Goal: Task Accomplishment & Management: Manage account settings

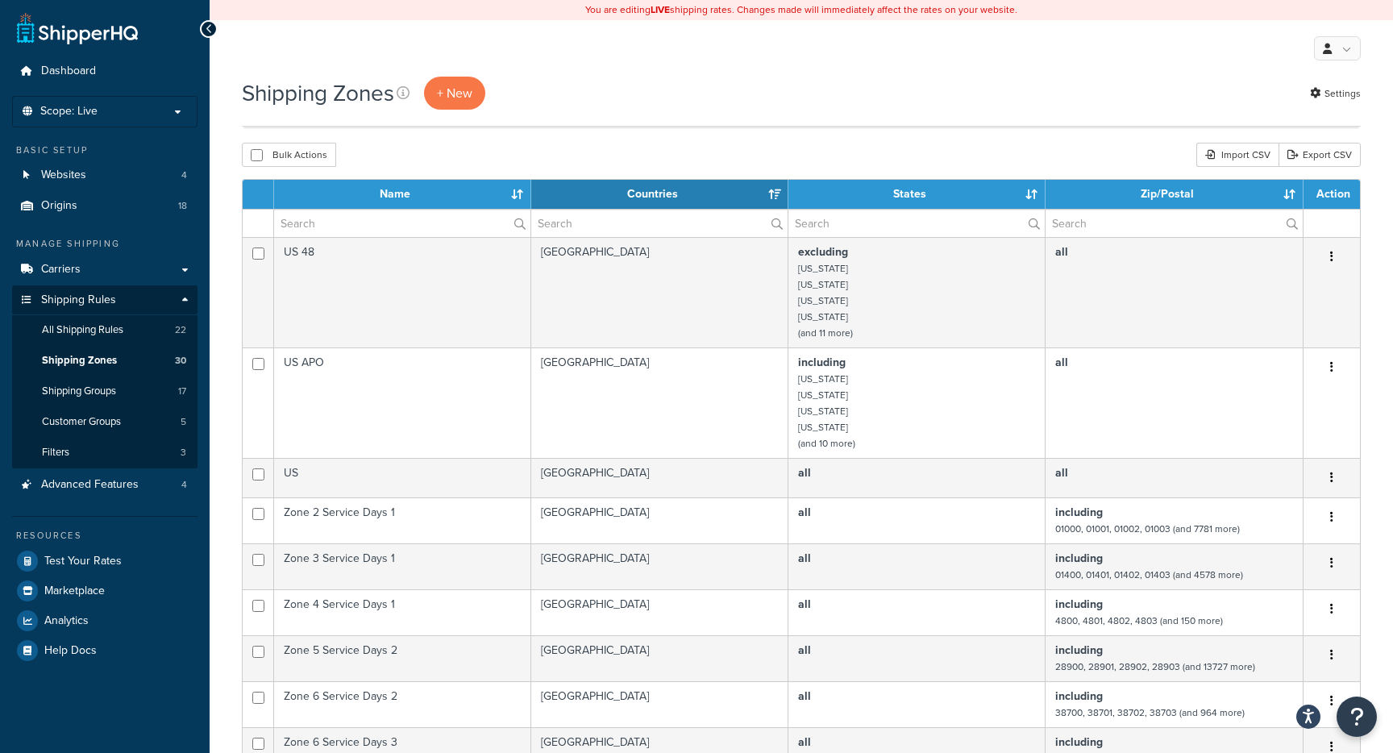
select select "50"
click at [517, 189] on th "Name" at bounding box center [402, 194] width 257 height 29
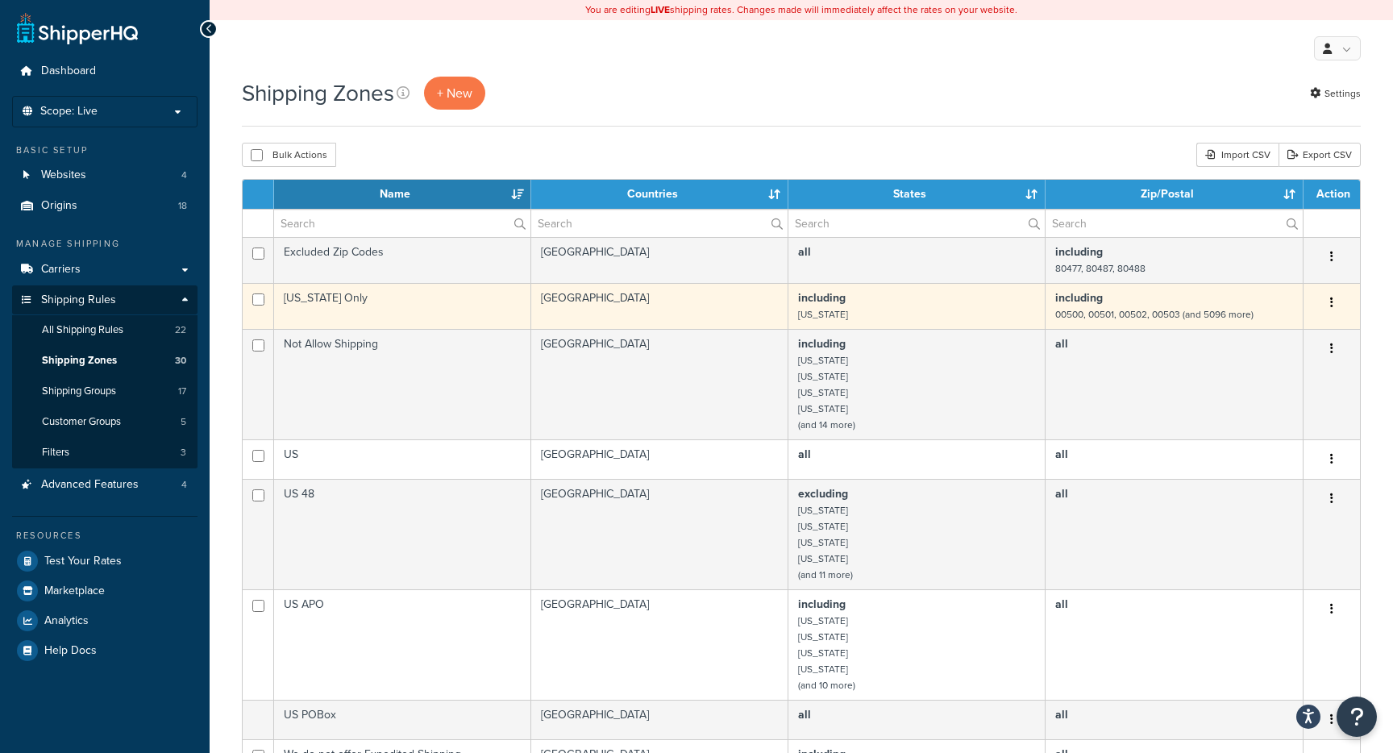
click at [468, 310] on td "New York Only" at bounding box center [402, 306] width 257 height 46
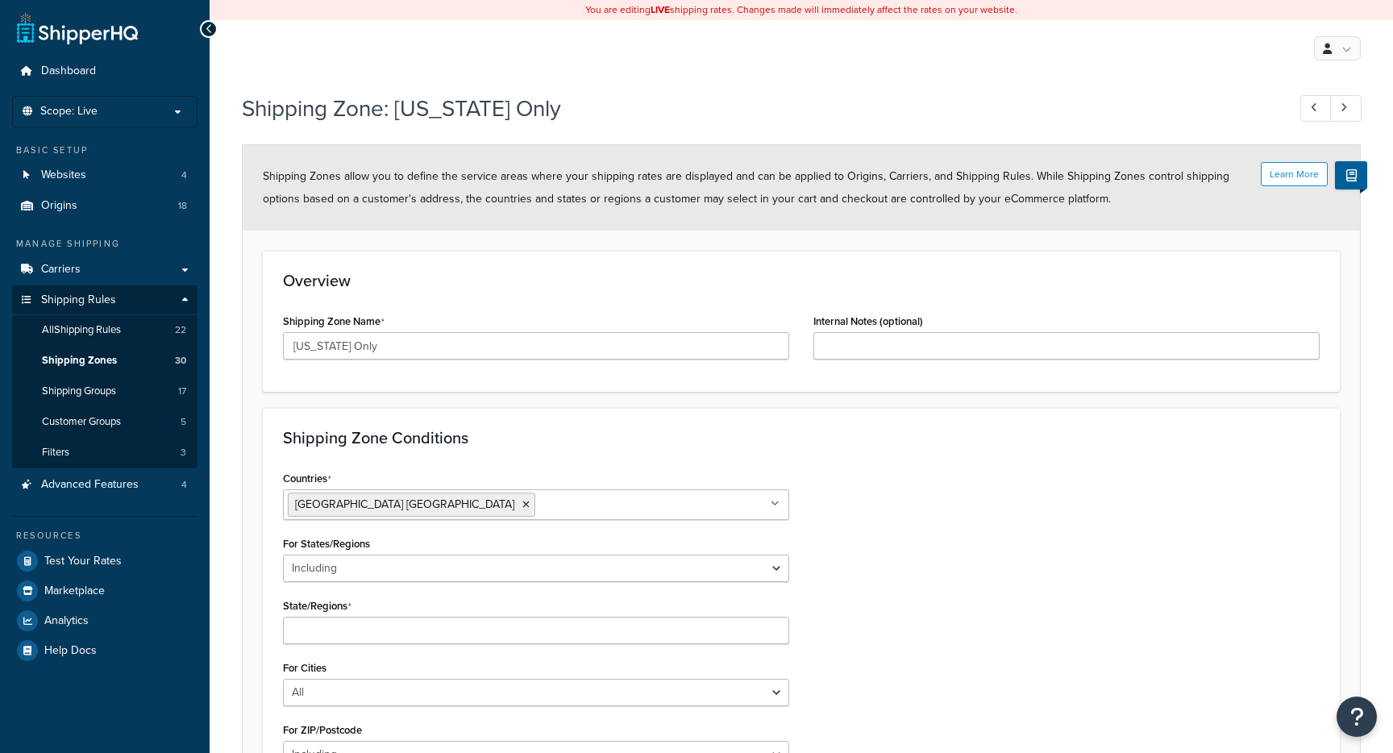
select select "including"
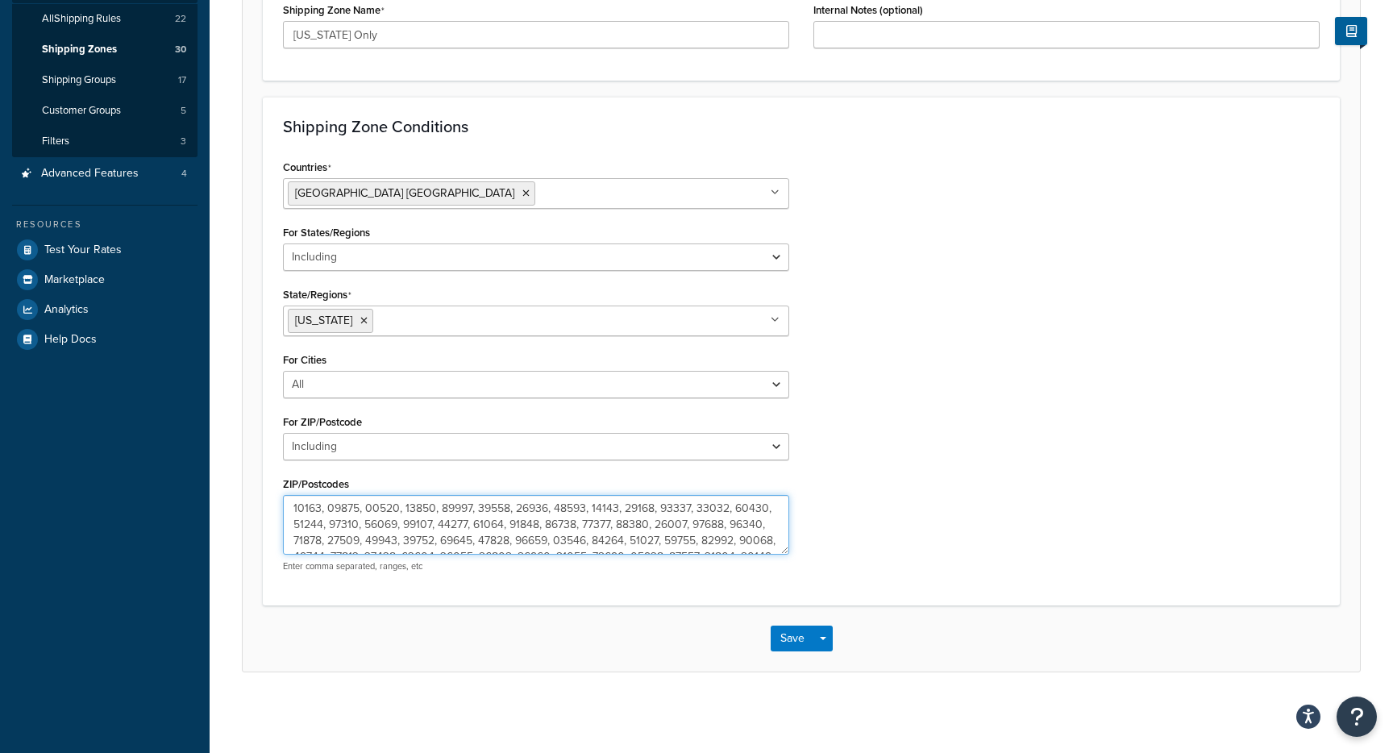
click at [556, 528] on textarea "ZIP/Postcodes" at bounding box center [536, 525] width 506 height 60
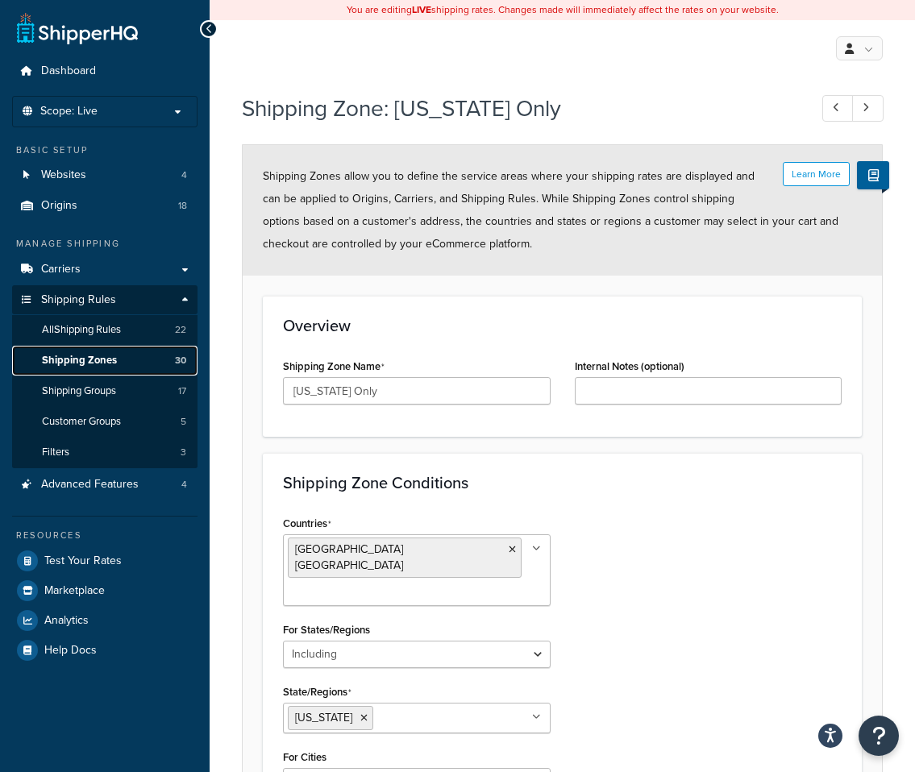
click at [67, 354] on span "Shipping Zones" at bounding box center [79, 361] width 75 height 14
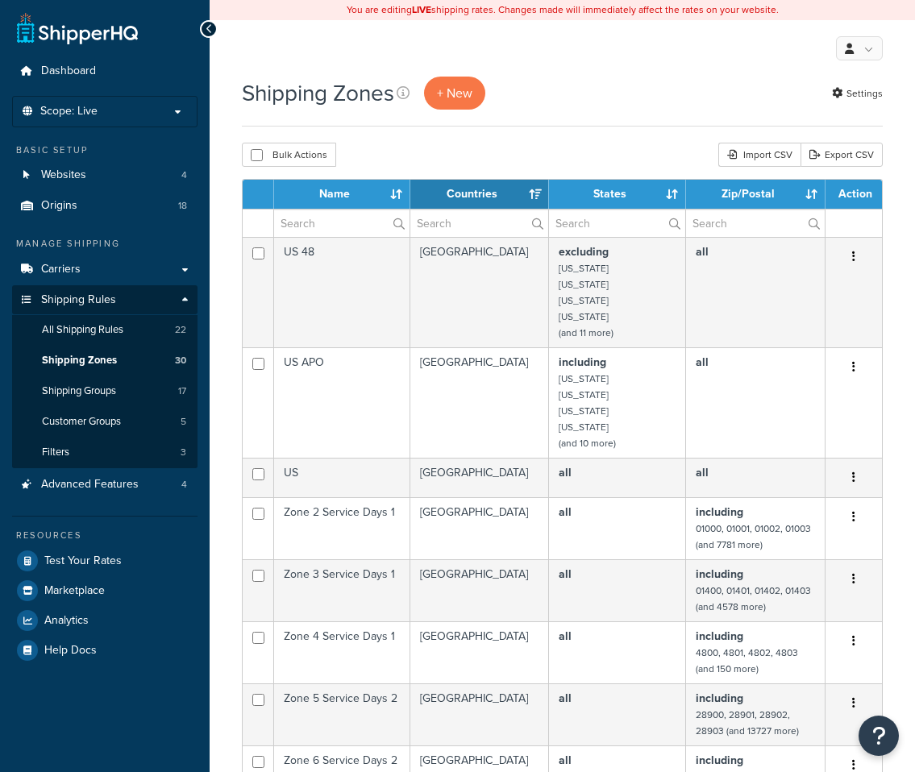
select select "15"
click at [402, 191] on th "Name" at bounding box center [342, 194] width 136 height 29
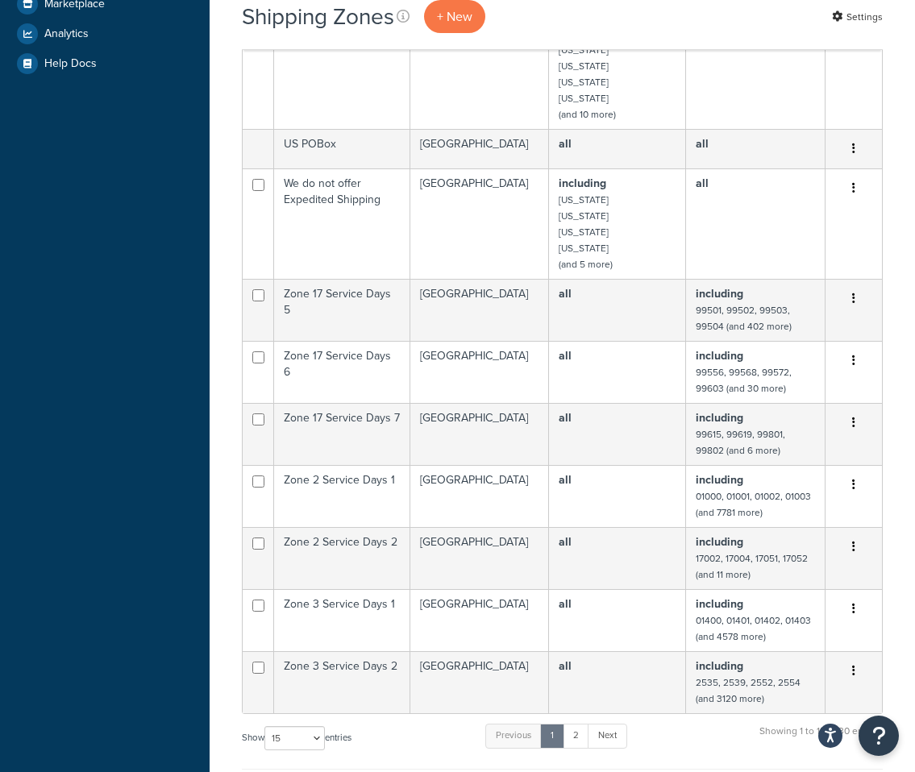
scroll to position [610, 0]
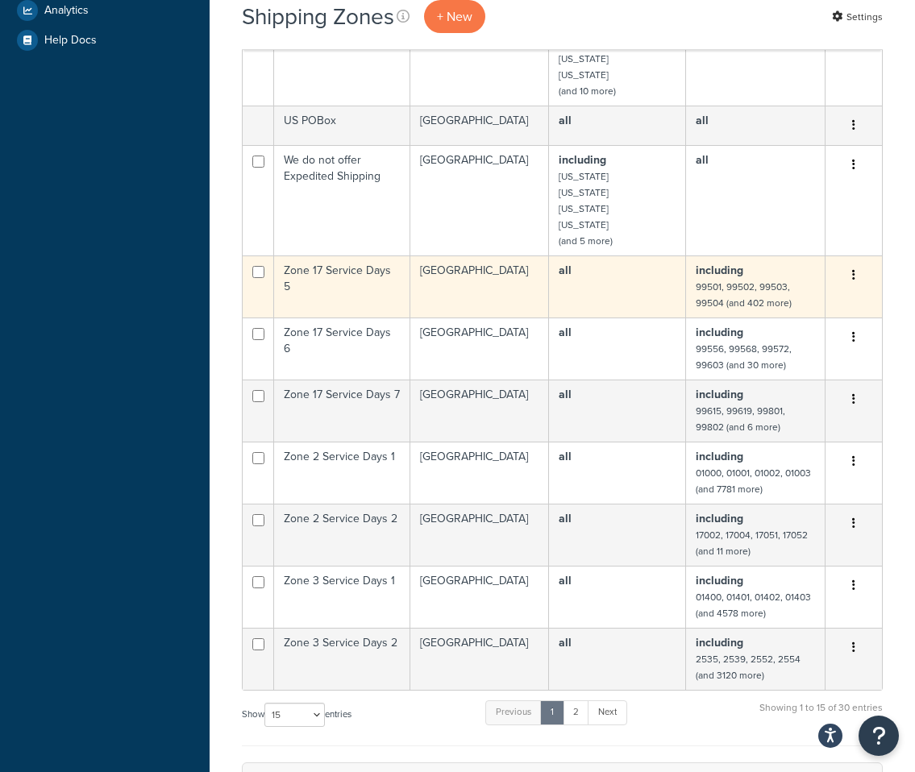
click at [850, 278] on button "button" at bounding box center [854, 276] width 23 height 26
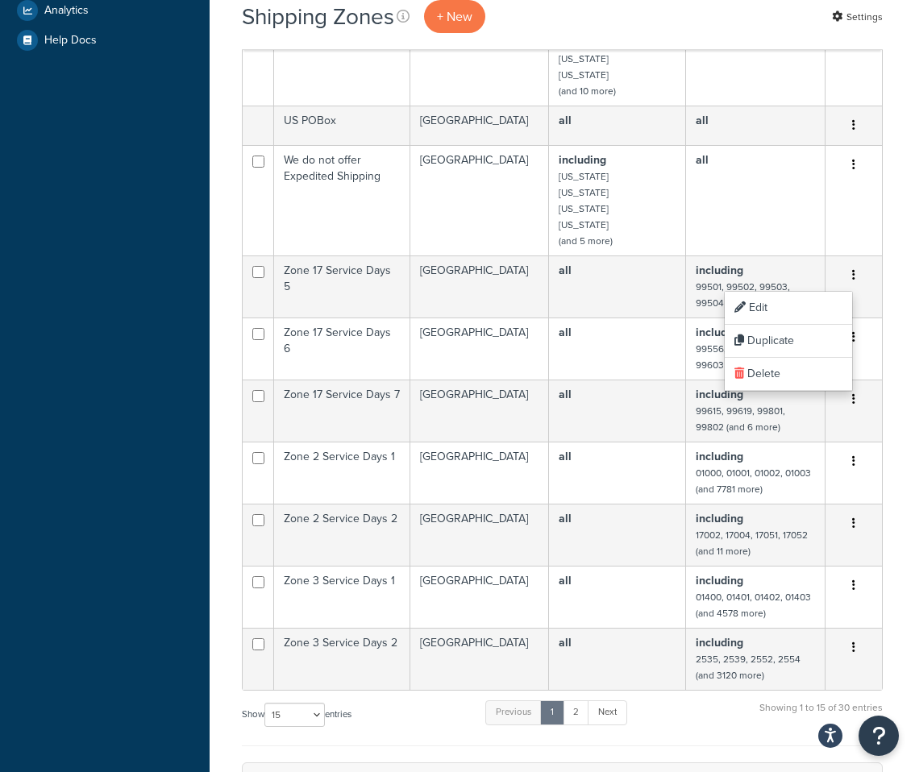
click at [884, 342] on div "Shipping Zones + New Settings Bulk Actions Duplicate Delete Import CSV Export C…" at bounding box center [562, 341] width 705 height 1751
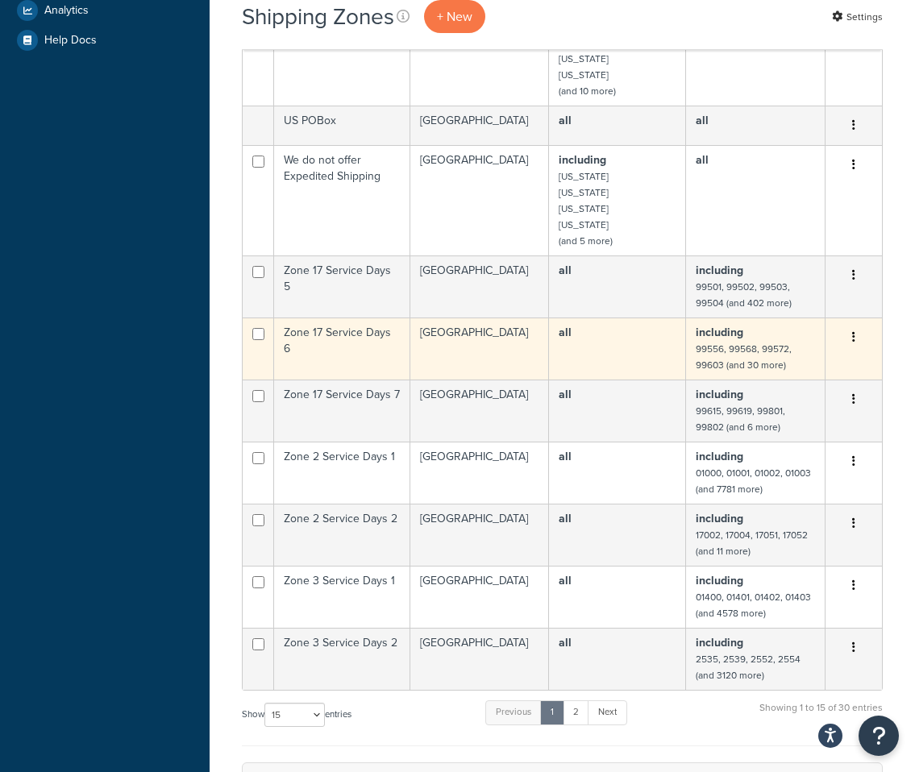
click at [855, 335] on icon "button" at bounding box center [853, 336] width 3 height 11
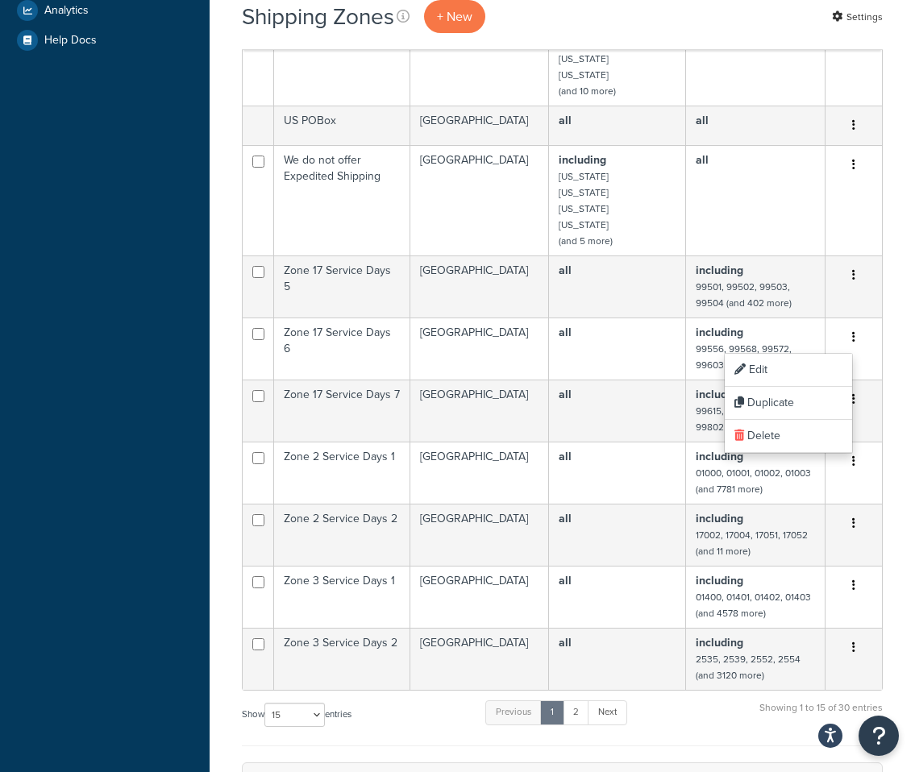
click at [901, 345] on div "Shipping Zones + New Settings Bulk Actions Duplicate Delete Import CSV Export C…" at bounding box center [562, 341] width 705 height 1751
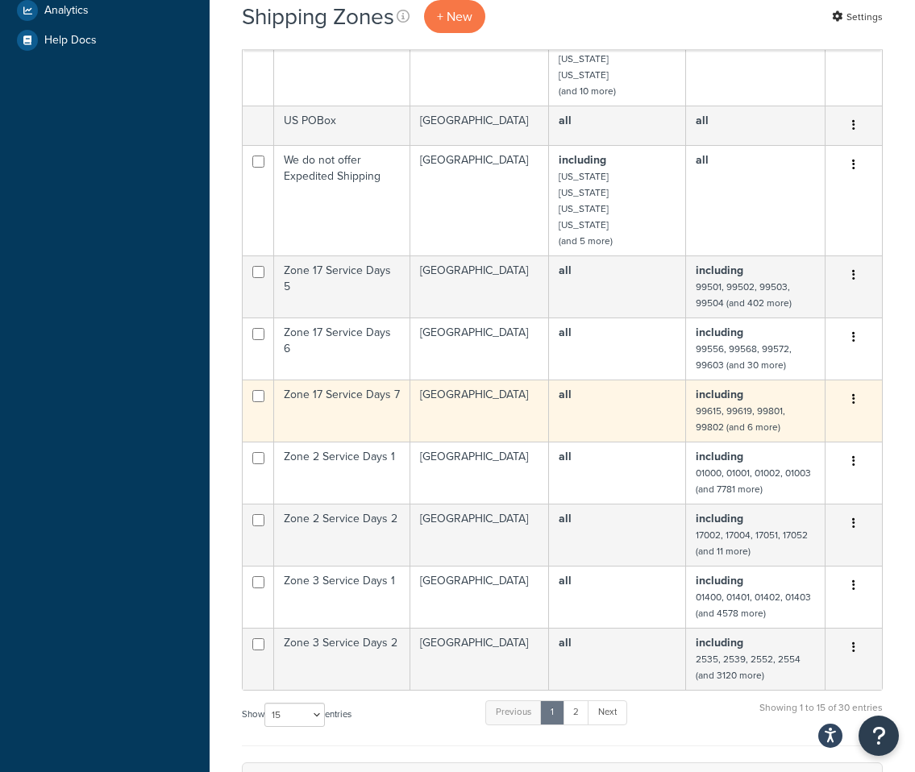
click at [855, 399] on button "button" at bounding box center [854, 400] width 23 height 26
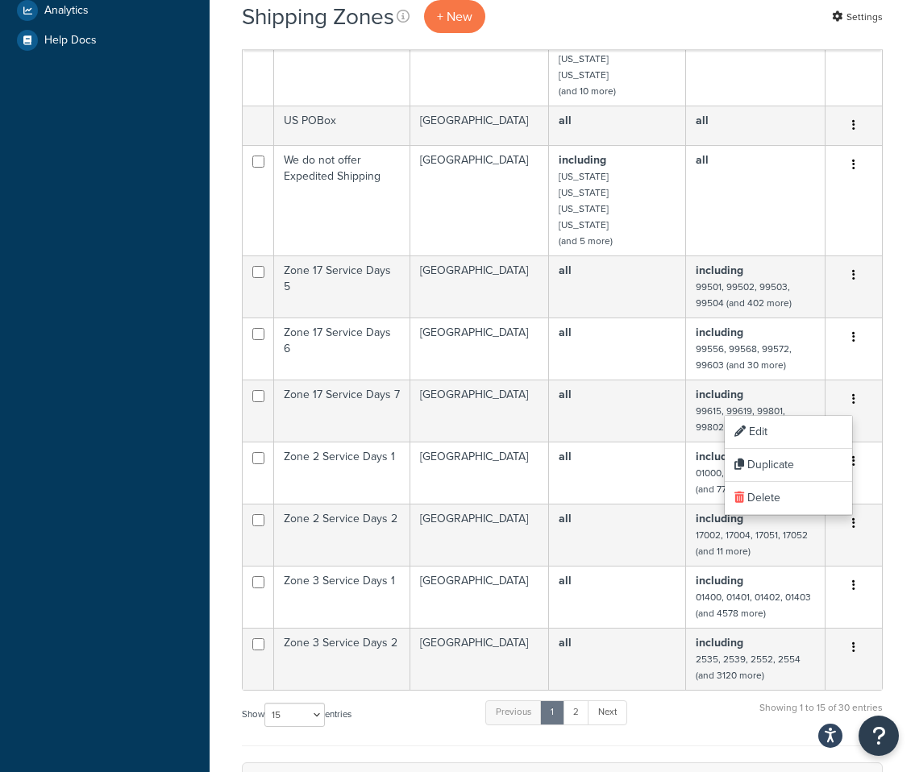
click at [901, 414] on div "Shipping Zones + New Settings Bulk Actions Duplicate Delete Import CSV Export C…" at bounding box center [562, 341] width 705 height 1751
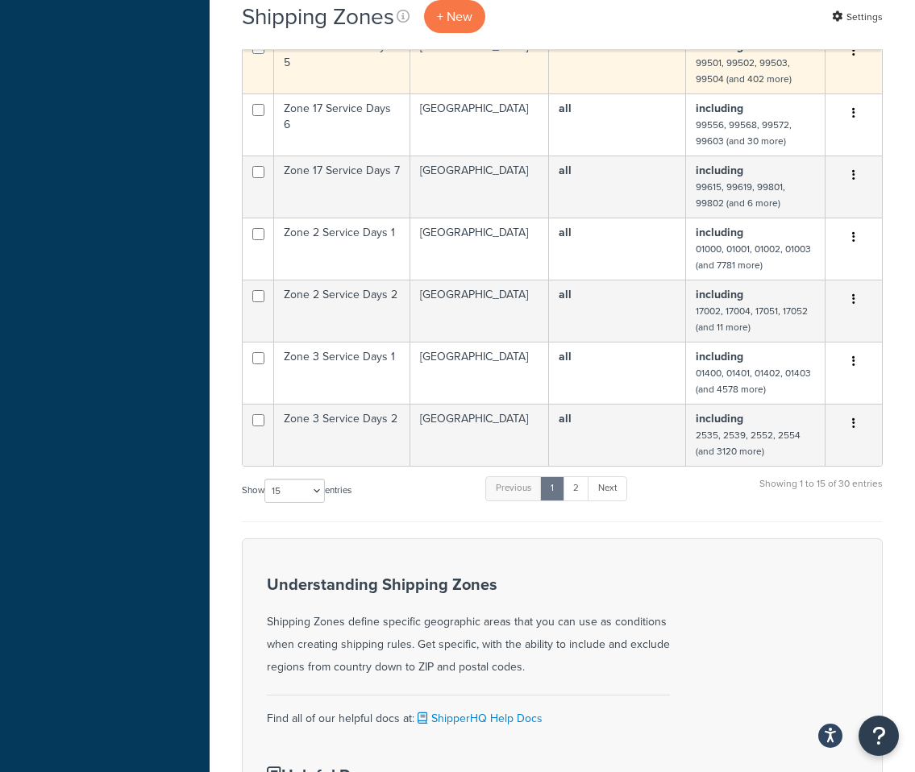
scroll to position [842, 0]
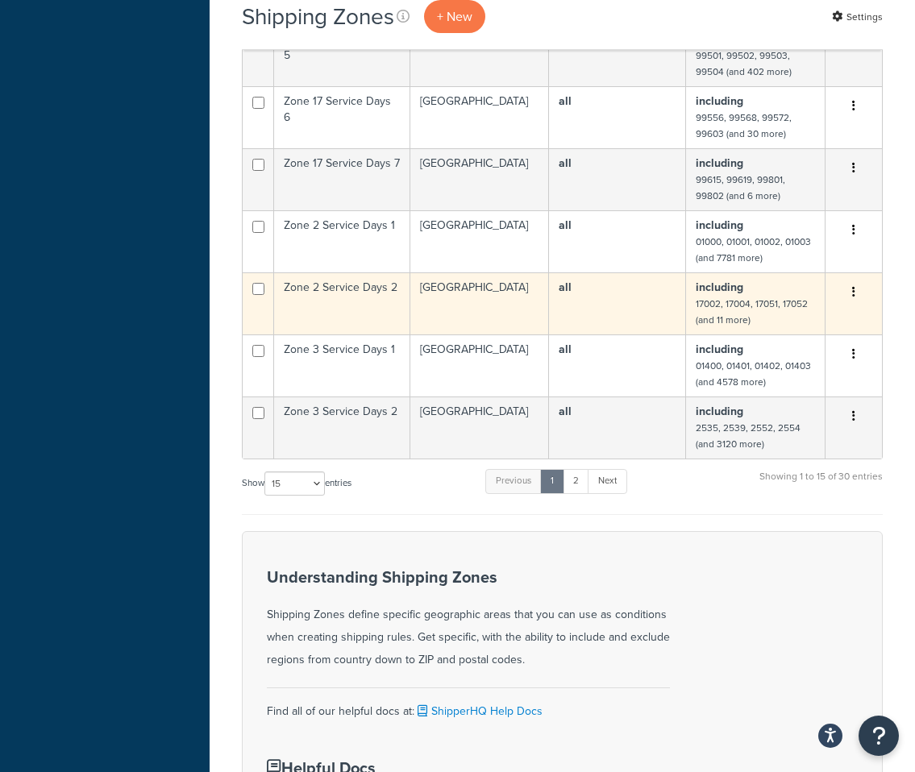
click at [854, 293] on icon "button" at bounding box center [853, 291] width 3 height 11
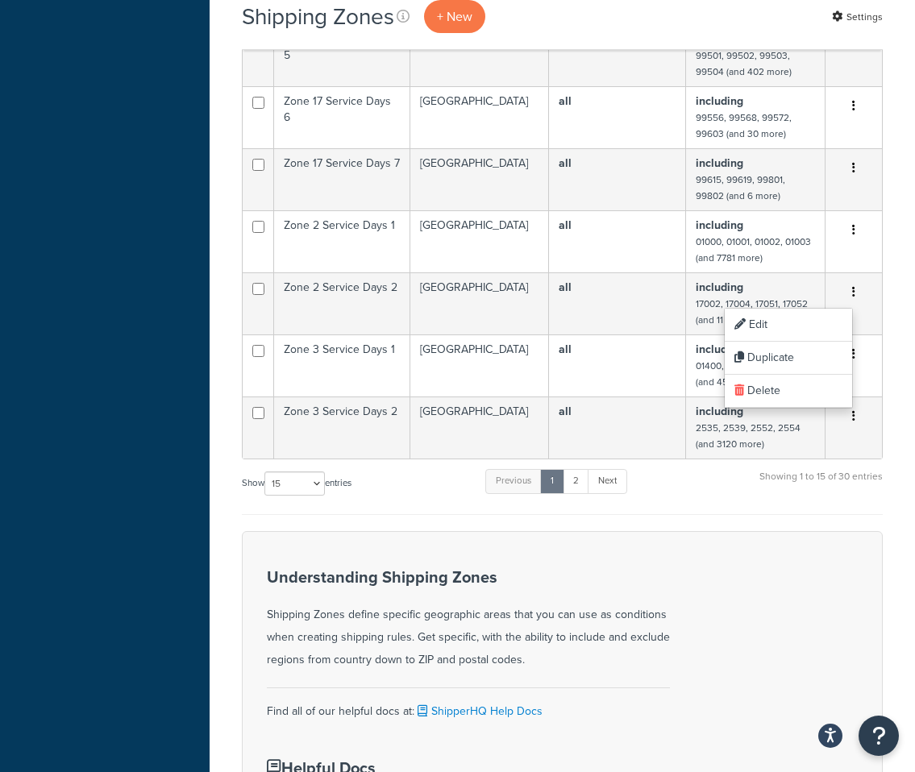
click at [896, 334] on div "Shipping Zones + New Settings Bulk Actions Duplicate Delete Import CSV Export C…" at bounding box center [562, 110] width 705 height 1751
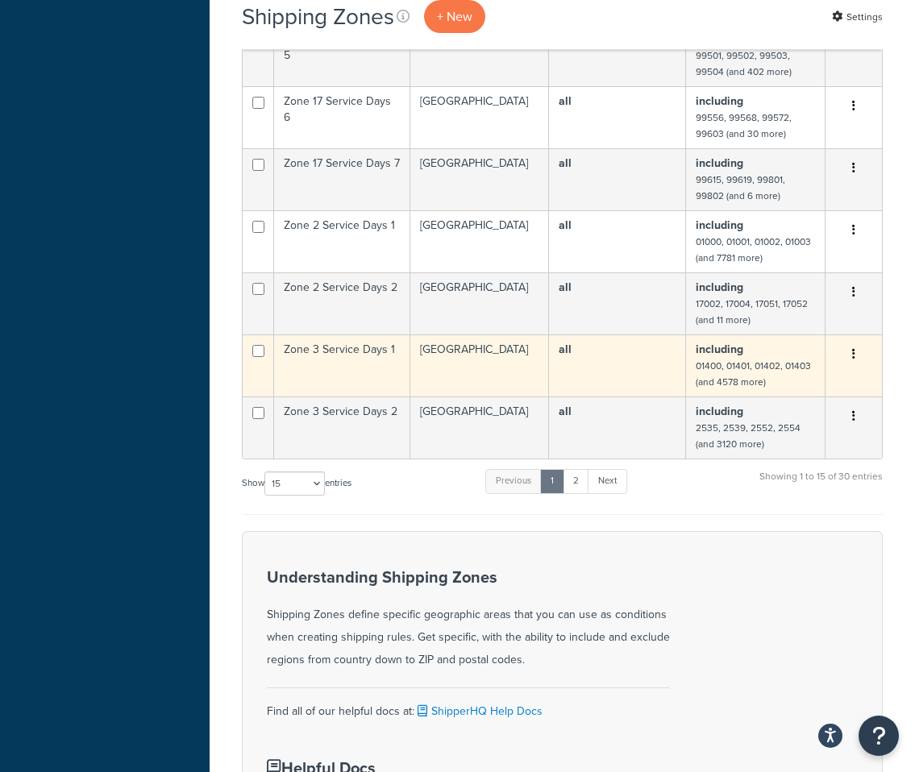
click at [852, 350] on icon "button" at bounding box center [853, 353] width 3 height 11
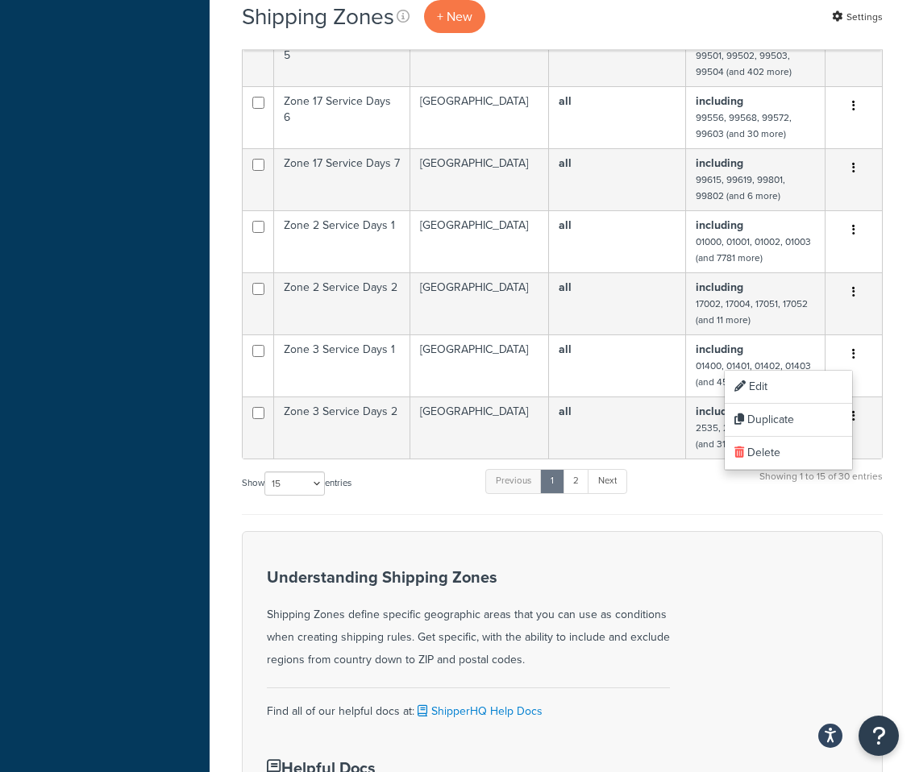
click at [888, 359] on div "Shipping Zones + New Settings Bulk Actions Duplicate Delete Import CSV Export C…" at bounding box center [562, 110] width 705 height 1751
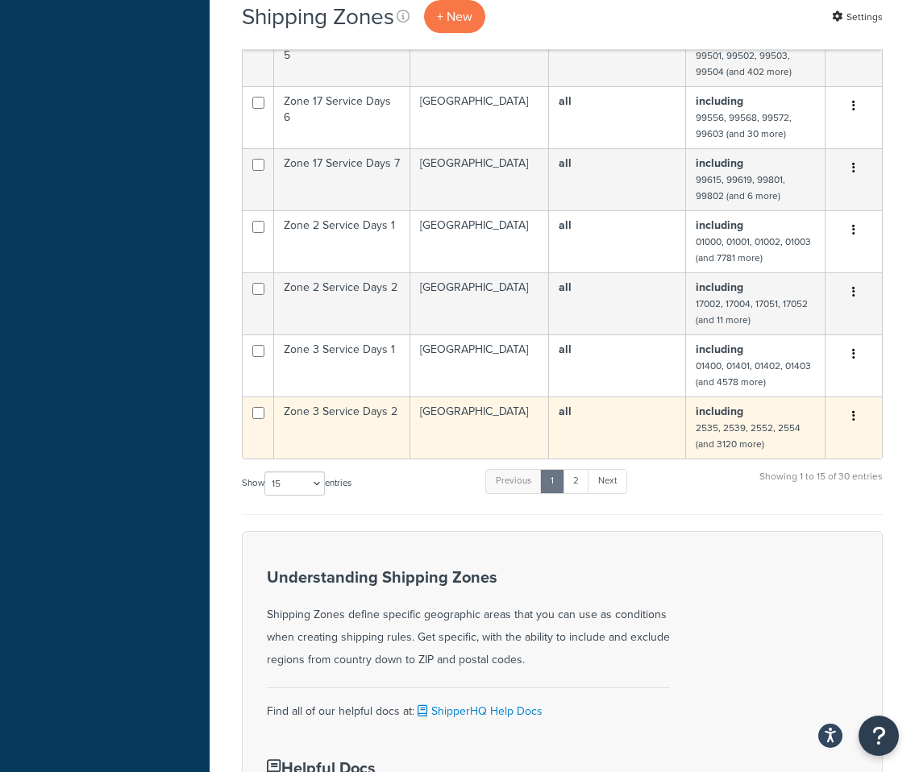
click at [855, 415] on icon "button" at bounding box center [853, 415] width 3 height 11
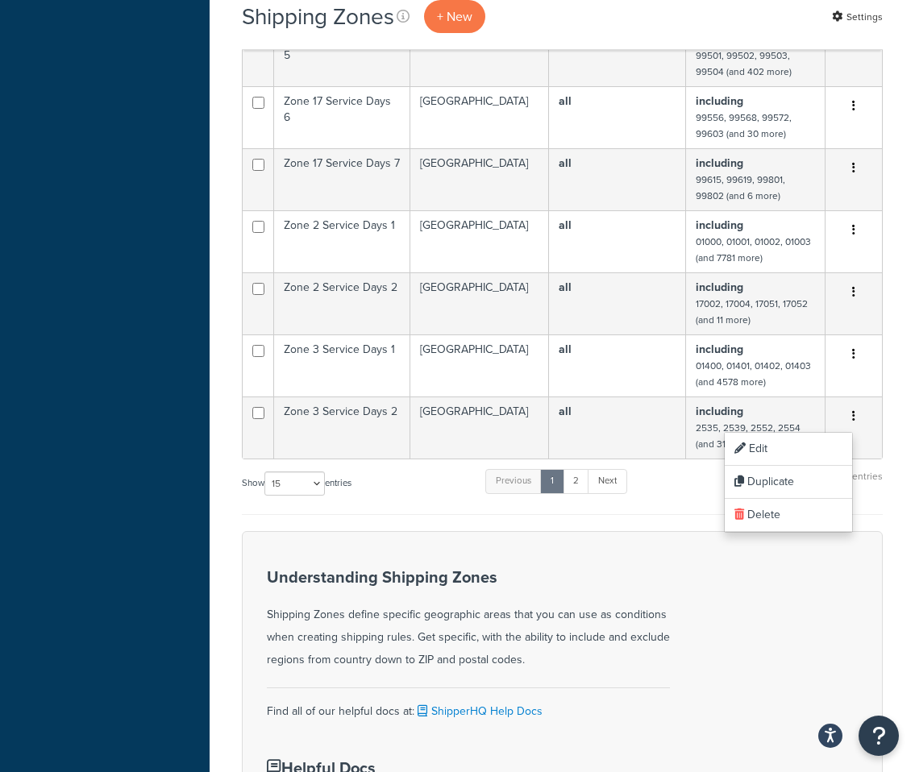
click at [525, 504] on div "Show 10 15 25 50 100 entries Previous 1 2 Next Showing 1 to 15 of 30 entries" at bounding box center [562, 492] width 641 height 48
click at [579, 479] on link "2" at bounding box center [576, 481] width 27 height 24
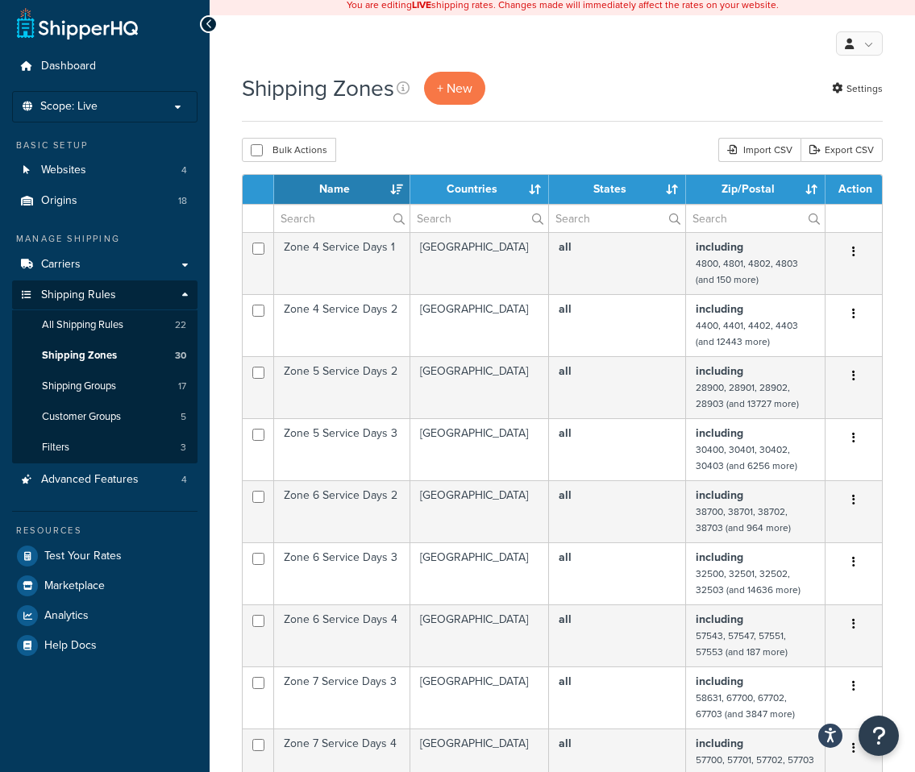
scroll to position [0, 0]
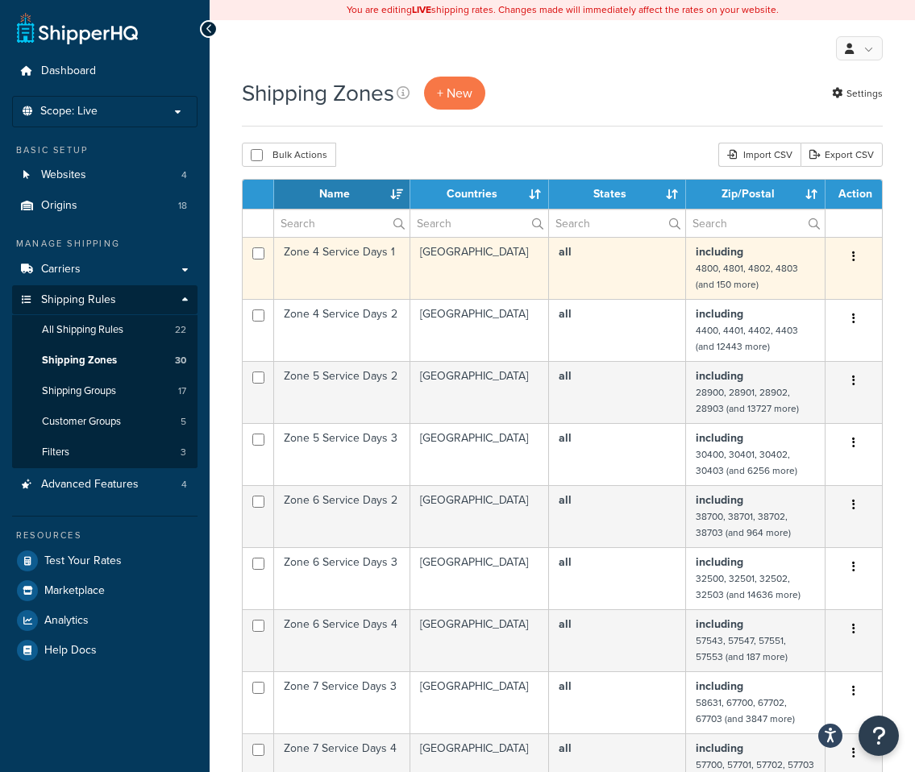
click at [855, 256] on icon "button" at bounding box center [853, 256] width 3 height 11
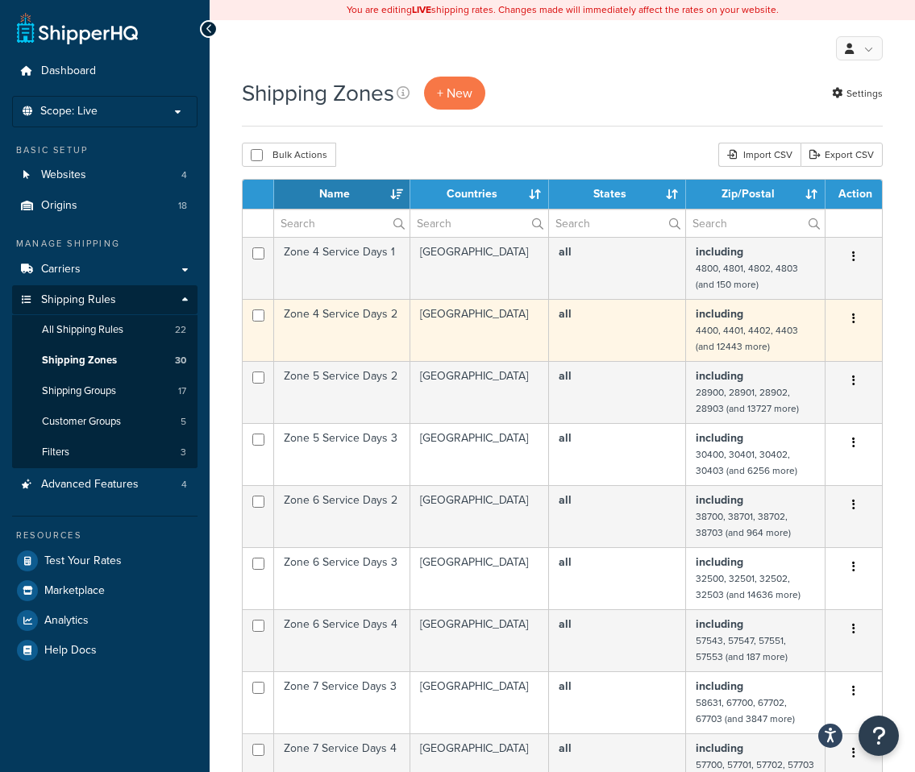
click at [855, 318] on button "button" at bounding box center [854, 319] width 23 height 26
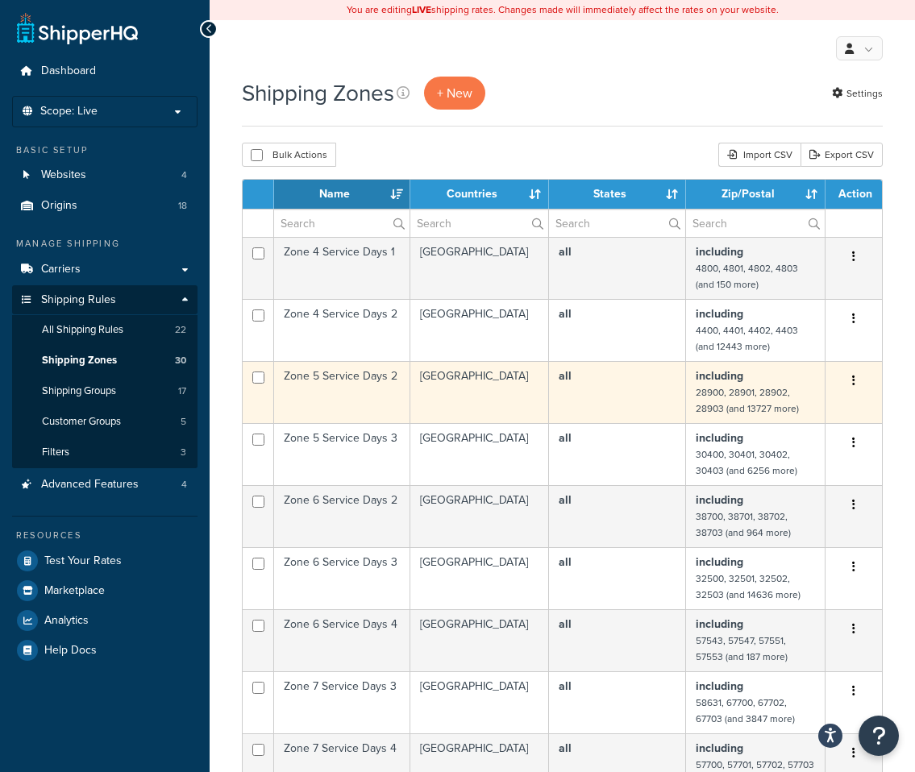
click at [852, 380] on icon "button" at bounding box center [853, 380] width 3 height 11
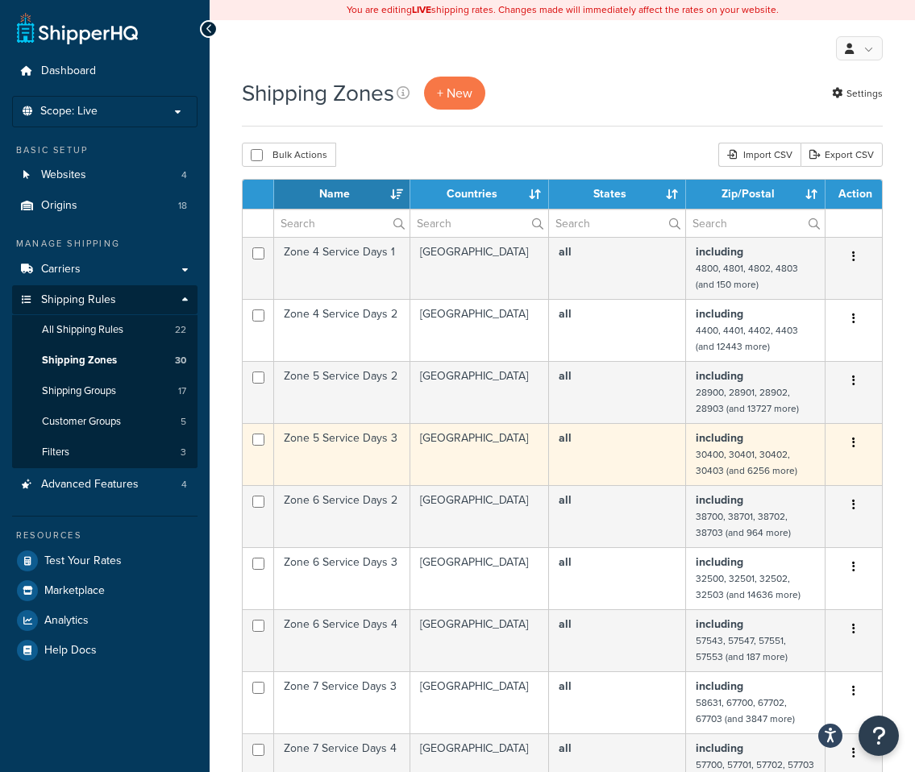
click at [853, 442] on icon "button" at bounding box center [853, 442] width 3 height 11
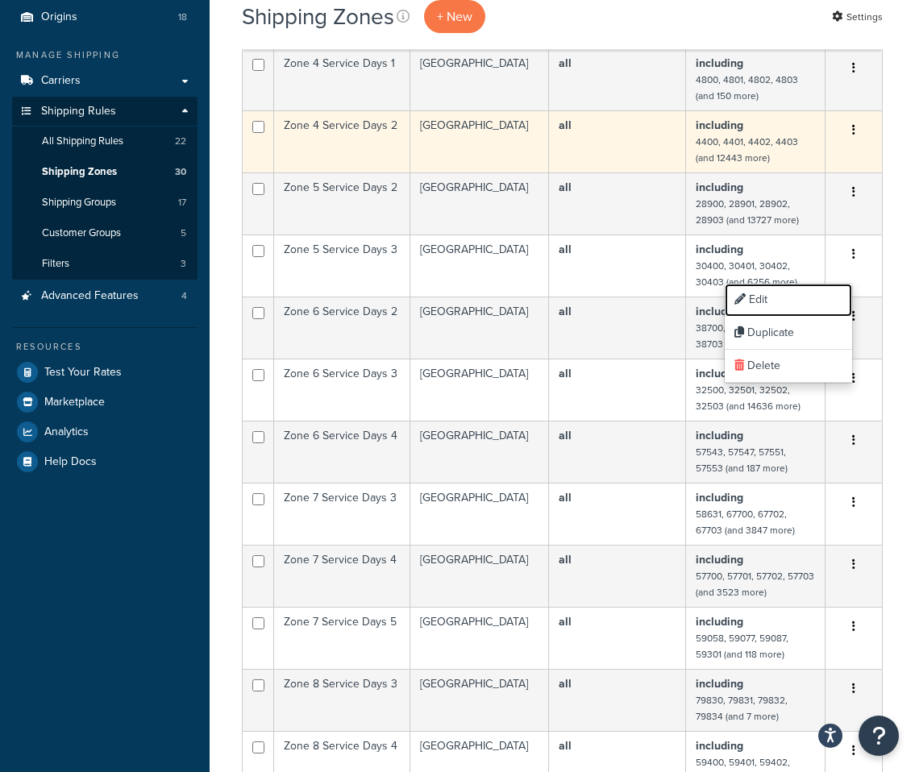
scroll to position [189, 0]
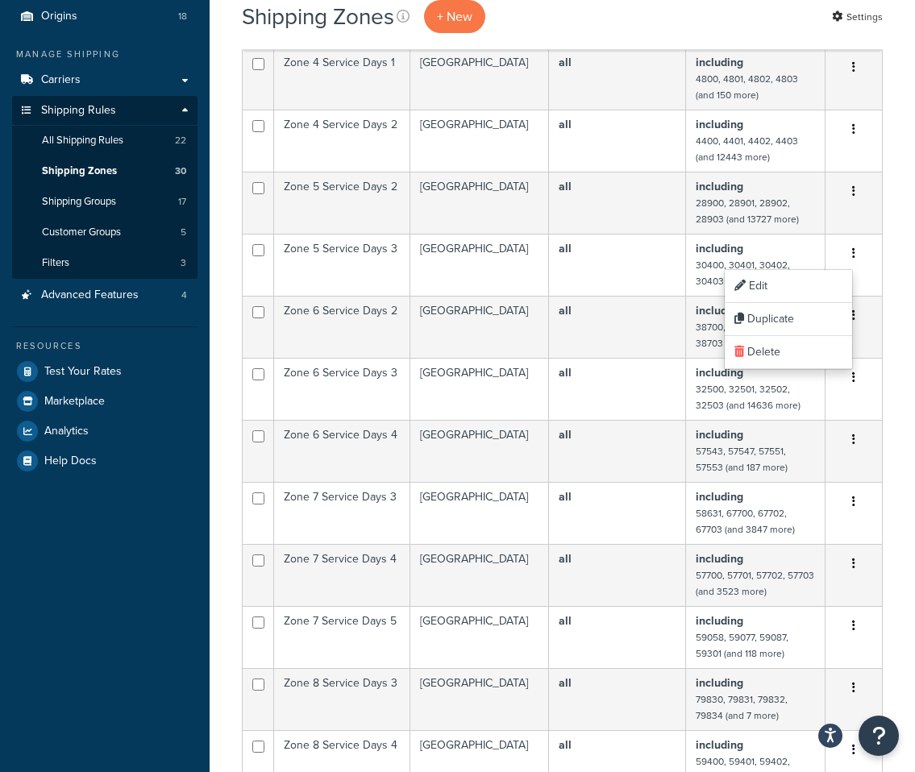
click at [897, 316] on div "Shipping Zones + New Settings Bulk Actions Duplicate Delete Import CSV Export C…" at bounding box center [562, 696] width 705 height 1619
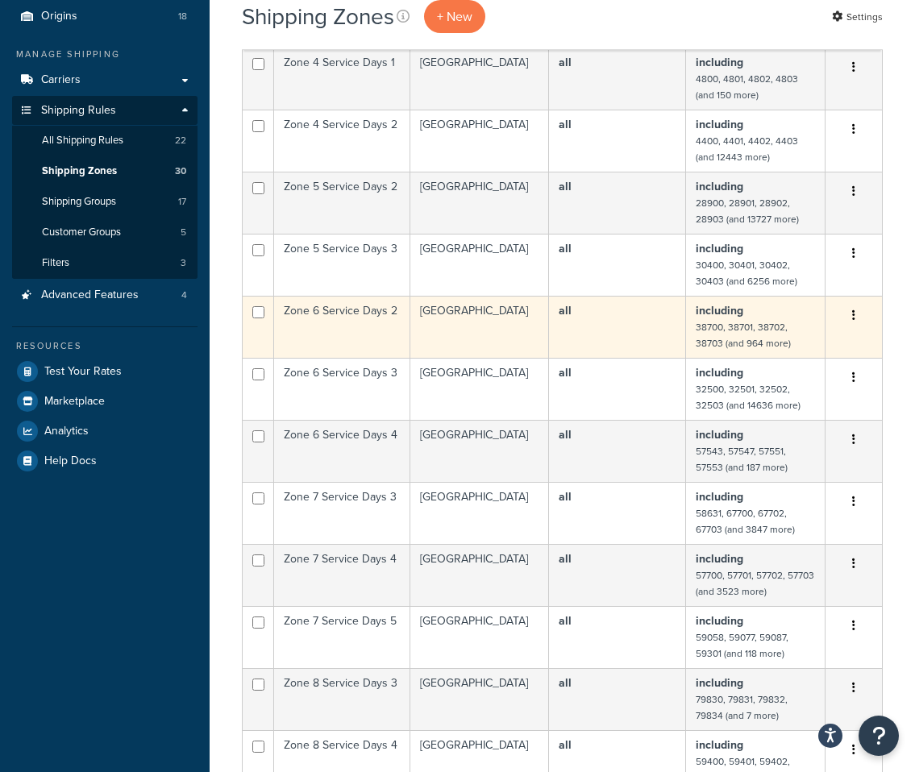
click at [855, 316] on button "button" at bounding box center [854, 316] width 23 height 26
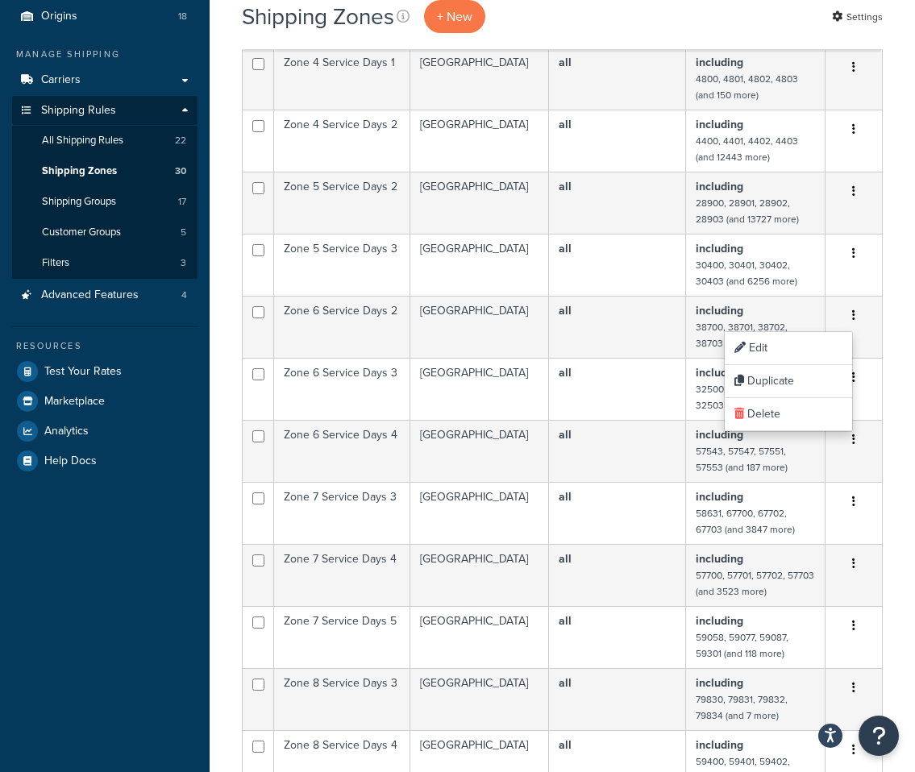
click at [905, 351] on div "Shipping Zones + New Settings Bulk Actions Duplicate Delete Import CSV Export C…" at bounding box center [562, 696] width 705 height 1619
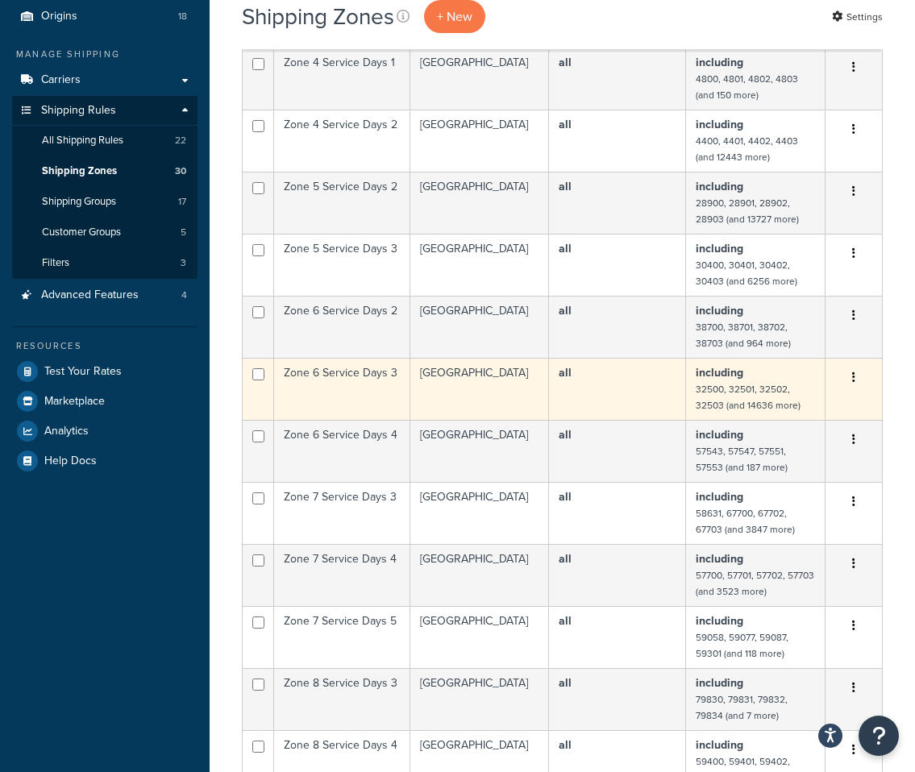
click at [855, 377] on icon "button" at bounding box center [853, 377] width 3 height 11
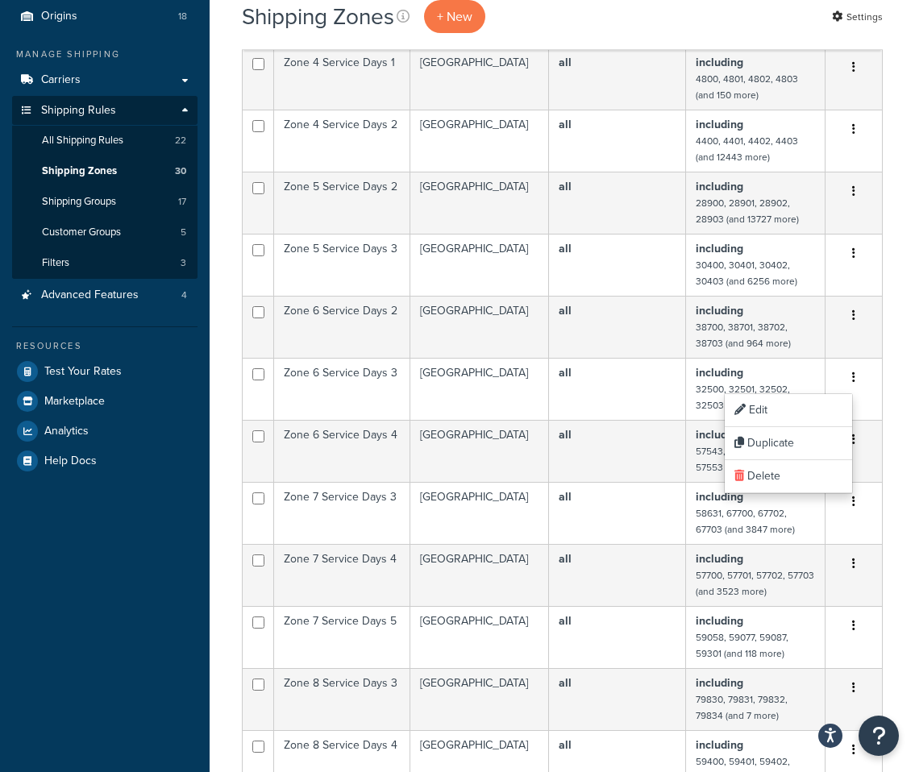
click at [898, 422] on div "Shipping Zones + New Settings Bulk Actions Duplicate Delete Import CSV Export C…" at bounding box center [562, 696] width 705 height 1619
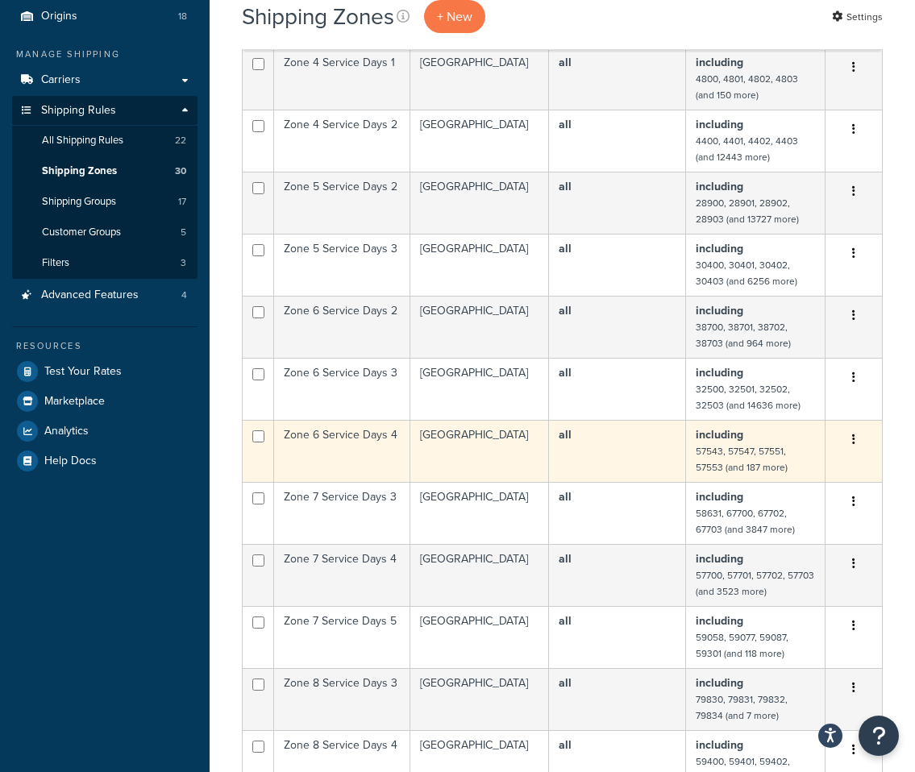
click at [852, 440] on icon "button" at bounding box center [853, 439] width 3 height 11
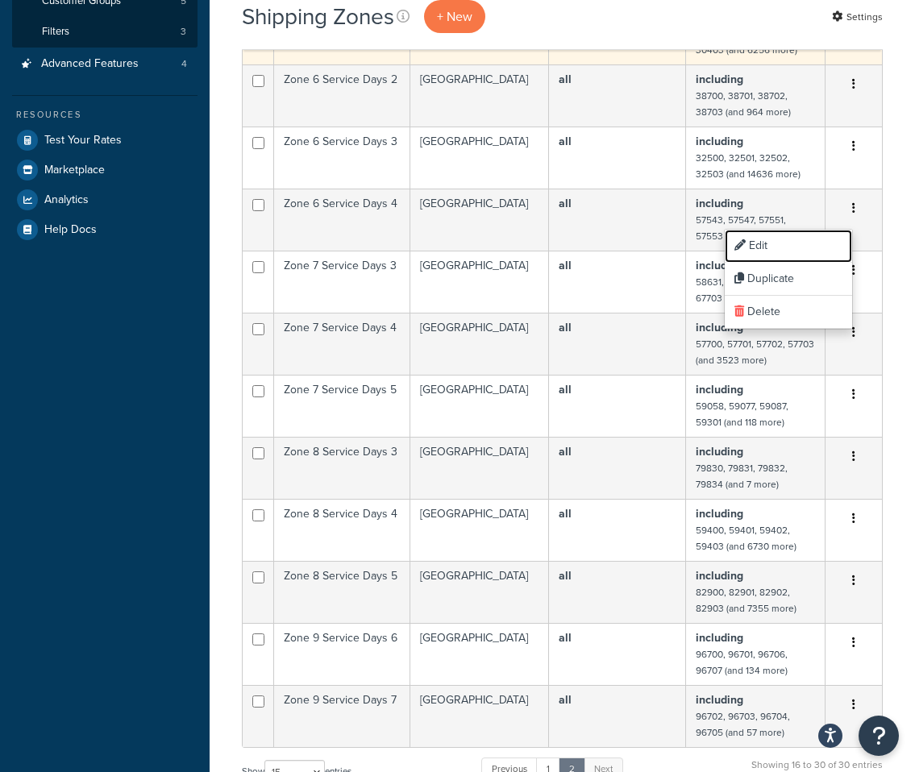
scroll to position [427, 0]
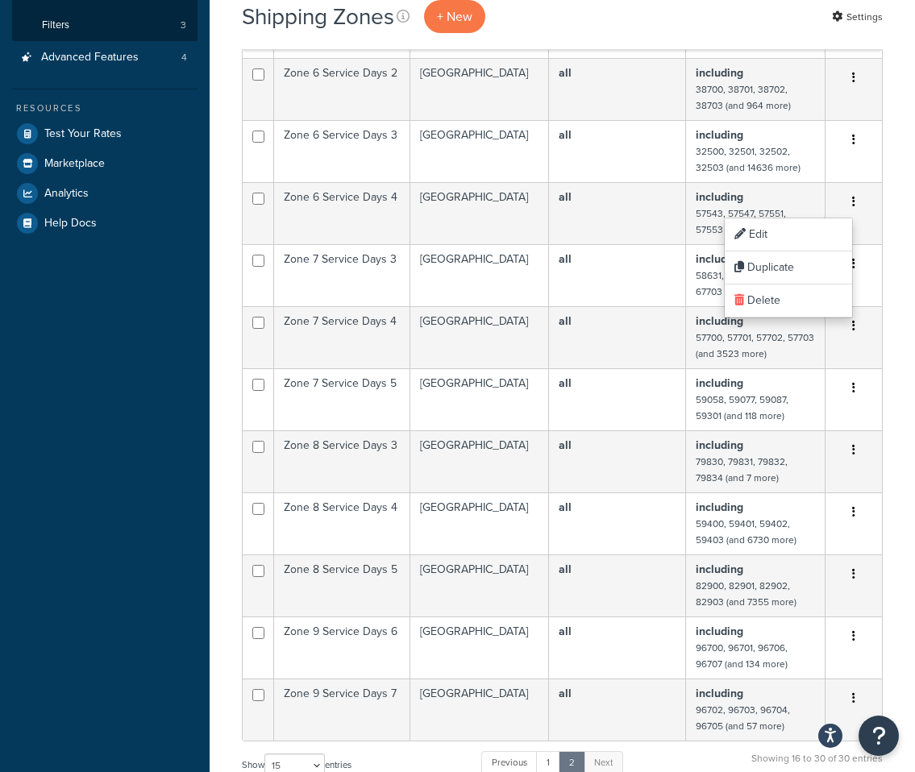
click at [895, 287] on div "Shipping Zones + New Settings Bulk Actions Duplicate Delete Import CSV Export C…" at bounding box center [562, 458] width 705 height 1619
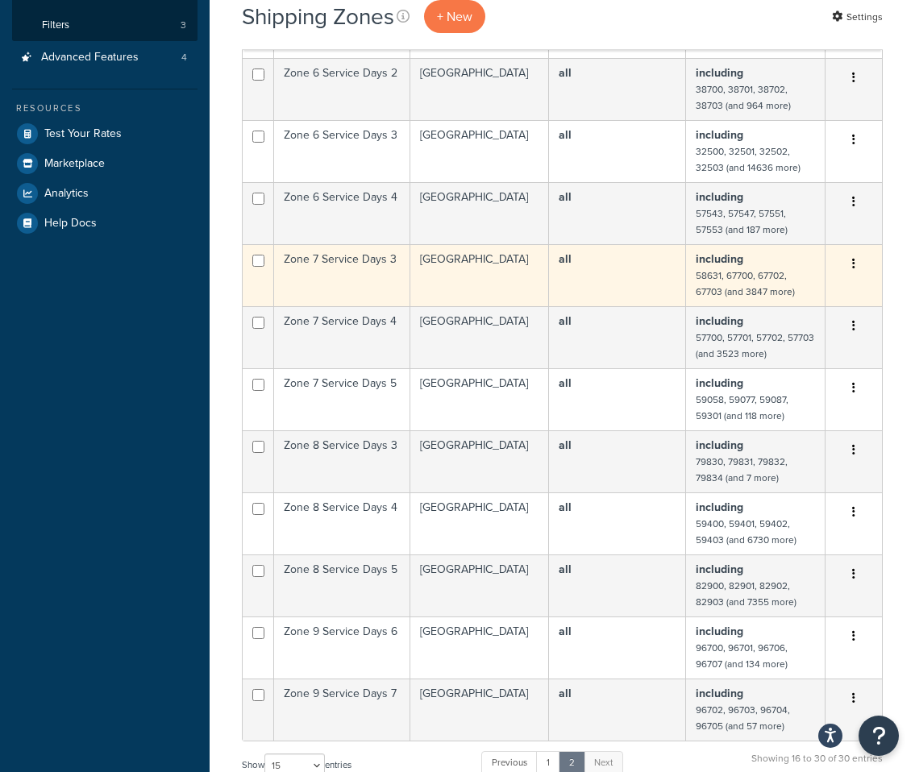
click at [855, 269] on icon "button" at bounding box center [853, 263] width 3 height 11
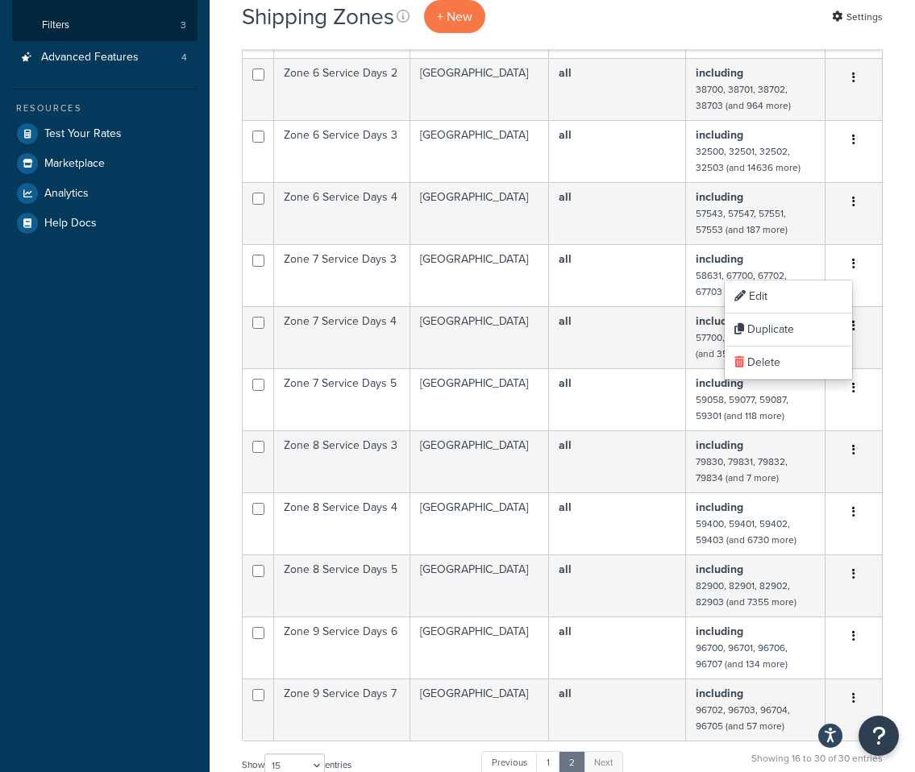
click at [902, 334] on div "Shipping Zones + New Settings Bulk Actions Duplicate Delete Import CSV Export C…" at bounding box center [562, 458] width 705 height 1619
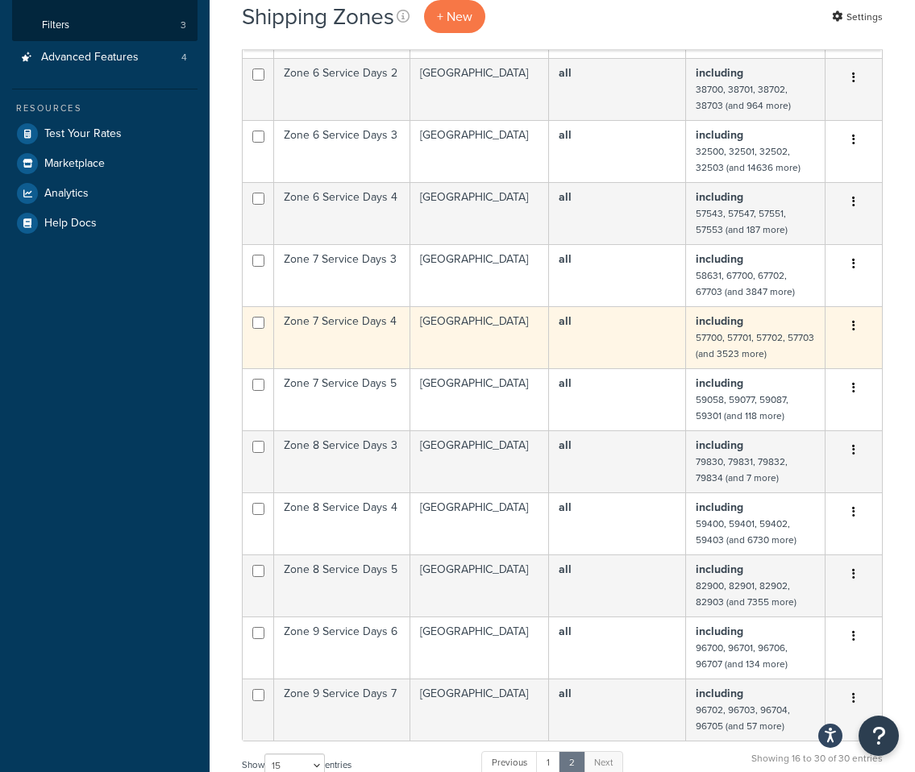
click at [853, 331] on icon "button" at bounding box center [853, 325] width 3 height 11
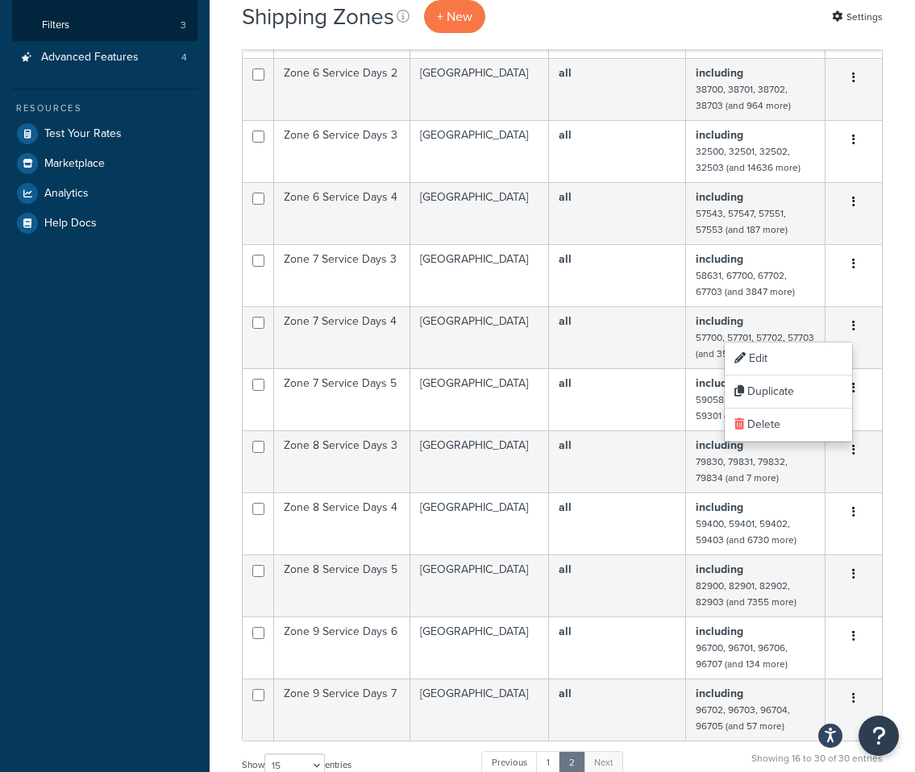
click at [912, 390] on div "Shipping Zones + New Settings Bulk Actions Duplicate Delete Import CSV Export C…" at bounding box center [562, 458] width 705 height 1619
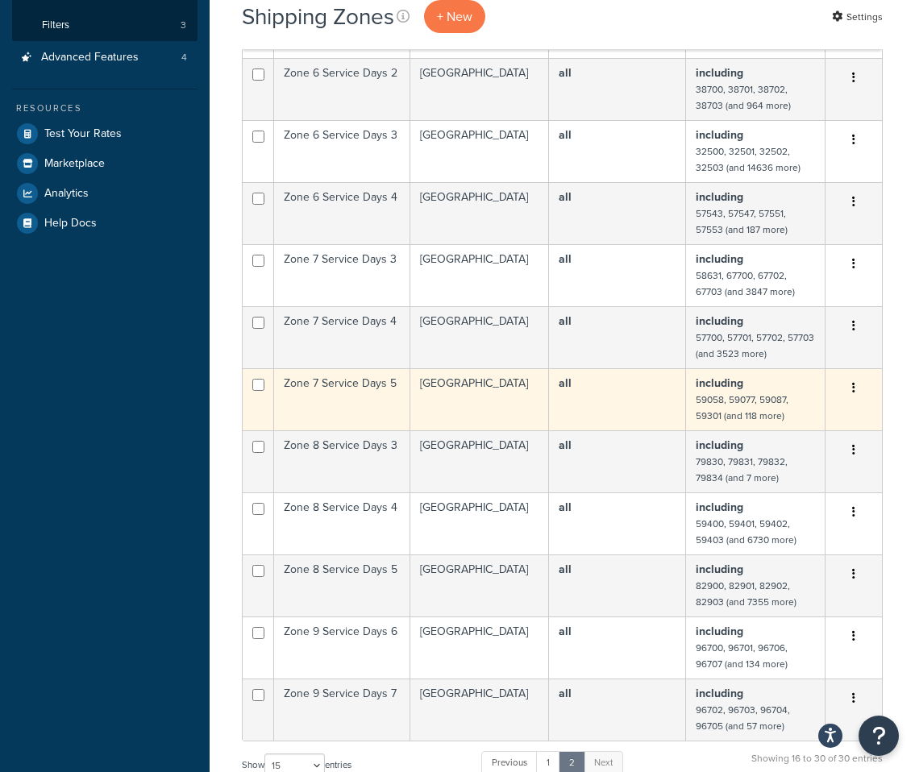
click at [860, 389] on button "button" at bounding box center [854, 389] width 23 height 26
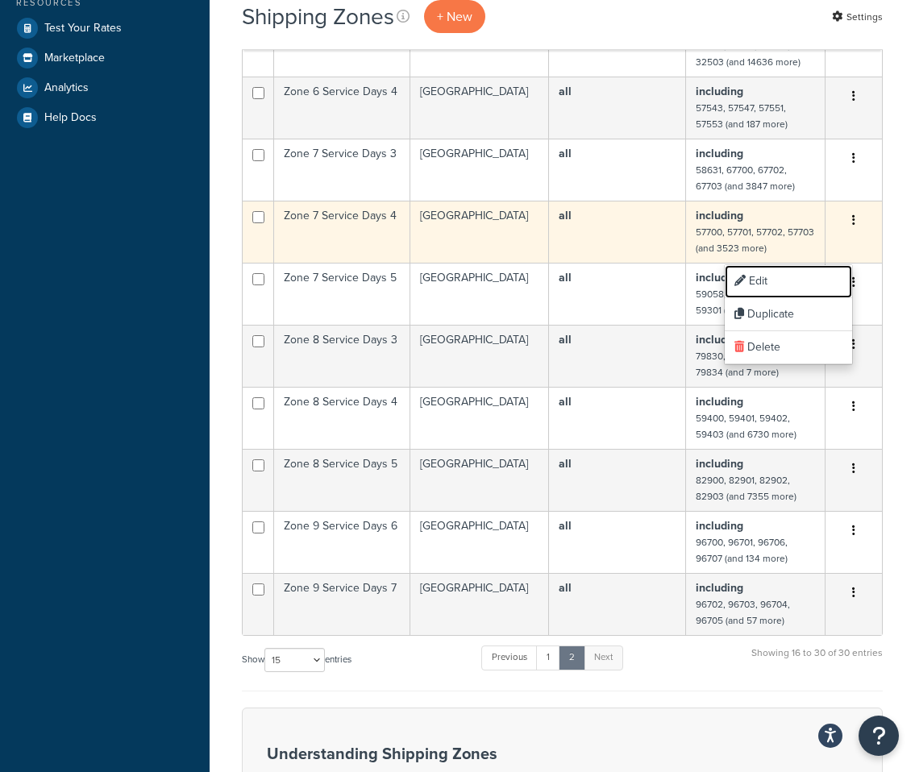
scroll to position [604, 0]
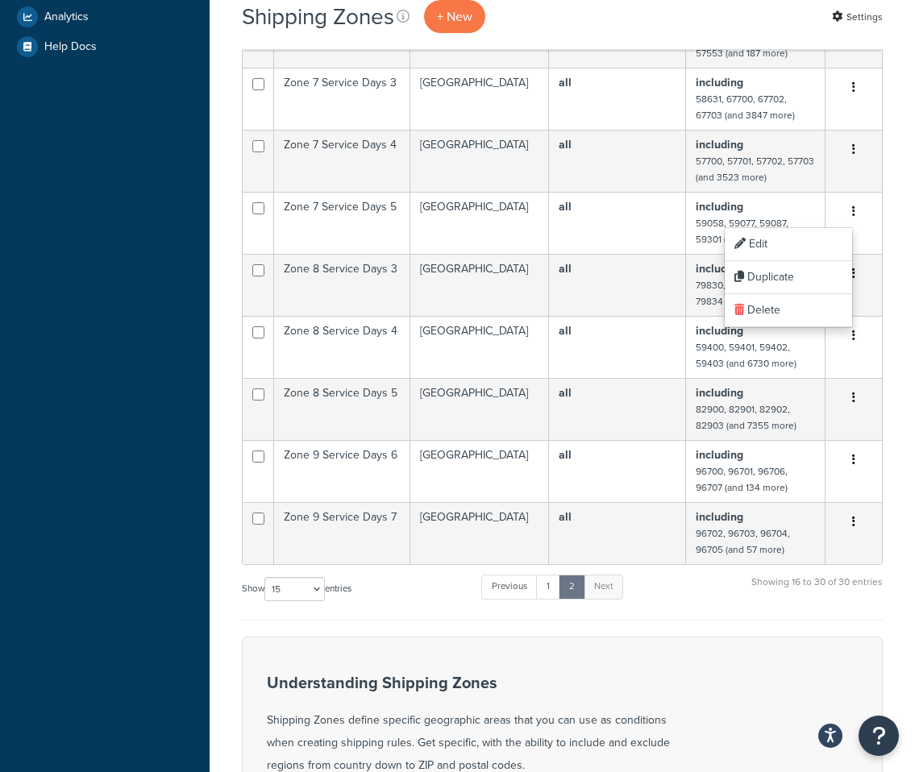
click at [896, 284] on div "Shipping Zones + New Settings Bulk Actions Duplicate Delete Import CSV Export C…" at bounding box center [562, 282] width 705 height 1619
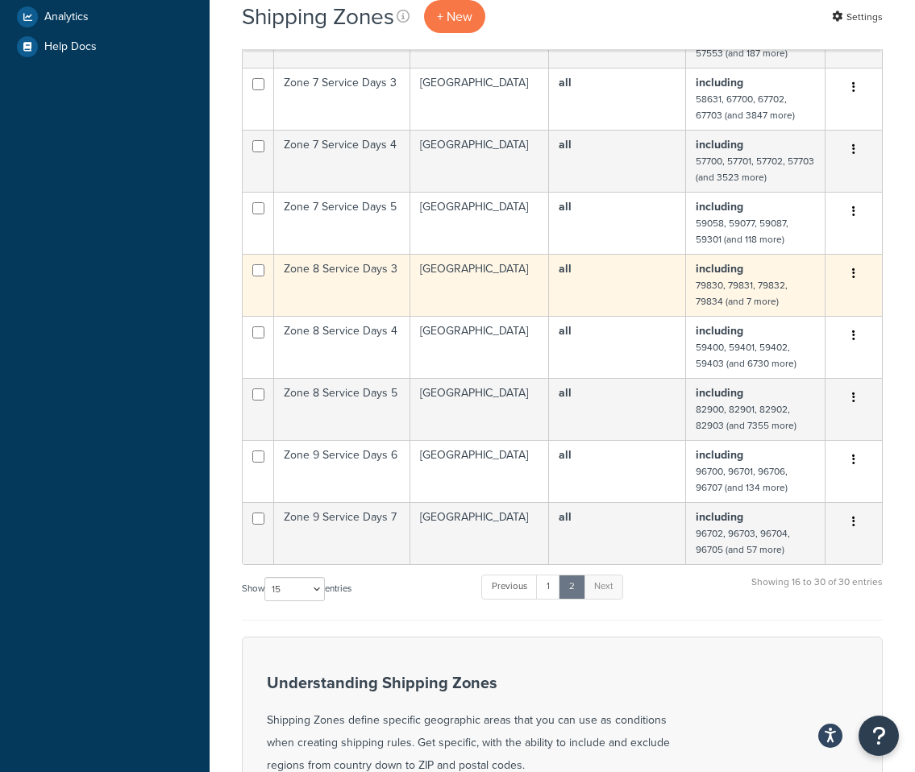
click at [854, 274] on icon "button" at bounding box center [853, 273] width 3 height 11
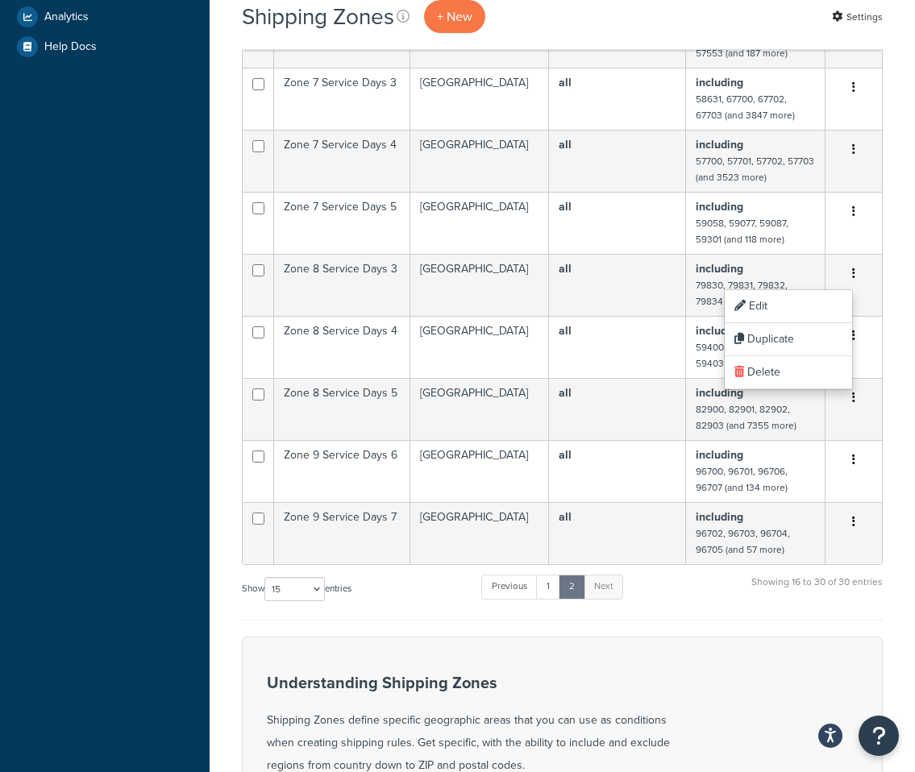
click at [897, 317] on div "Shipping Zones + New Settings Bulk Actions Duplicate Delete Import CSV Export C…" at bounding box center [562, 282] width 705 height 1619
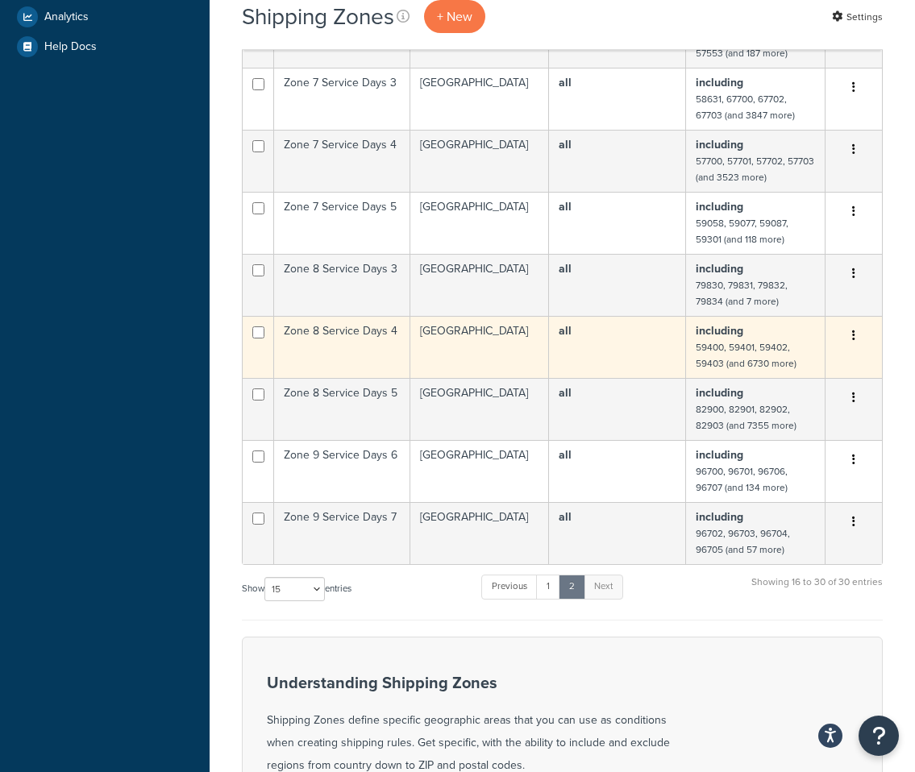
click at [851, 337] on button "button" at bounding box center [854, 336] width 23 height 26
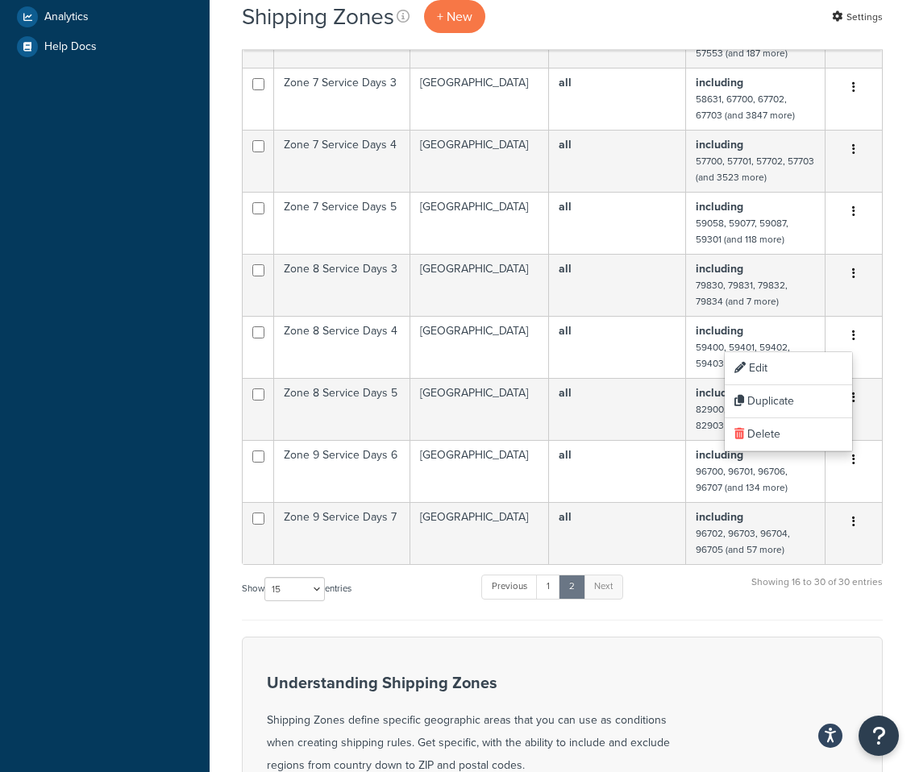
click at [890, 393] on div "Shipping Zones + New Settings Bulk Actions Duplicate Delete Import CSV Export C…" at bounding box center [562, 282] width 705 height 1619
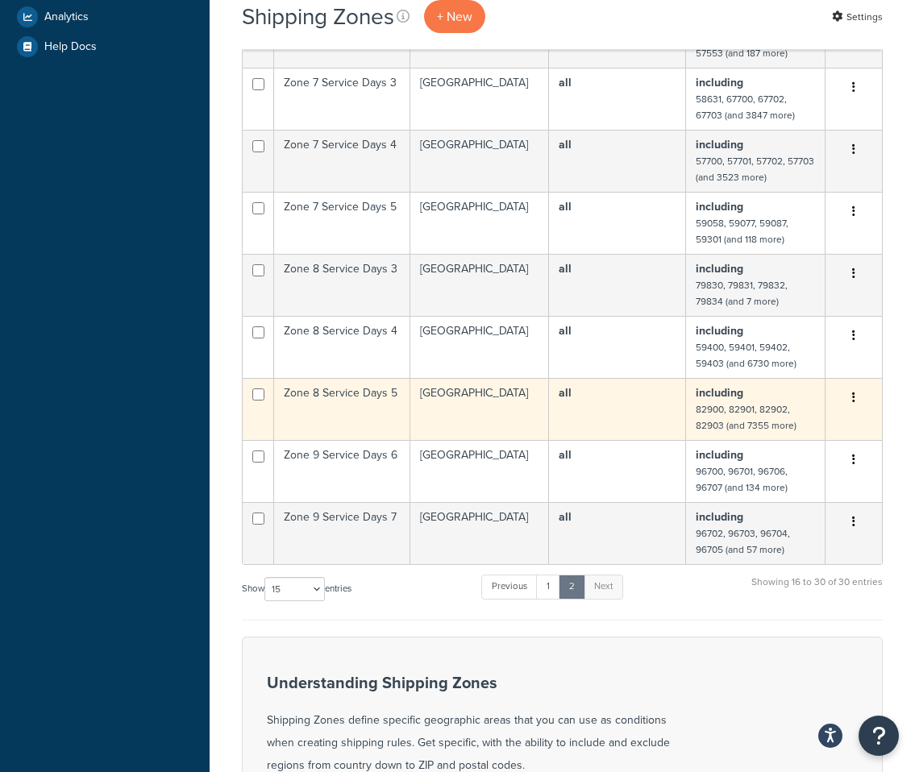
click at [855, 397] on button "button" at bounding box center [854, 398] width 23 height 26
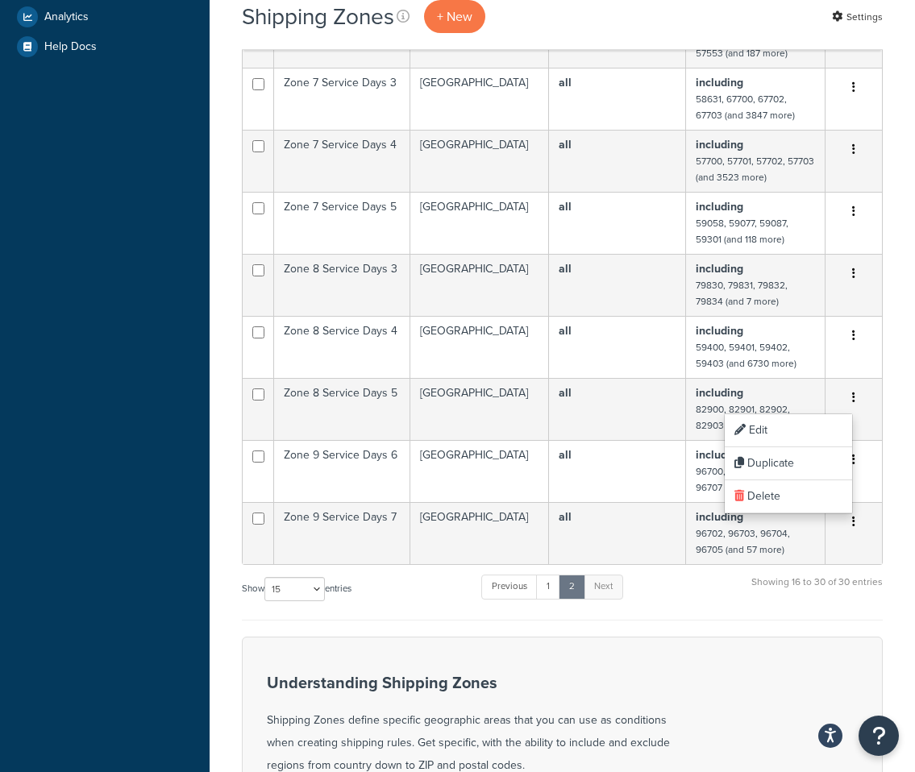
click at [909, 422] on div "Shipping Zones + New Settings Bulk Actions Duplicate Delete Import CSV Export C…" at bounding box center [562, 282] width 705 height 1619
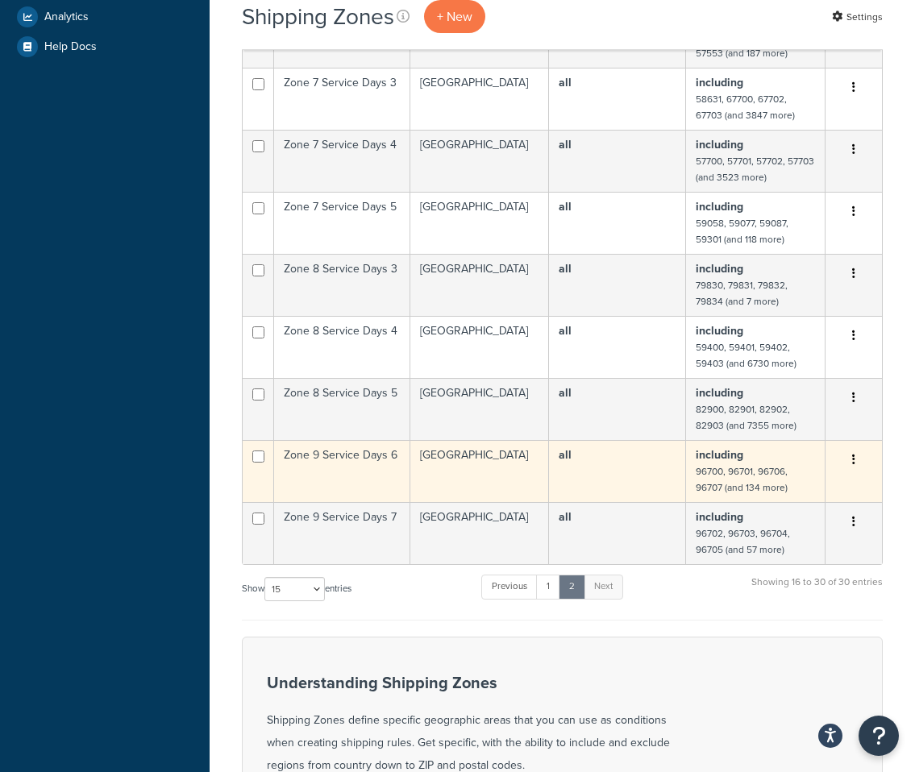
click at [858, 457] on button "button" at bounding box center [854, 460] width 23 height 26
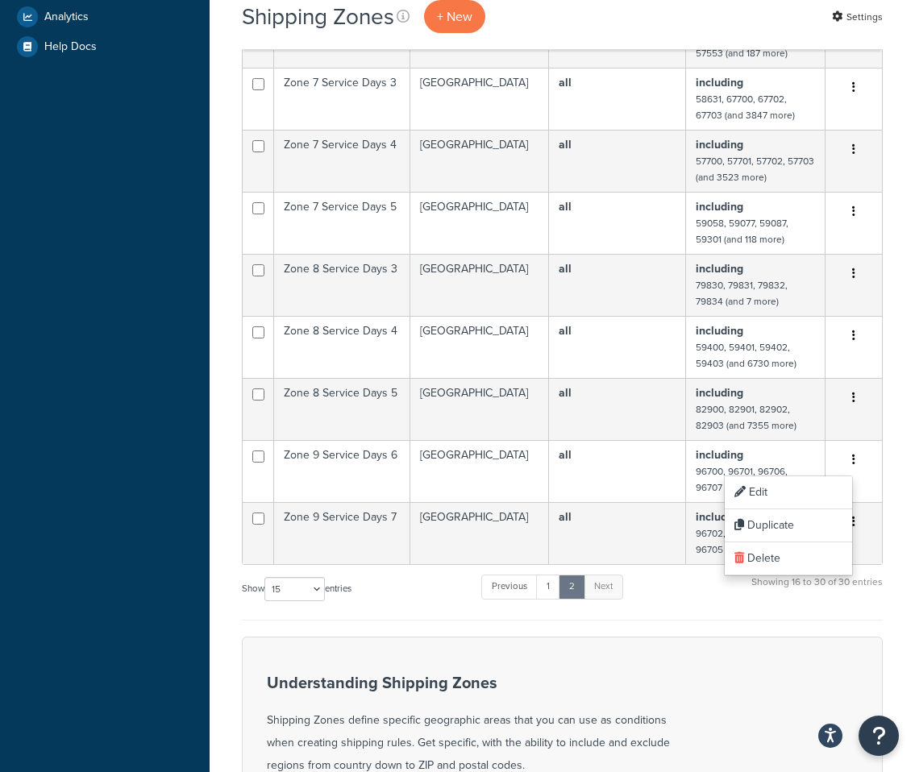
click at [901, 491] on div "Shipping Zones + New Settings Bulk Actions Duplicate Delete Import CSV Export C…" at bounding box center [562, 282] width 705 height 1619
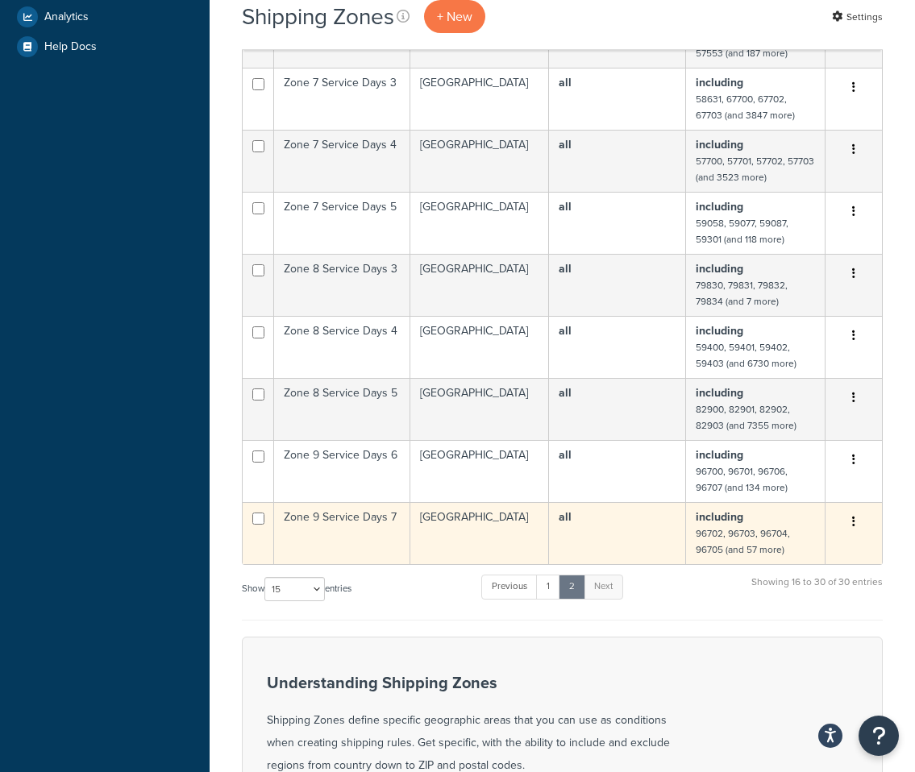
click at [855, 523] on button "button" at bounding box center [854, 523] width 23 height 26
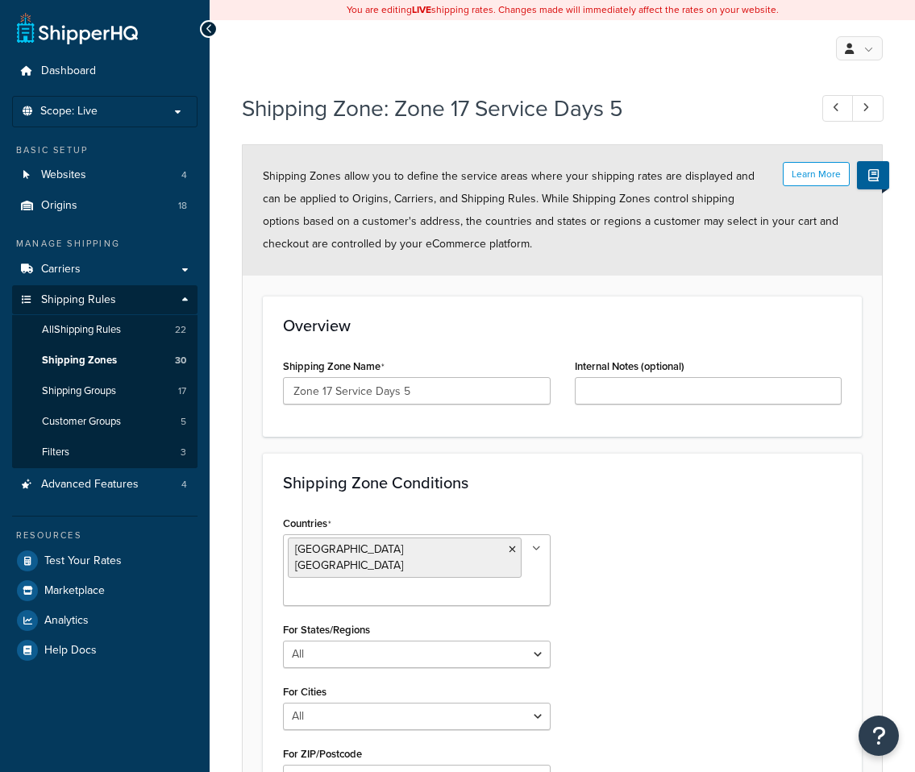
select select "including"
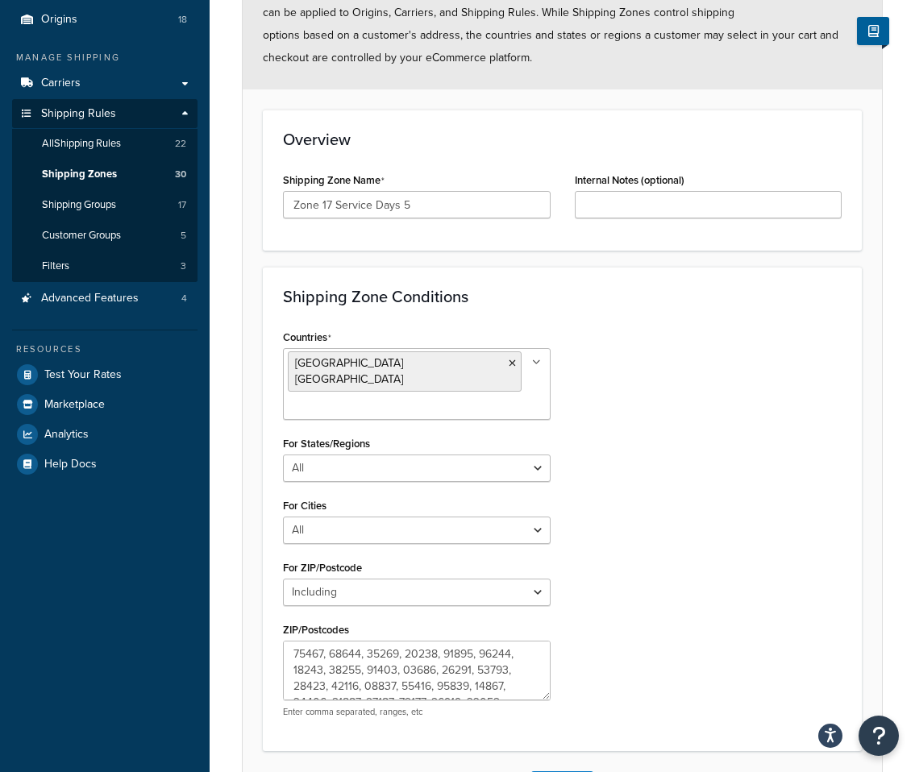
scroll to position [296, 0]
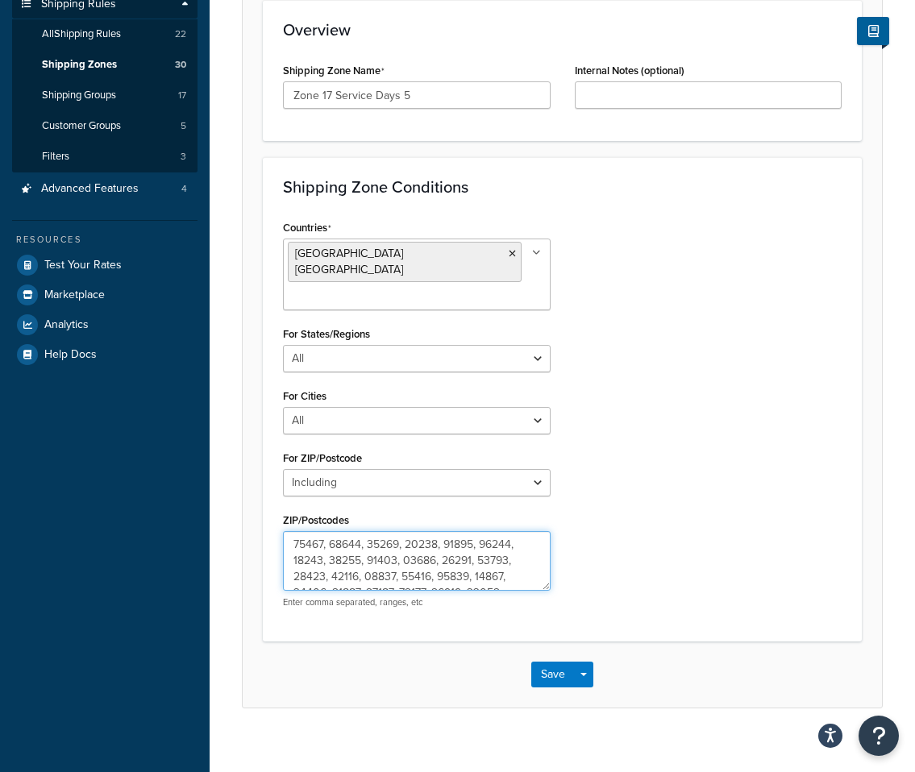
click at [371, 549] on textarea "ZIP/Postcodes" at bounding box center [417, 561] width 268 height 60
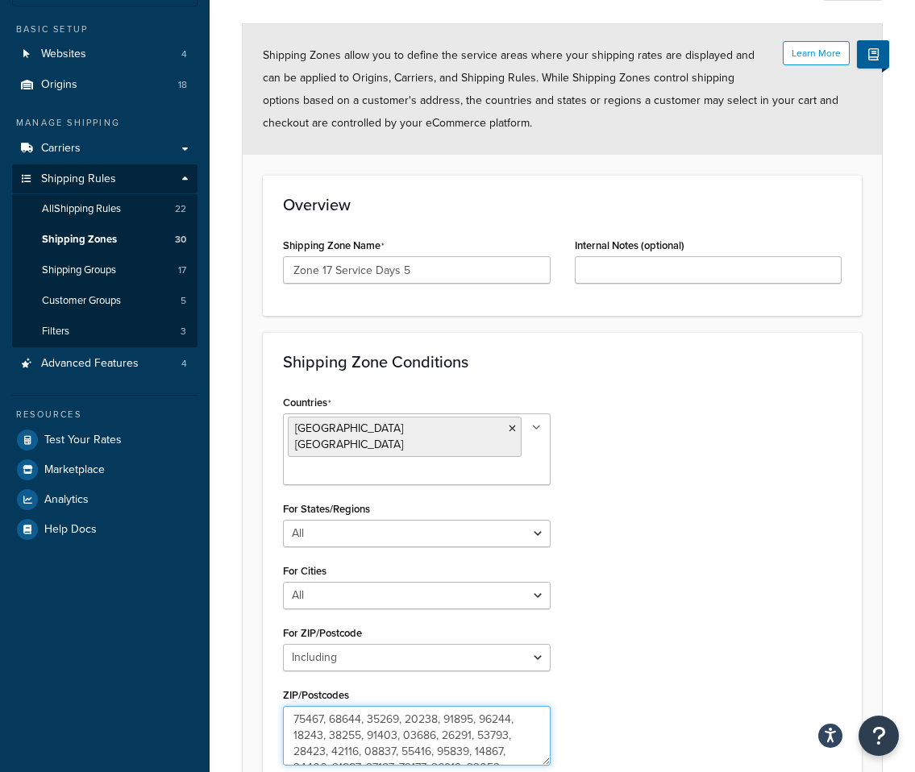
scroll to position [23, 0]
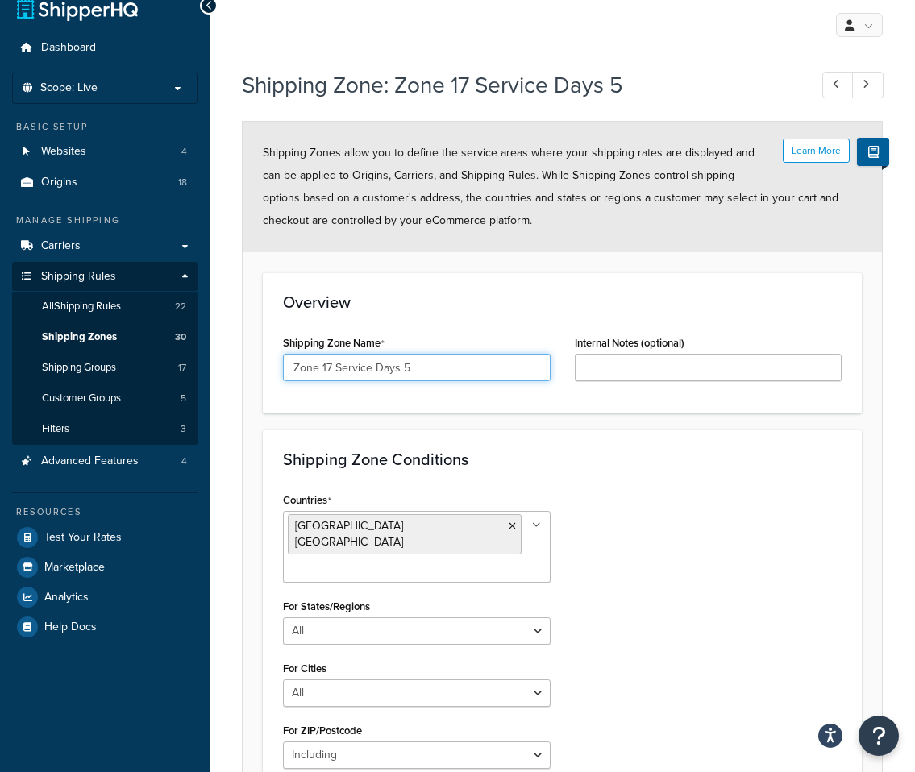
click at [412, 369] on input "Zone 17 Service Days 5" at bounding box center [417, 367] width 268 height 27
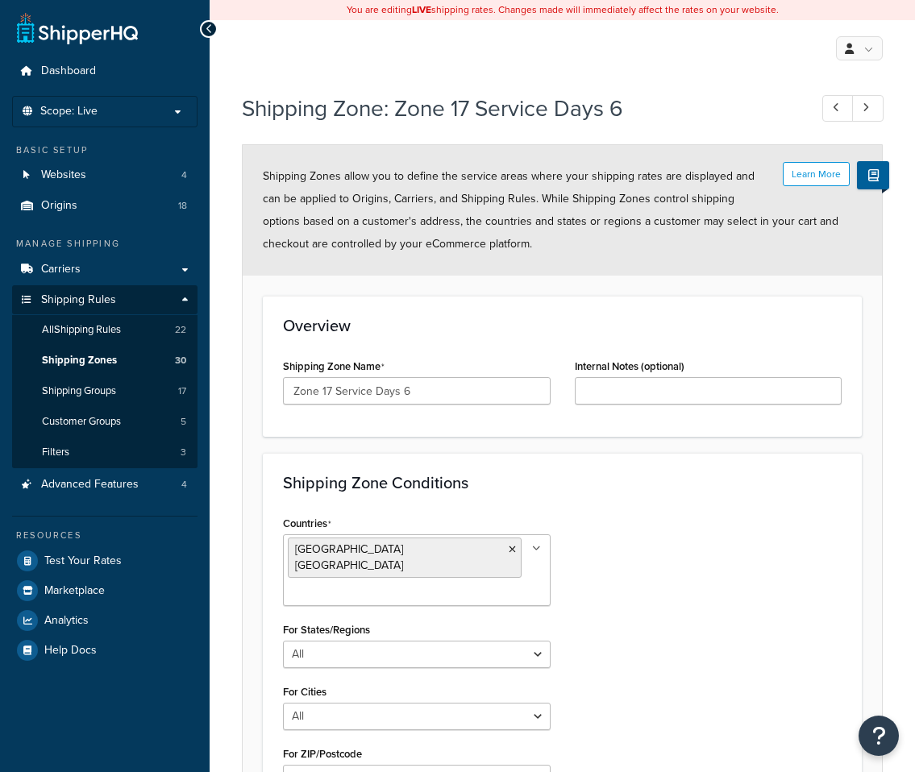
select select "including"
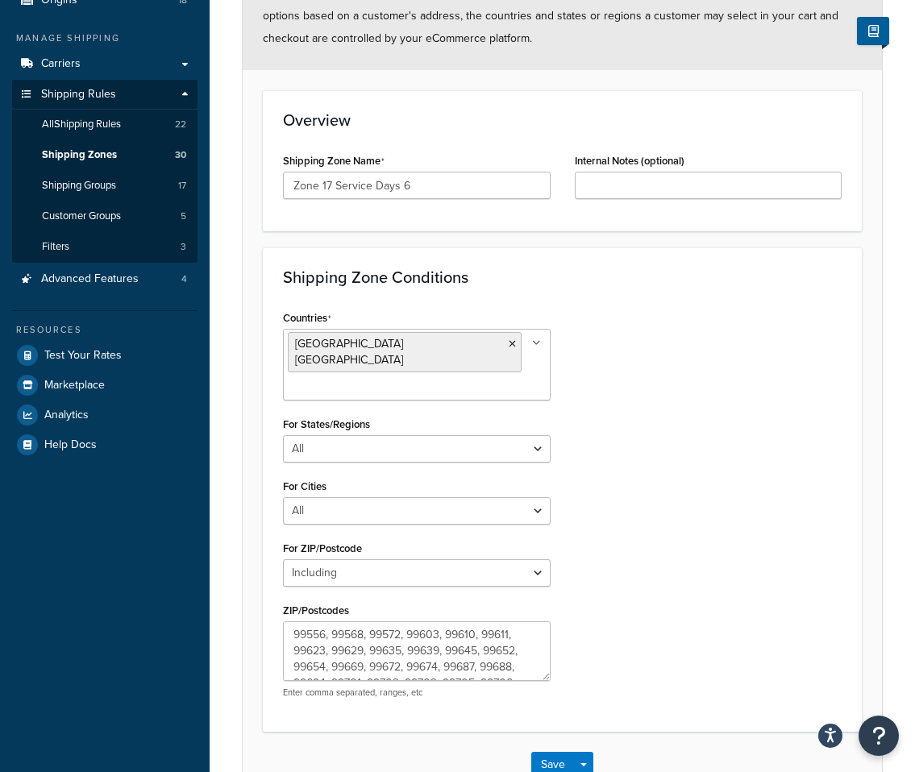
scroll to position [296, 0]
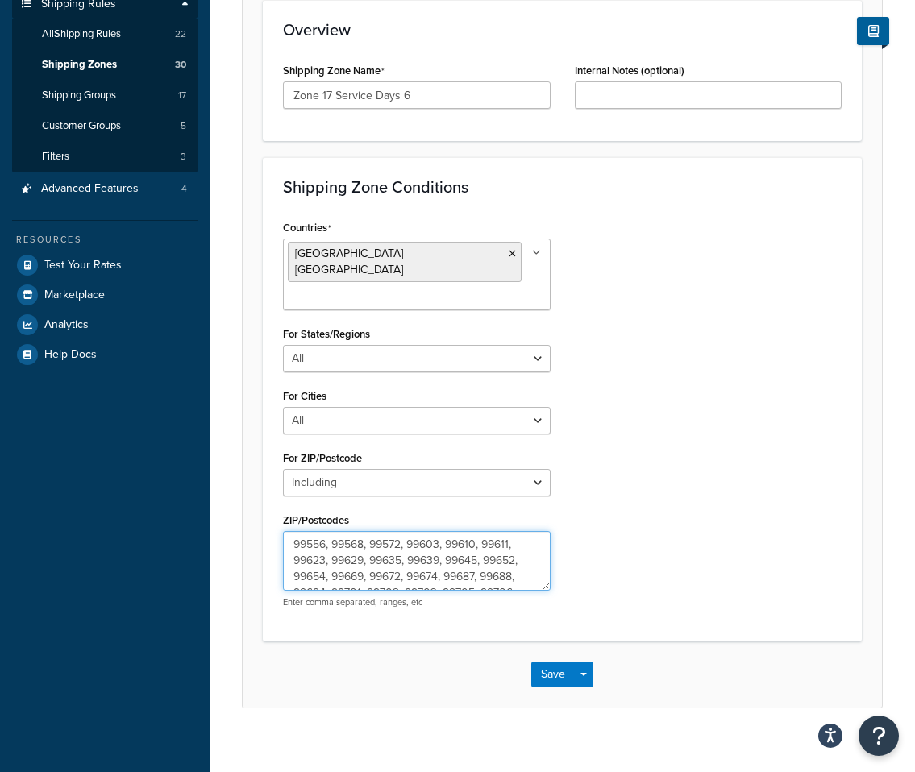
click at [414, 532] on textarea "99556, 99568, 99572, 99603, 99610, 99611, 99623, 99629, 99635, 99639, 99645, 99…" at bounding box center [417, 561] width 268 height 60
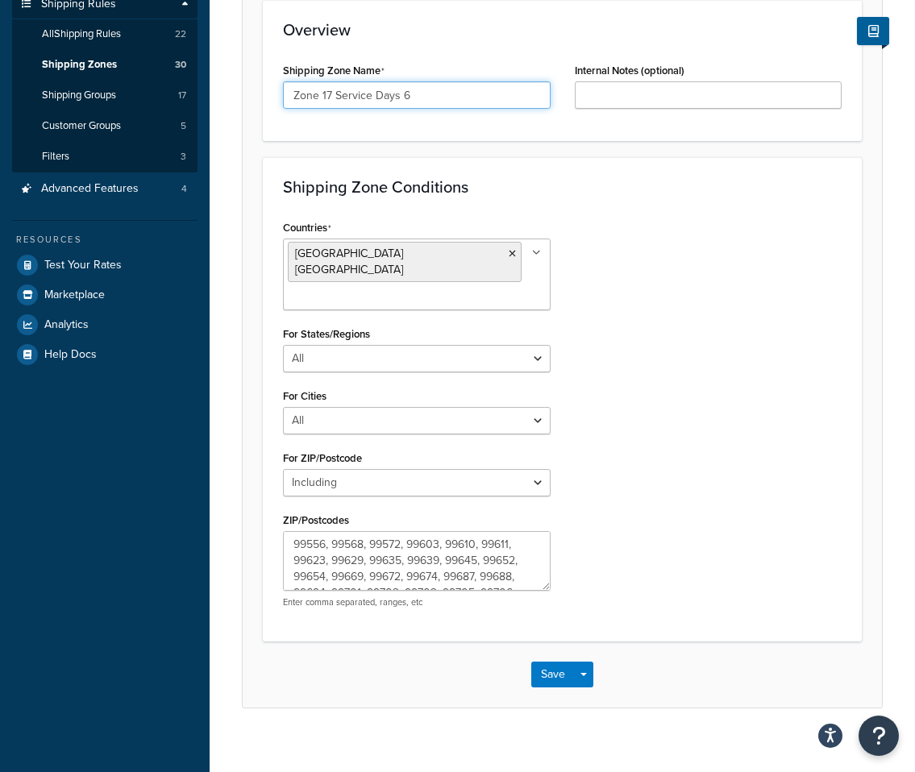
click at [462, 90] on input "Zone 17 Service Days 6" at bounding box center [417, 94] width 268 height 27
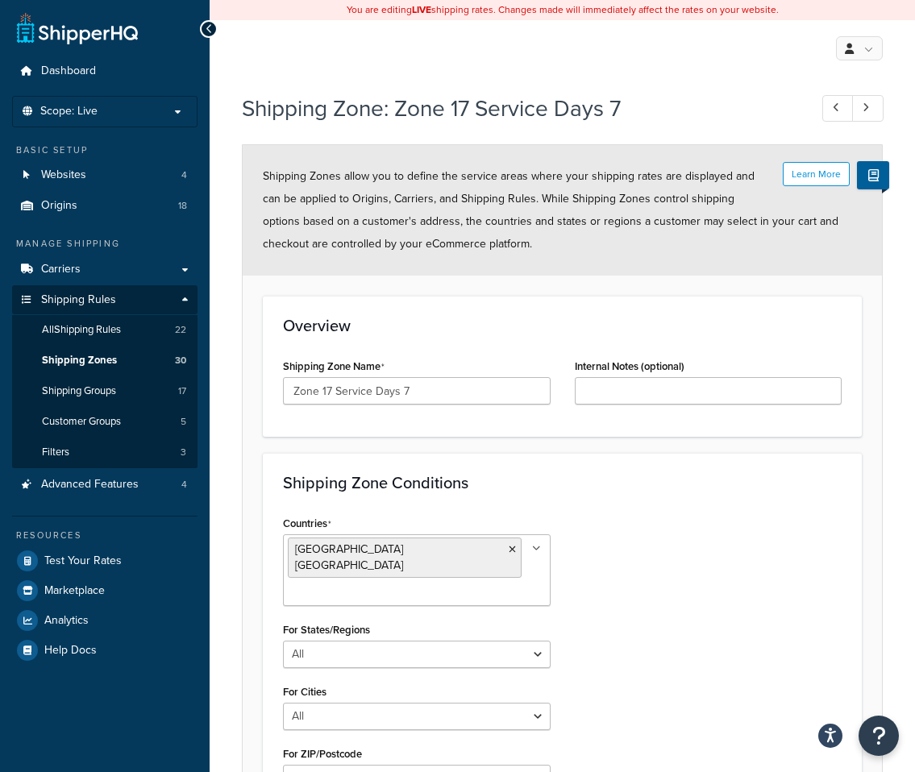
select select "including"
click at [601, 480] on h3 "Shipping Zone Conditions" at bounding box center [562, 483] width 559 height 18
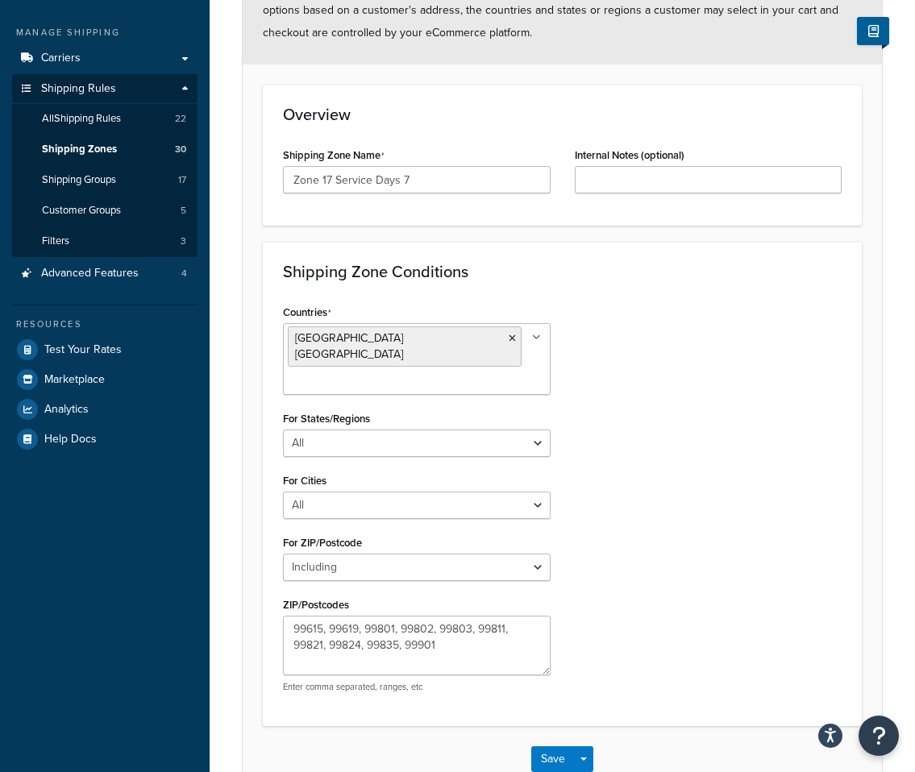
scroll to position [296, 0]
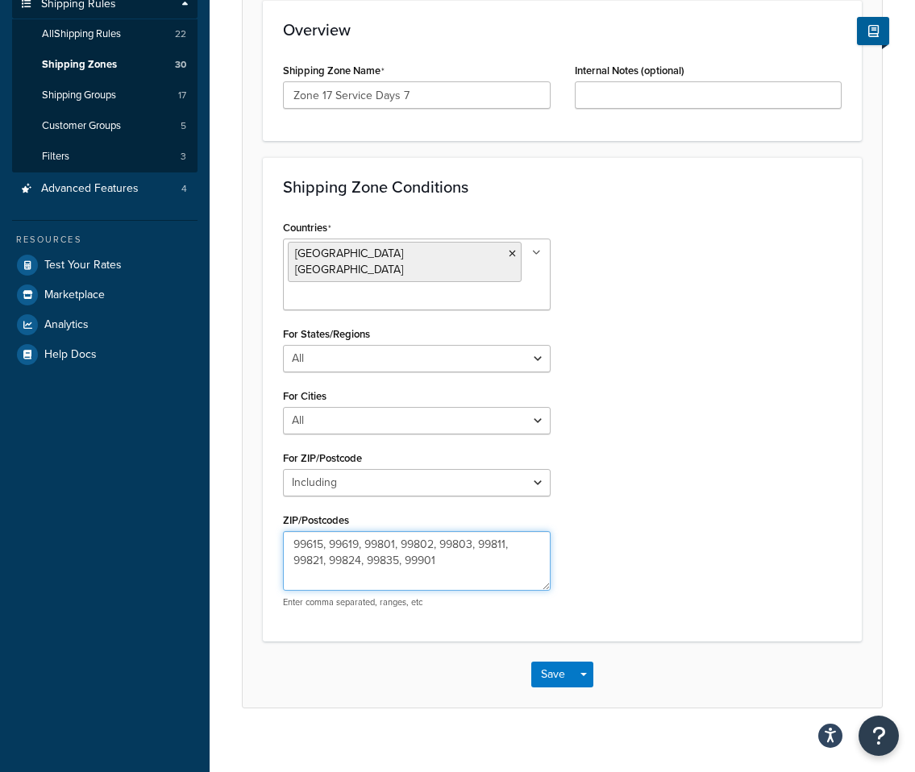
click at [458, 531] on textarea "99615, 99619, 99801, 99802, 99803, 99811, 99821, 99824, 99835, 99901" at bounding box center [417, 561] width 268 height 60
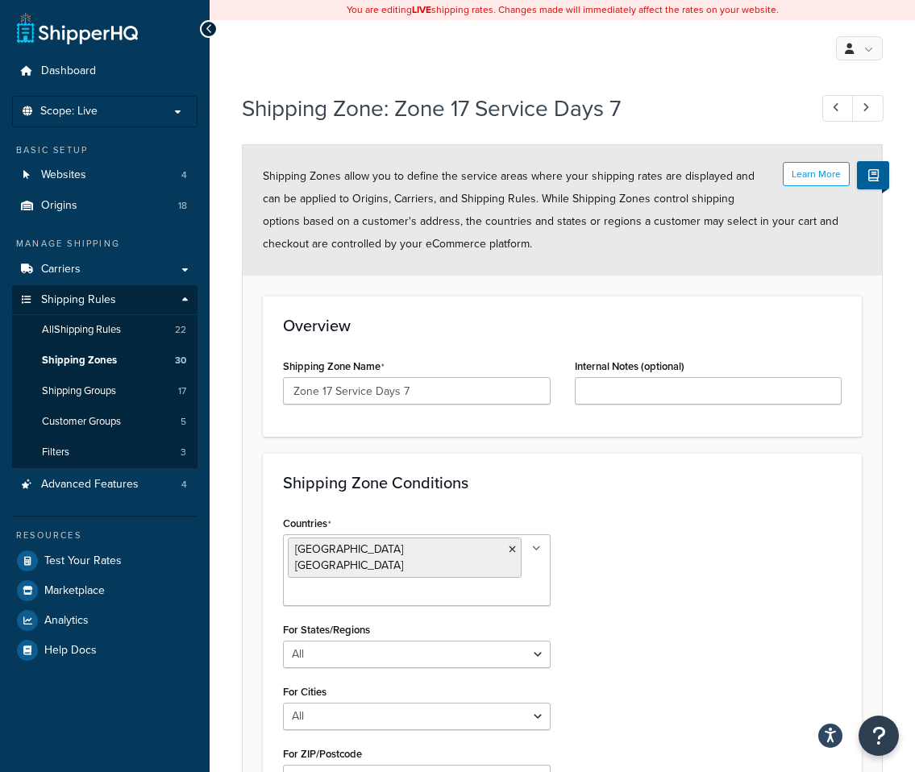
click at [426, 375] on div "Shipping Zone Name Zone 17 Service Days 7" at bounding box center [417, 380] width 268 height 50
click at [426, 395] on input "Zone 17 Service Days 7" at bounding box center [417, 390] width 268 height 27
select select "including"
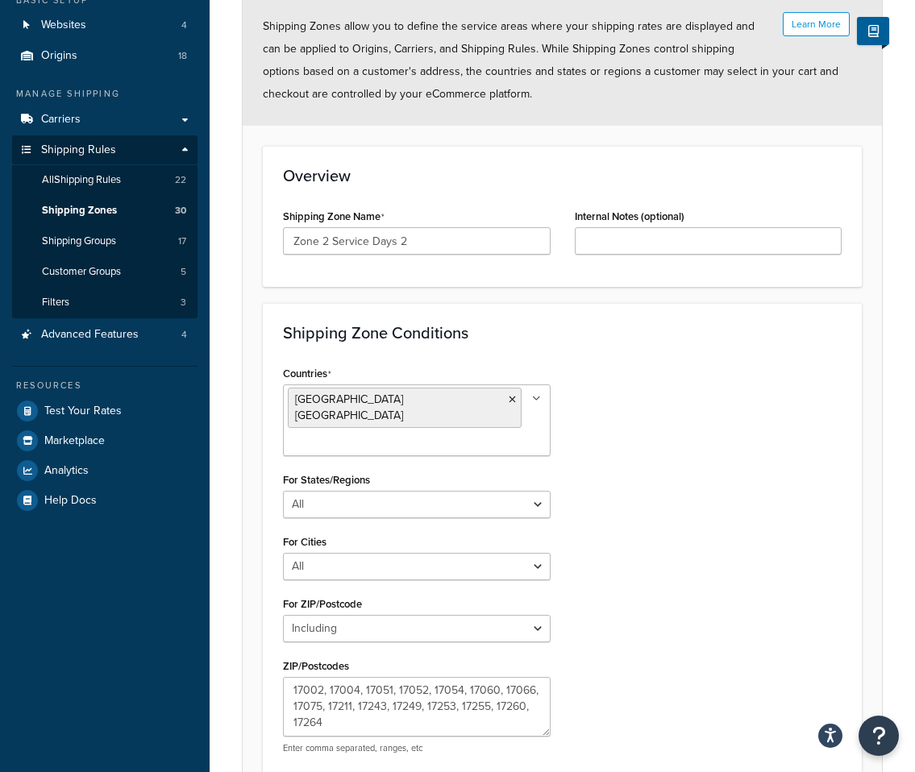
scroll to position [296, 0]
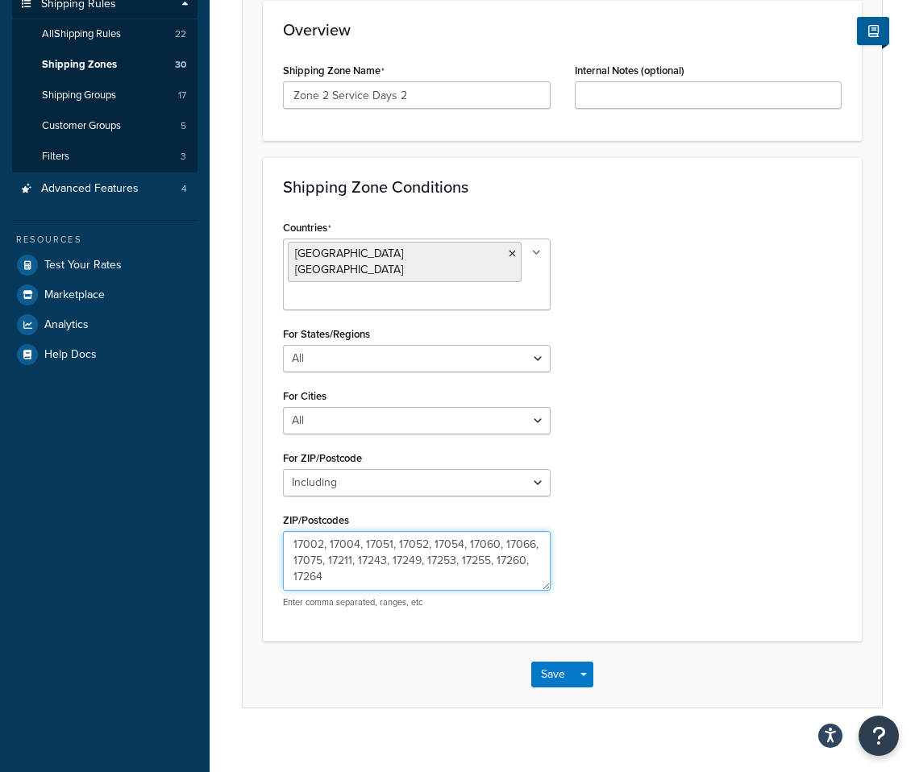
click at [361, 558] on textarea "17002, 17004, 17051, 17052, 17054, 17060, 17066, 17075, 17211, 17243, 17249, 17…" at bounding box center [417, 561] width 268 height 60
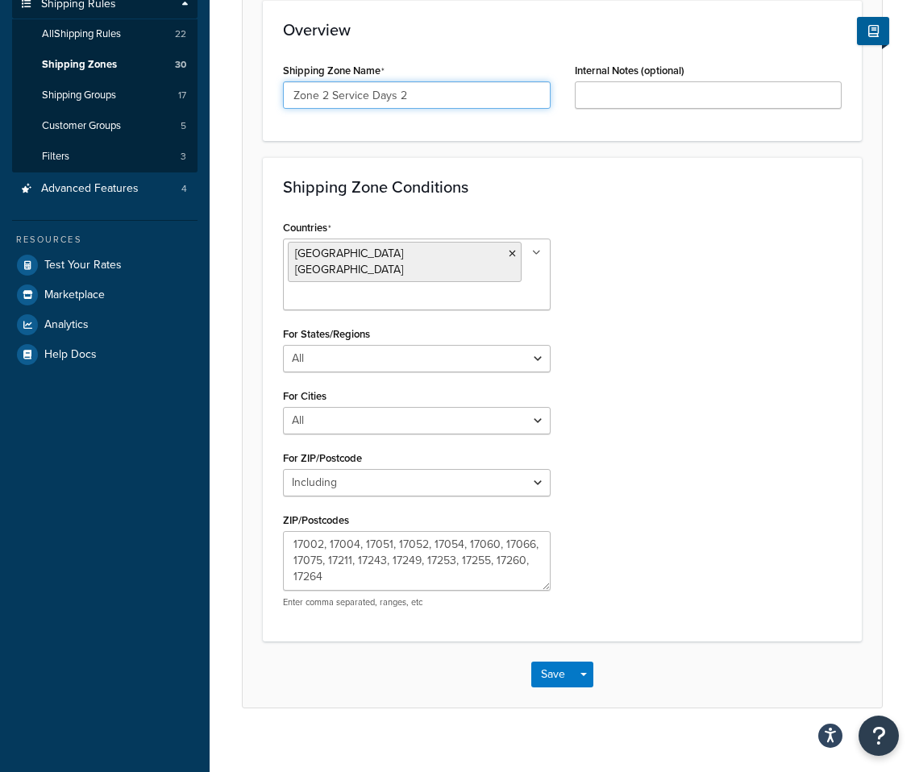
click at [449, 102] on input "Zone 2 Service Days 2" at bounding box center [417, 94] width 268 height 27
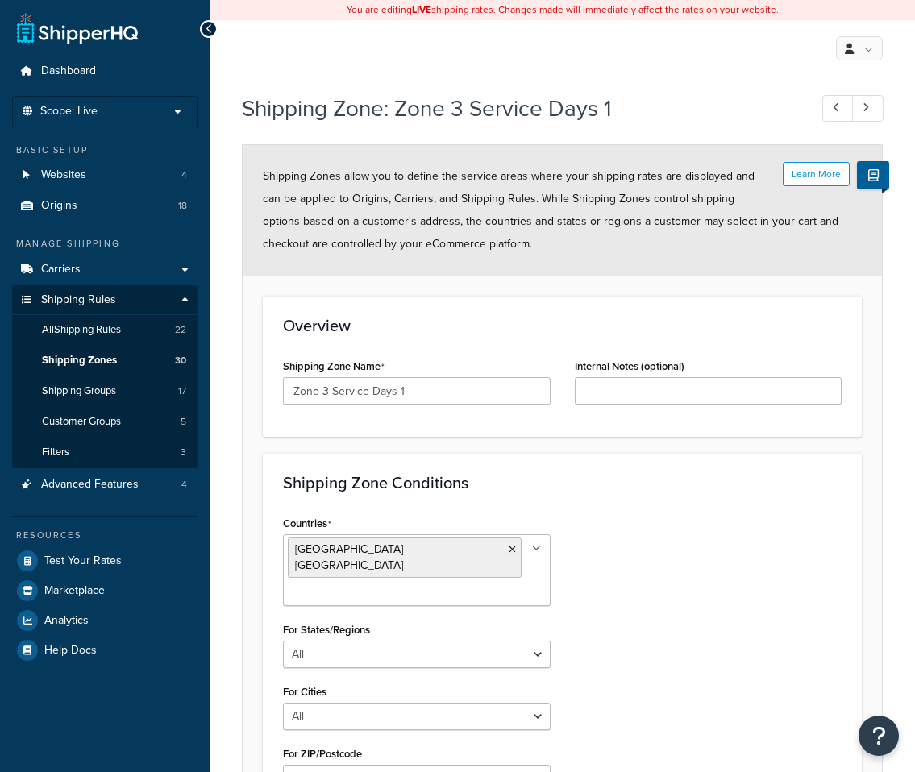
select select "including"
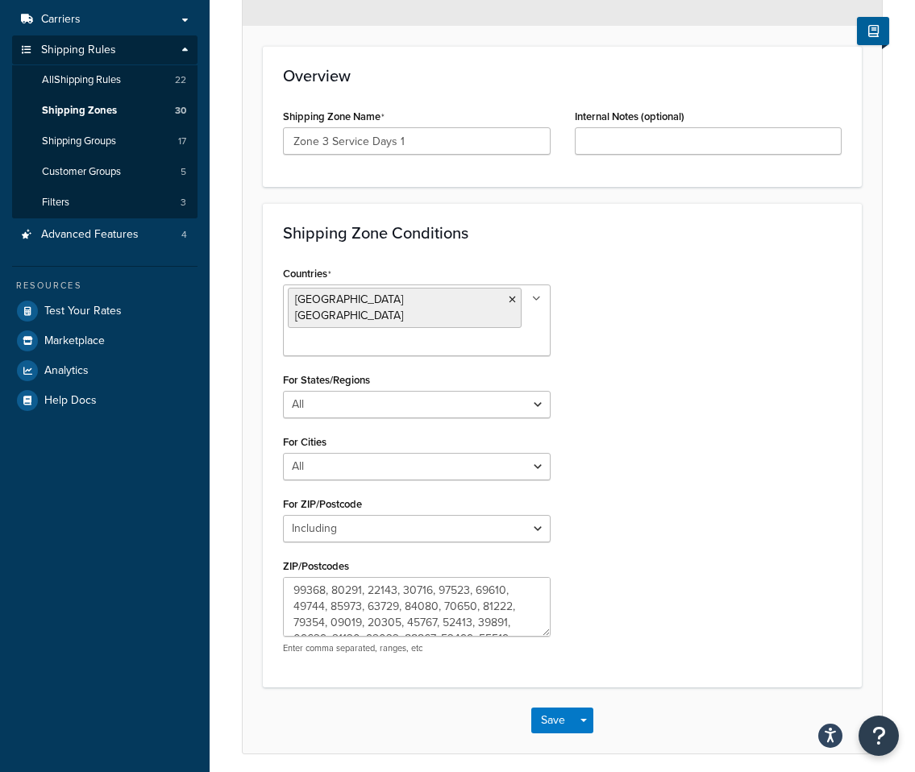
scroll to position [296, 0]
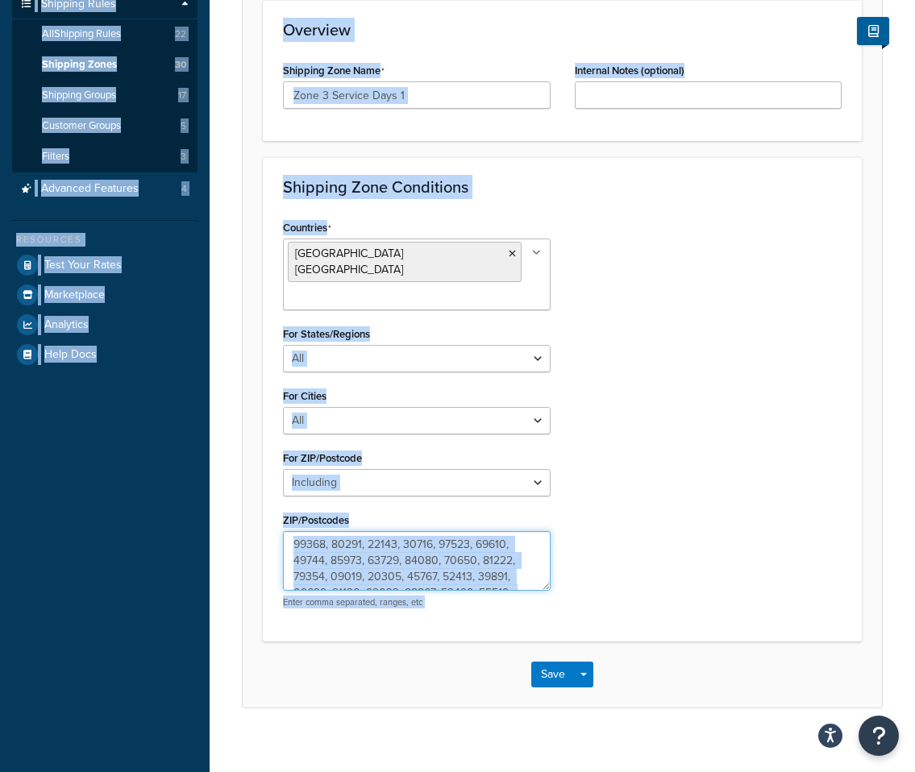
click at [438, 535] on textarea "ZIP/Postcodes" at bounding box center [417, 561] width 268 height 60
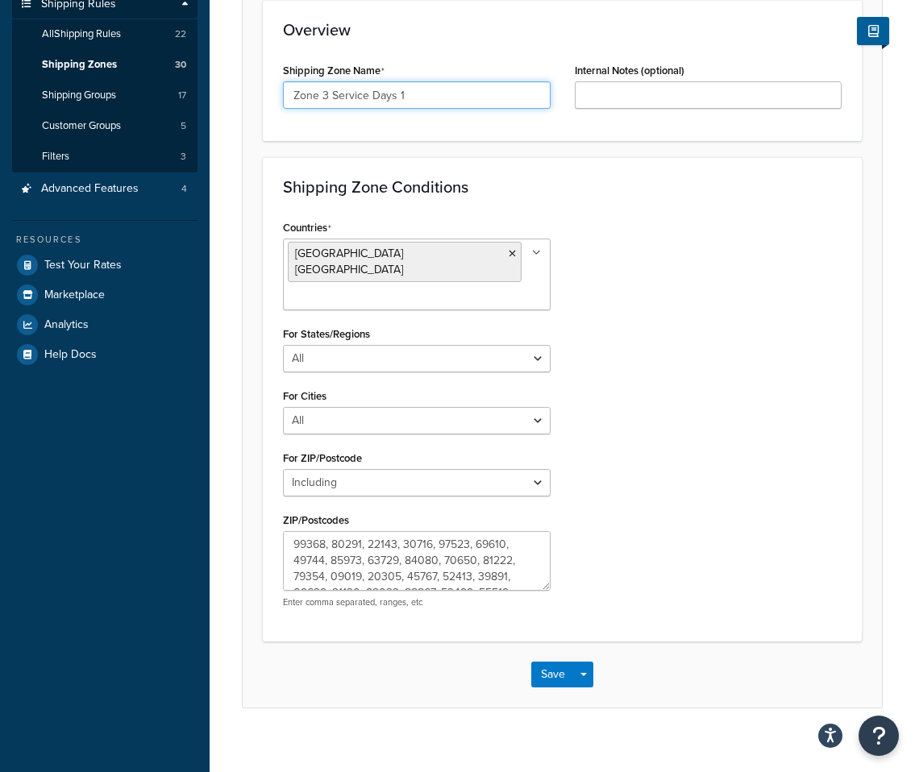
click at [450, 93] on input "Zone 3 Service Days 1" at bounding box center [417, 94] width 268 height 27
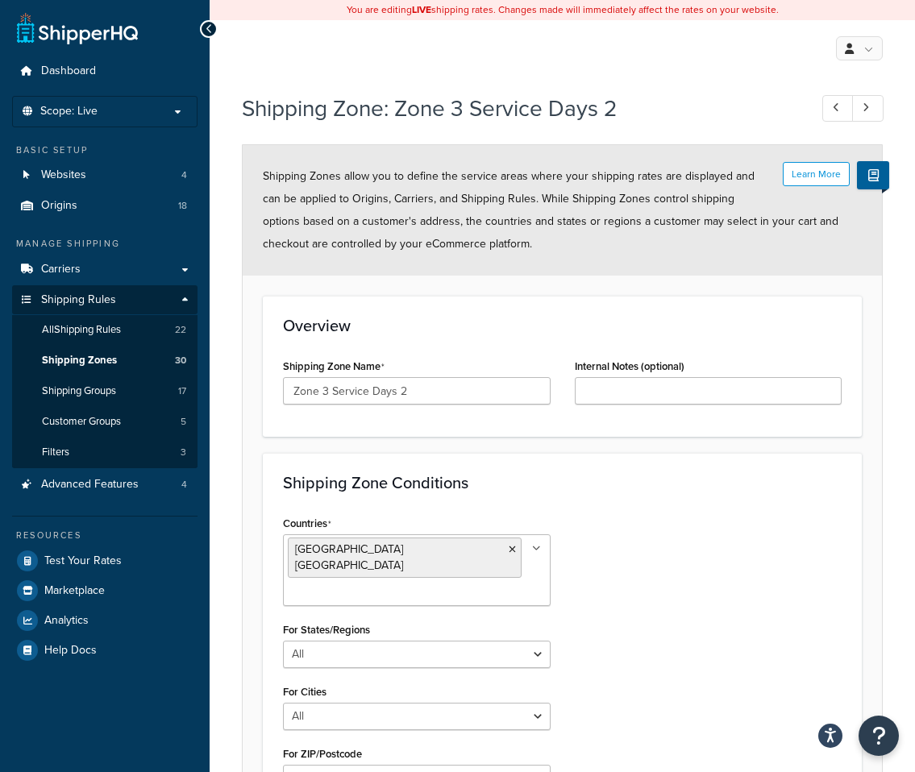
select select "including"
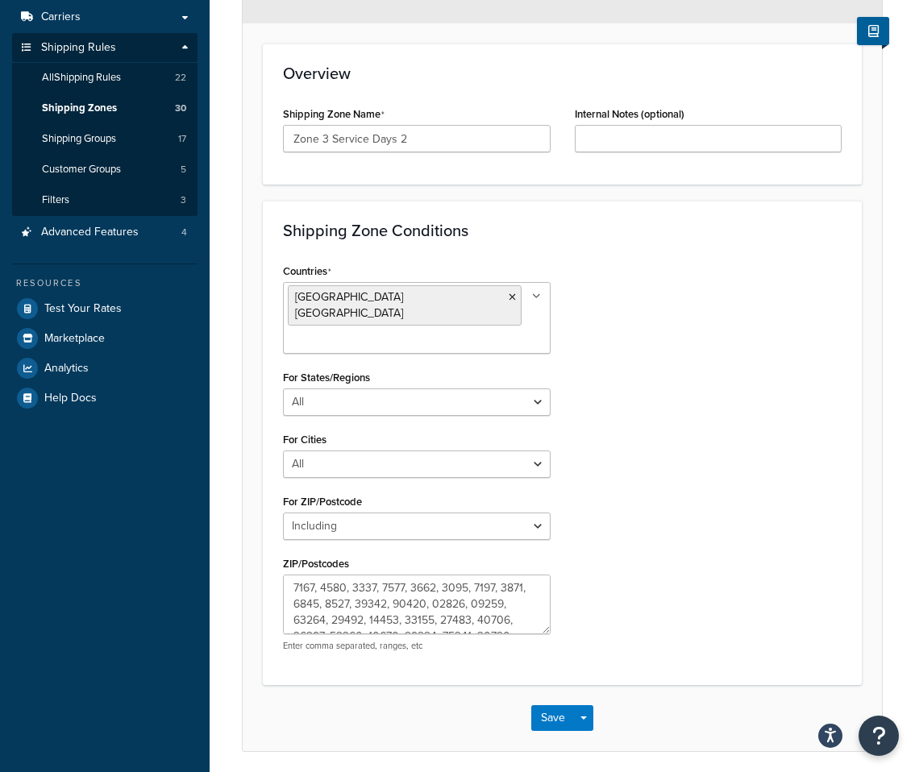
scroll to position [296, 0]
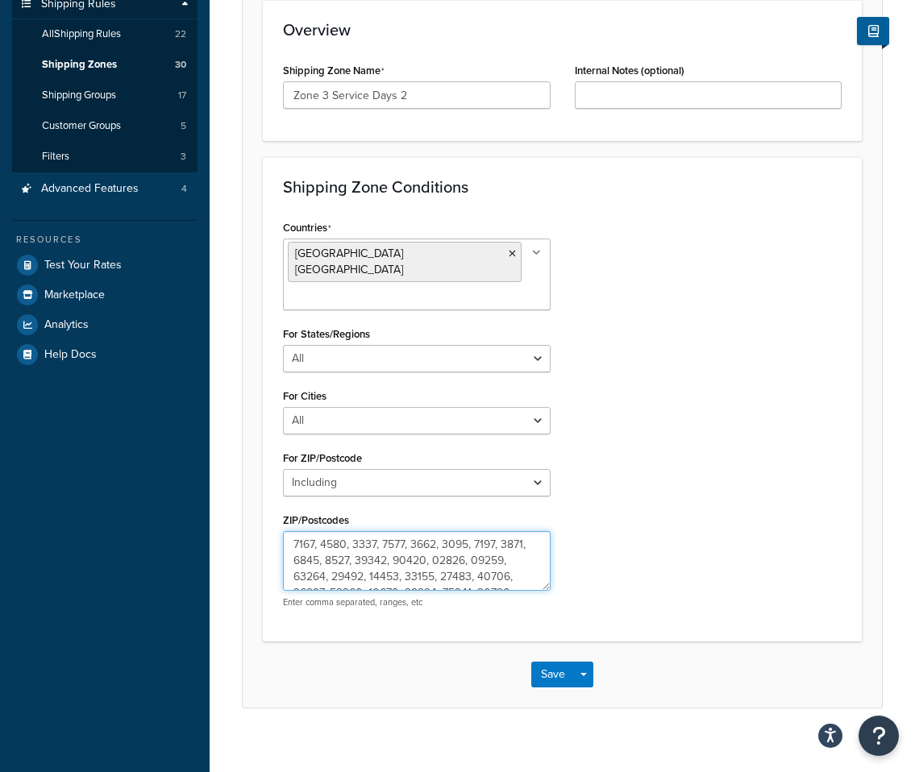
click at [368, 551] on textarea "ZIP/Postcodes" at bounding box center [417, 561] width 268 height 60
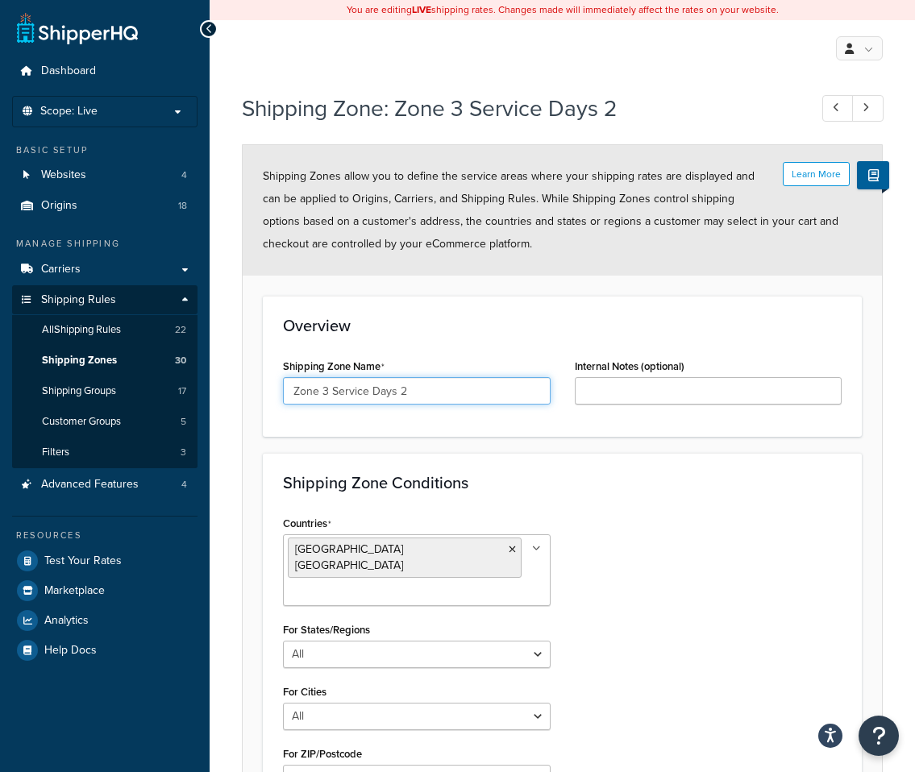
click at [422, 397] on input "Zone 3 Service Days 2" at bounding box center [417, 390] width 268 height 27
select select "including"
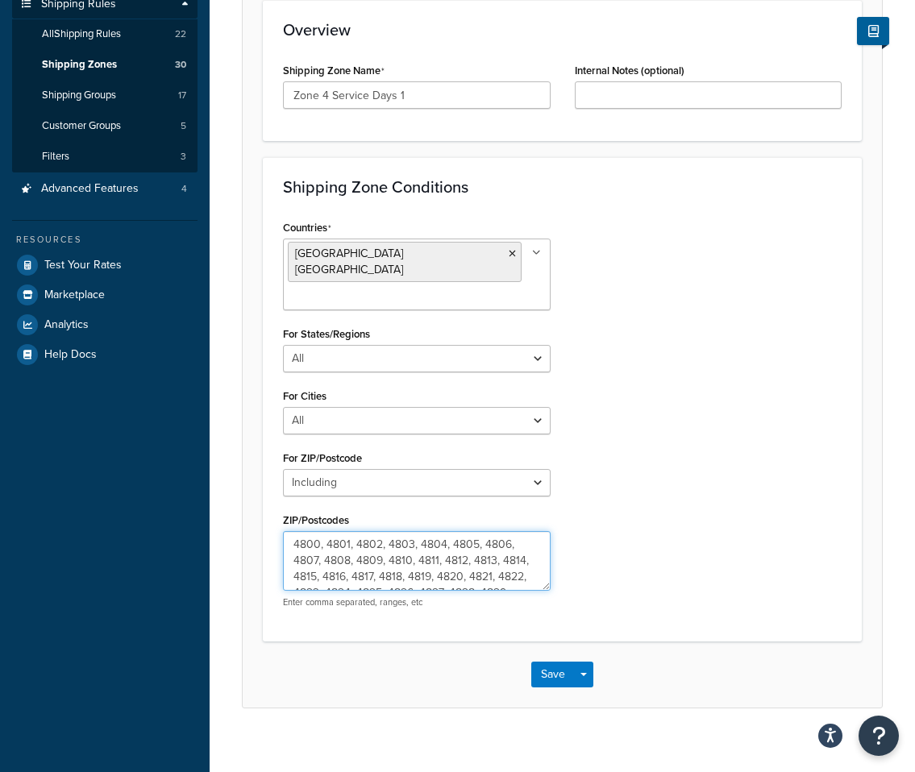
click at [424, 549] on textarea "4800, 4801, 4802, 4803, 4804, 4805, 4806, 4807, 4808, 4809, 4810, 4811, 4812, 4…" at bounding box center [417, 561] width 268 height 60
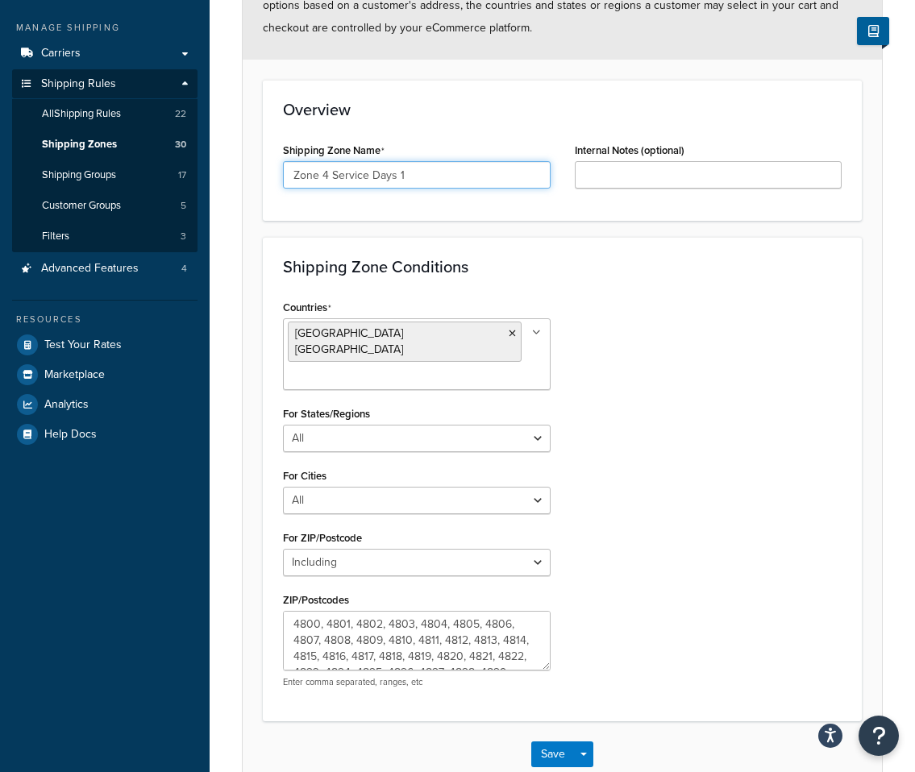
click at [410, 172] on input "Zone 4 Service Days 1" at bounding box center [417, 174] width 268 height 27
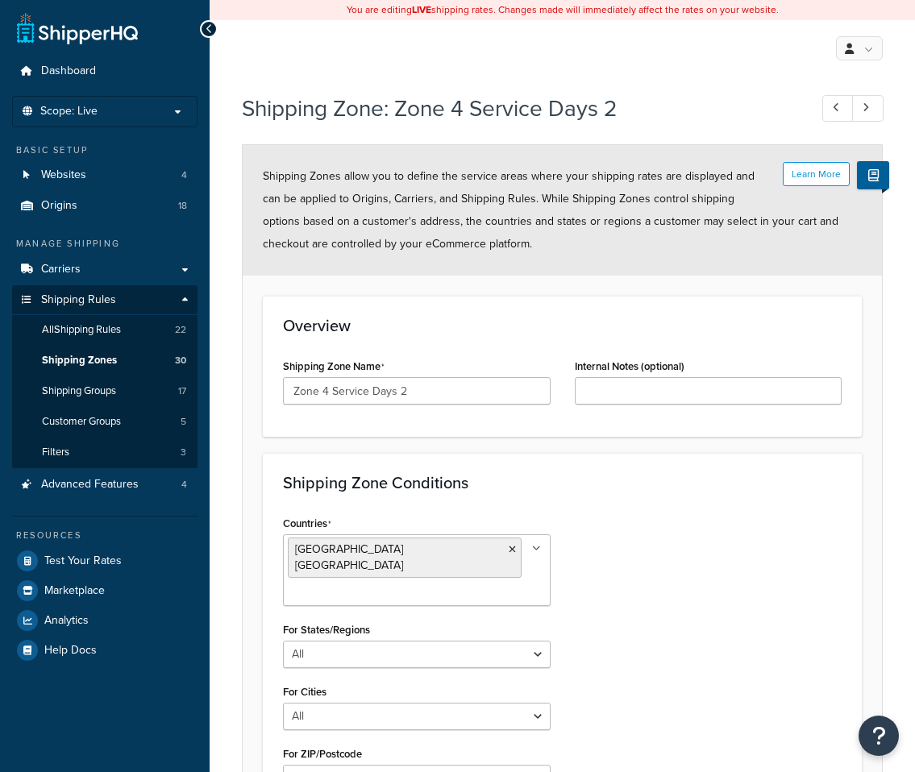
select select "including"
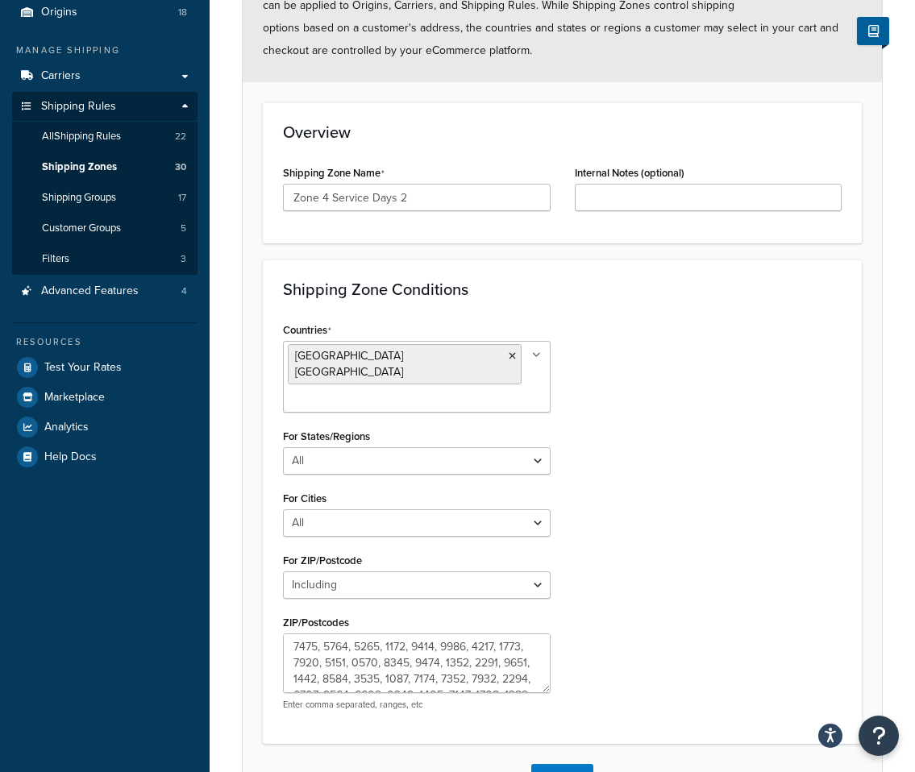
scroll to position [198, 0]
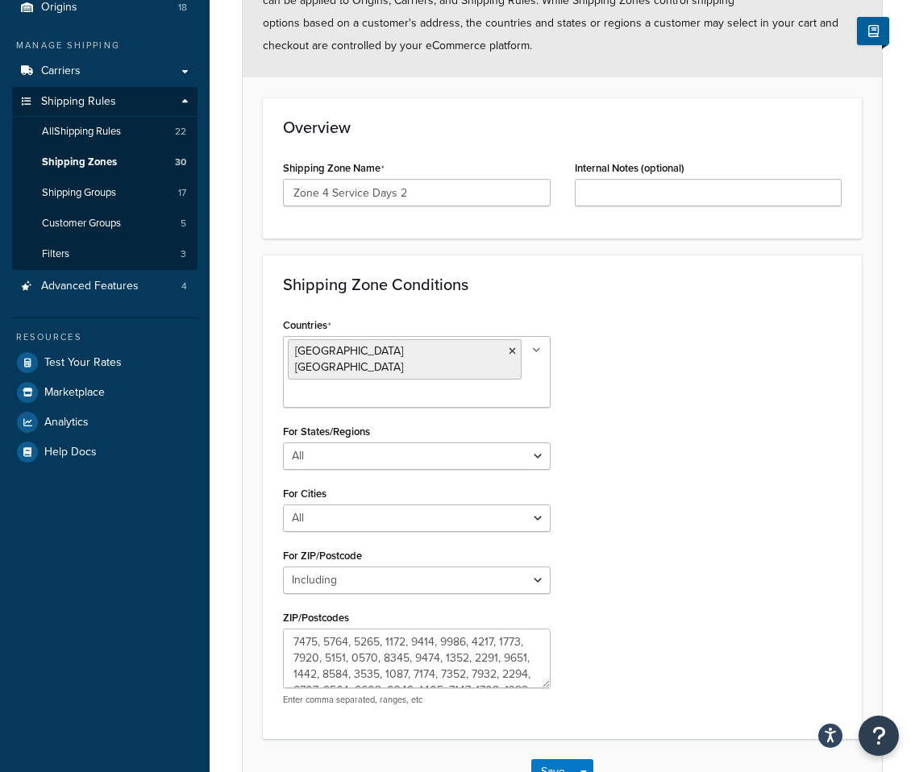
click at [373, 694] on p "Enter comma separated, ranges, etc" at bounding box center [417, 700] width 268 height 12
click at [373, 657] on textarea "ZIP/Postcodes" at bounding box center [417, 659] width 268 height 60
click at [416, 196] on input "Zone 4 Service Days 2" at bounding box center [417, 192] width 268 height 27
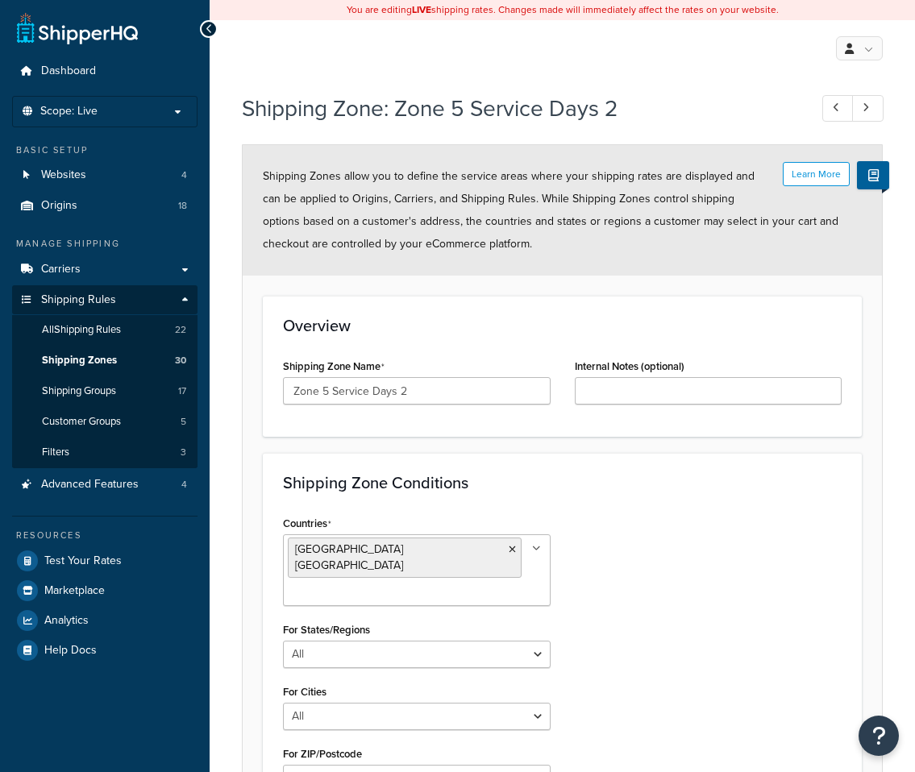
select select "including"
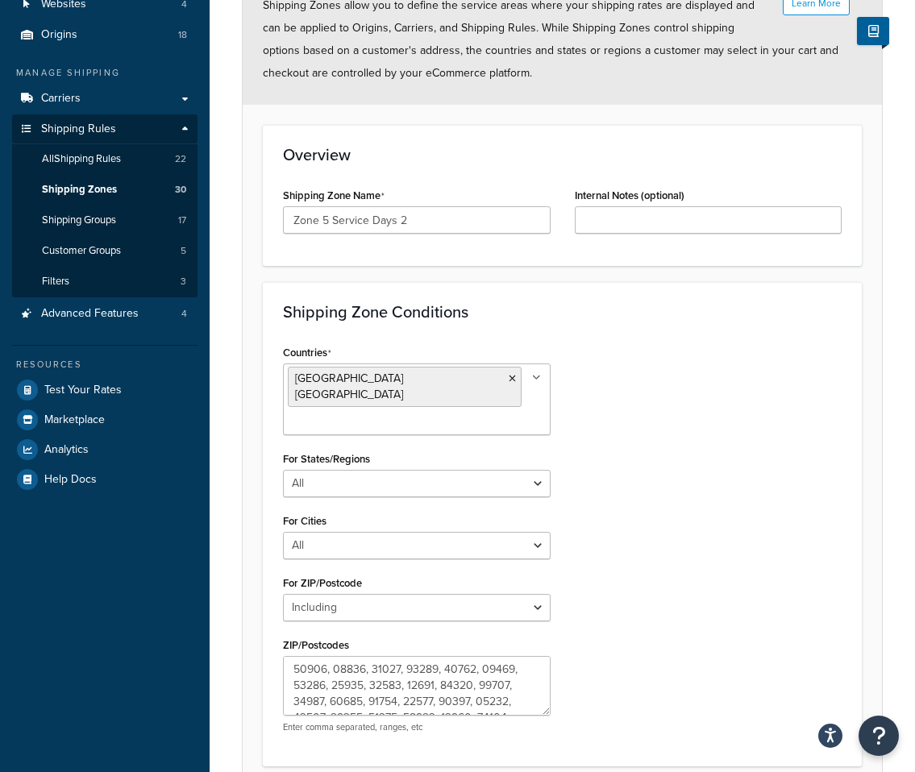
scroll to position [296, 0]
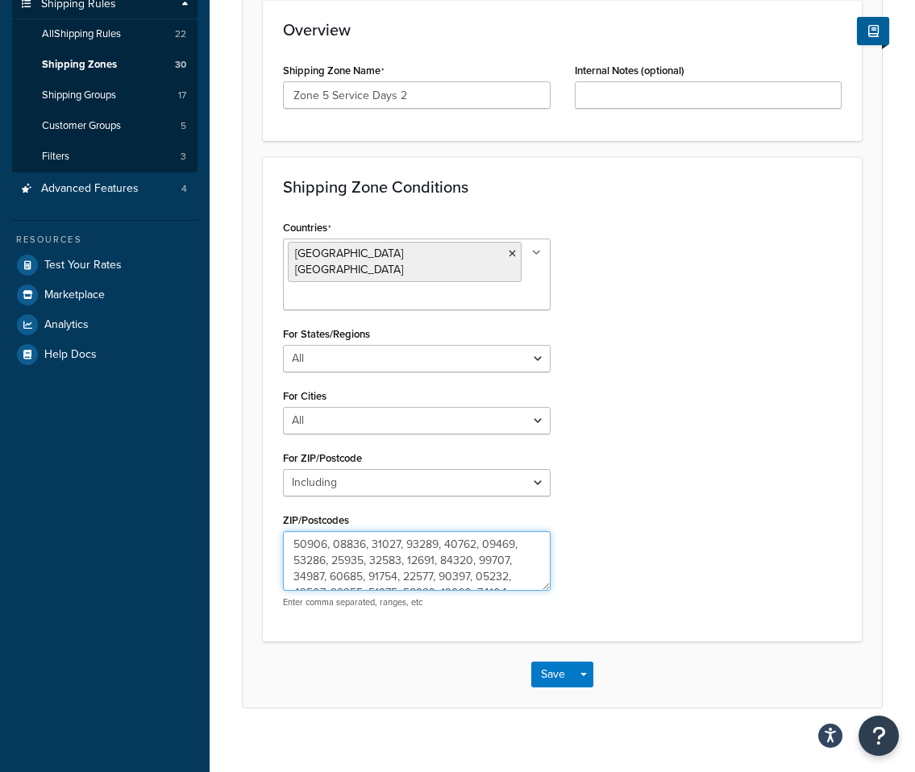
click at [368, 543] on textarea "ZIP/Postcodes" at bounding box center [417, 561] width 268 height 60
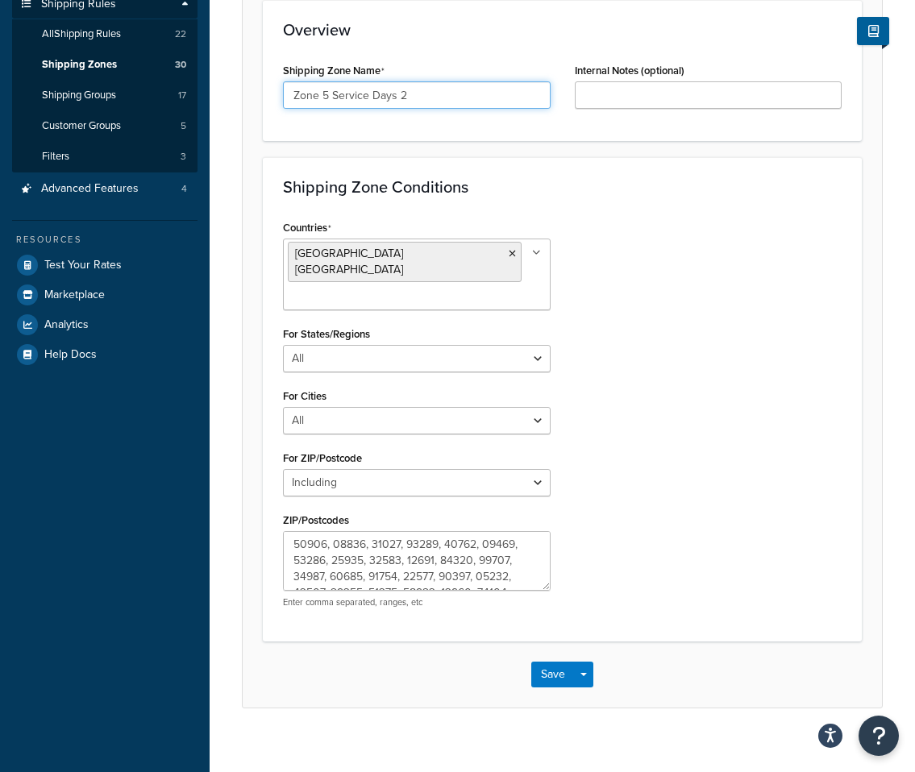
click at [447, 93] on input "Zone 5 Service Days 2" at bounding box center [417, 94] width 268 height 27
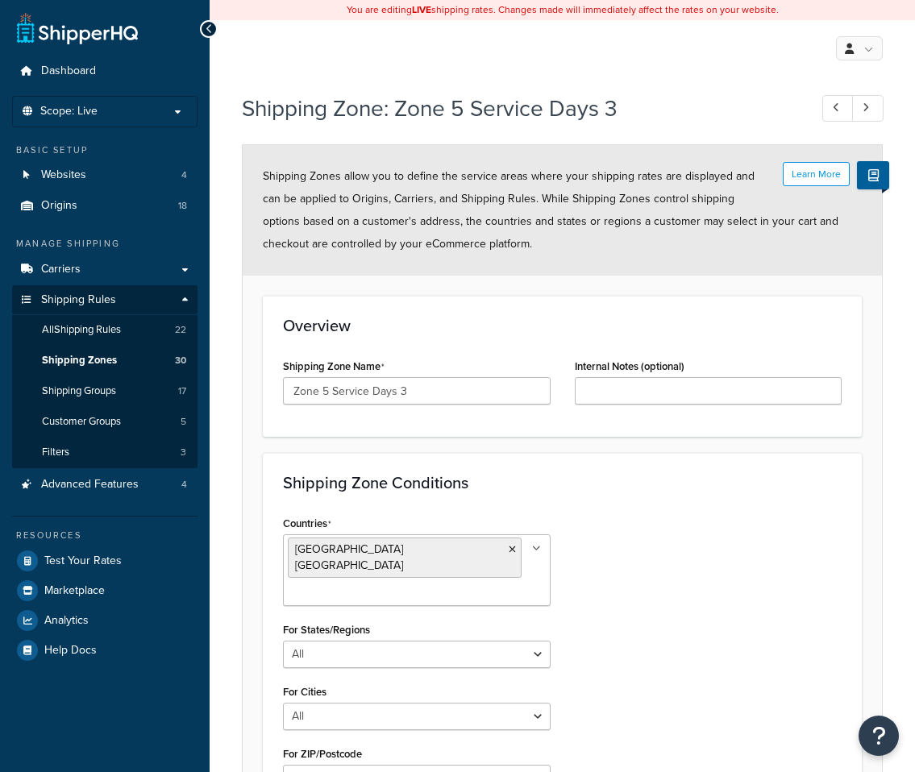
select select "including"
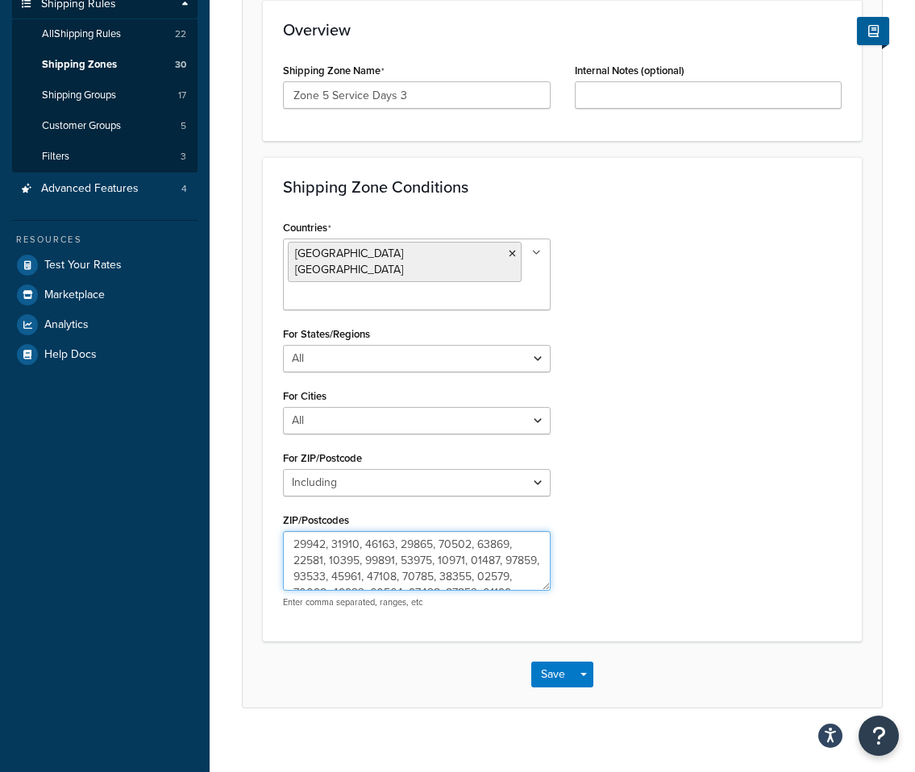
click at [410, 551] on textarea "ZIP/Postcodes" at bounding box center [417, 561] width 268 height 60
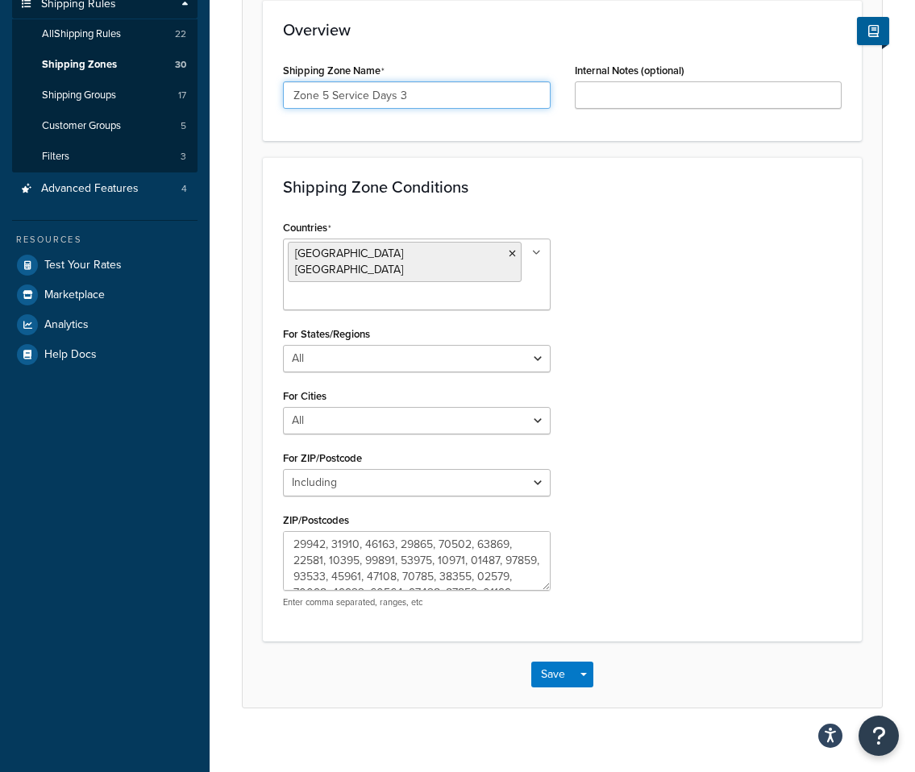
click at [464, 96] on input "Zone 5 Service Days 3" at bounding box center [417, 94] width 268 height 27
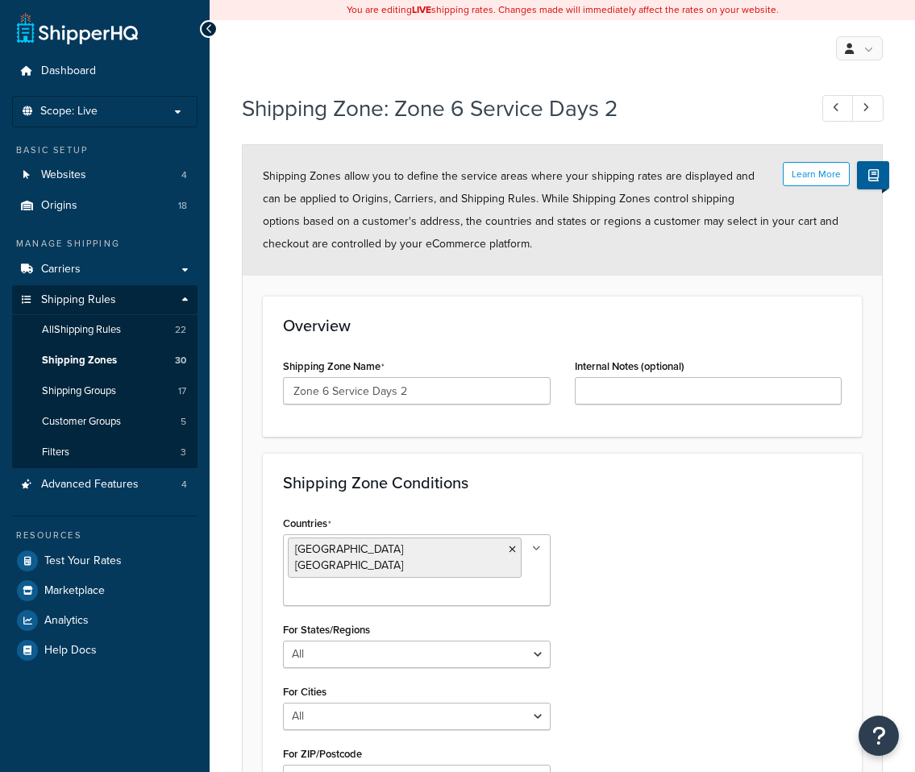
select select "including"
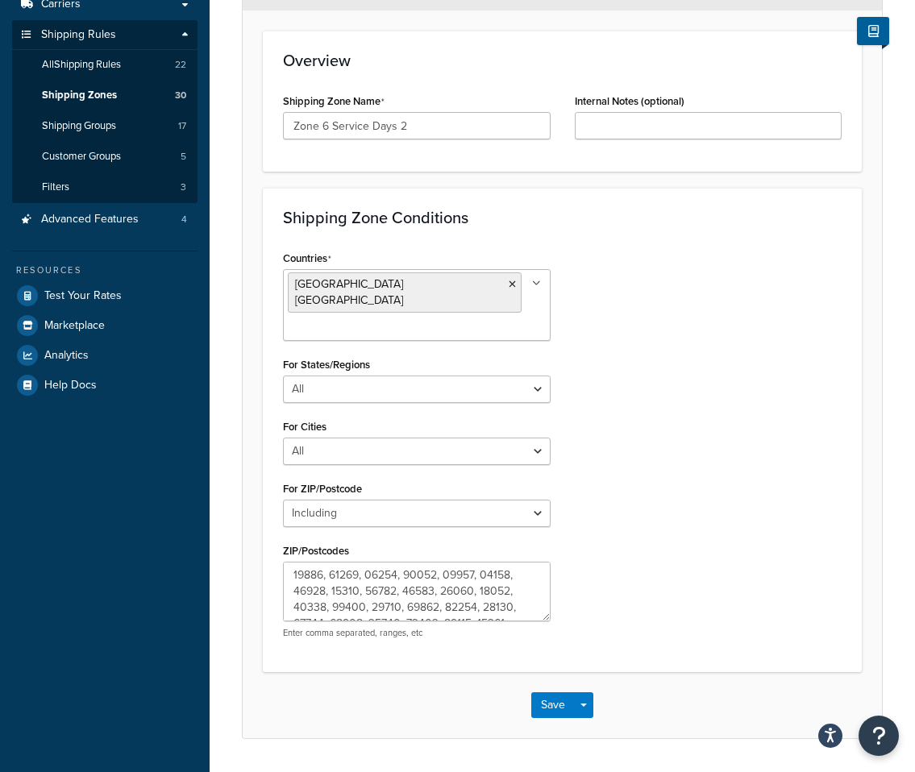
scroll to position [296, 0]
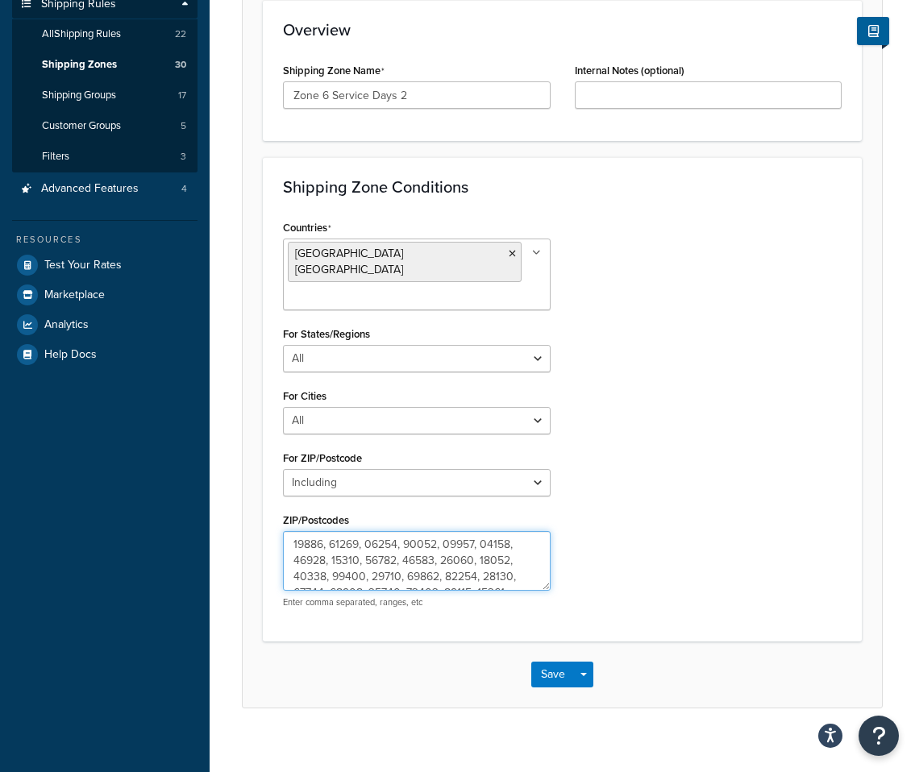
click at [392, 531] on textarea "ZIP/Postcodes" at bounding box center [417, 561] width 268 height 60
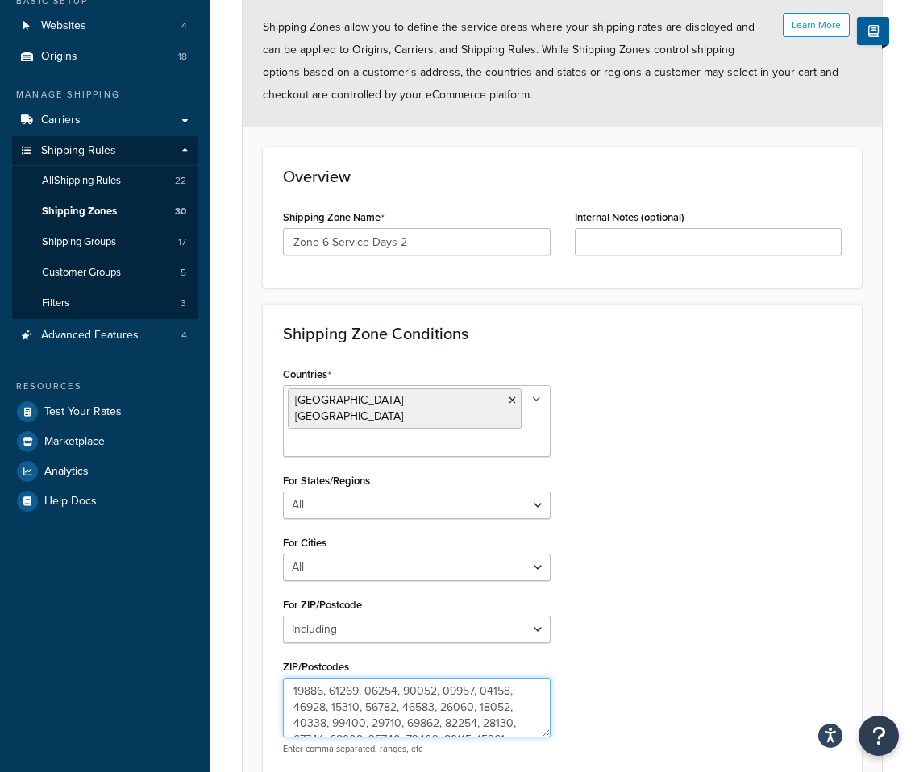
scroll to position [93, 0]
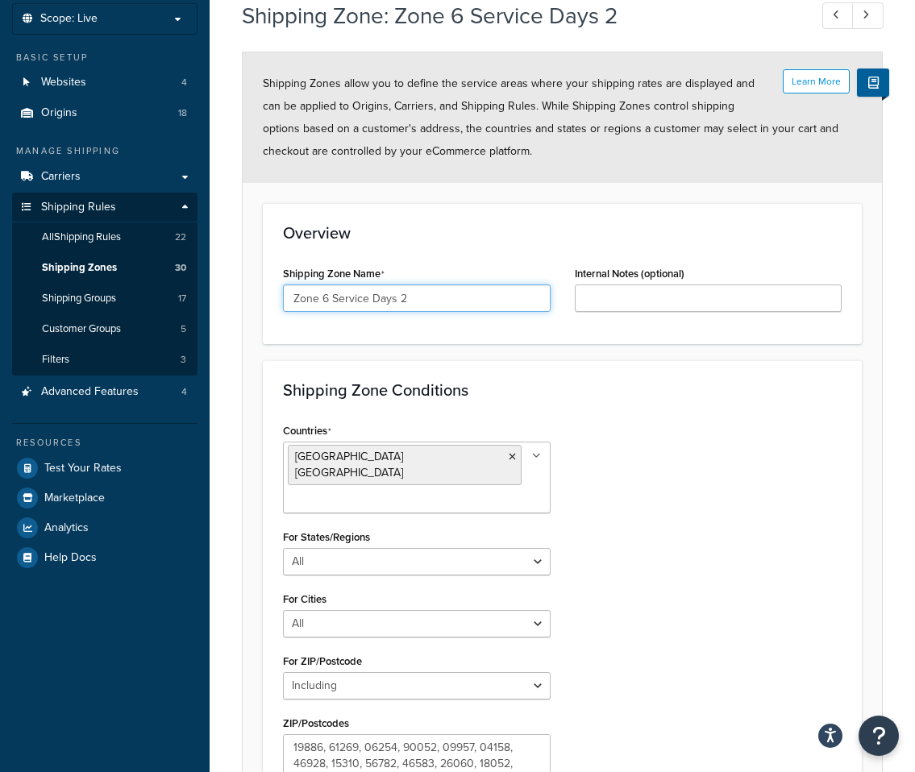
click at [451, 298] on input "Zone 6 Service Days 2" at bounding box center [417, 298] width 268 height 27
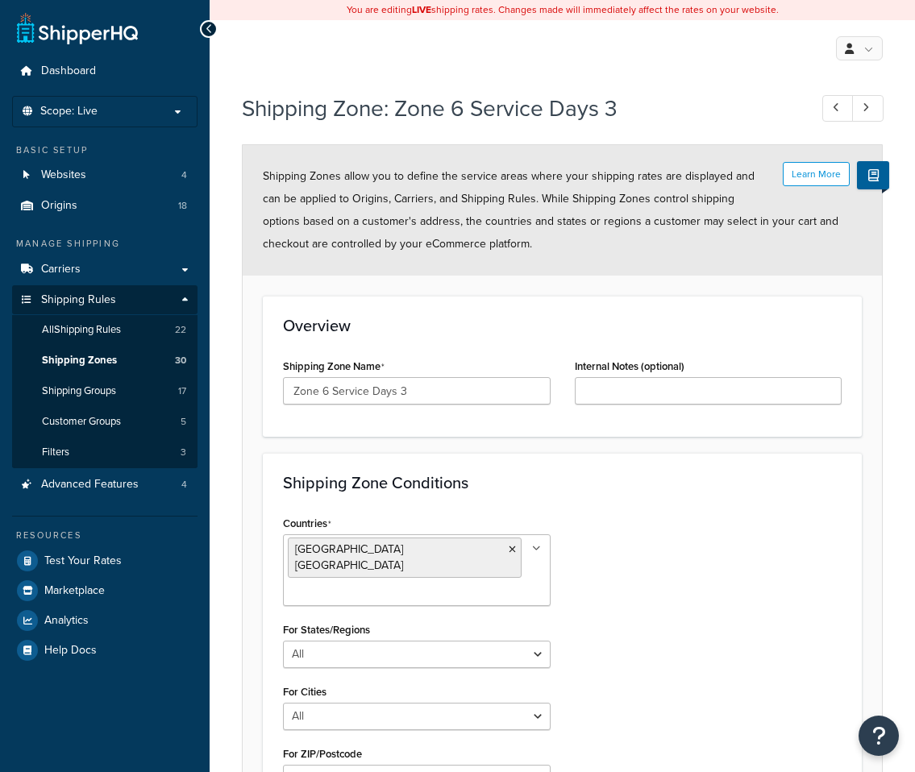
select select "including"
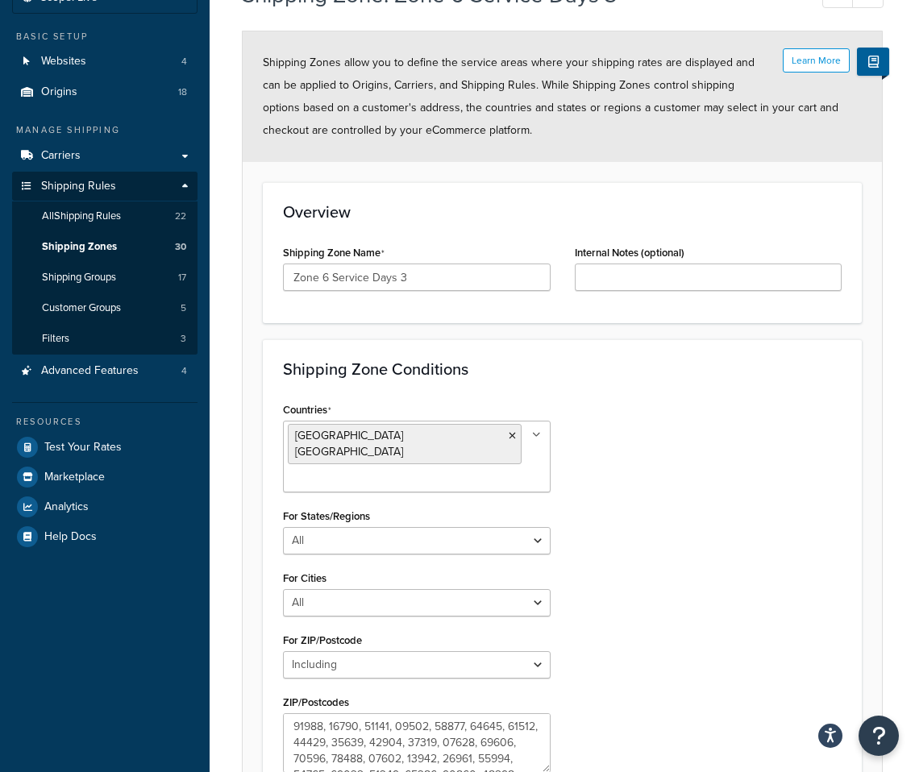
scroll to position [296, 0]
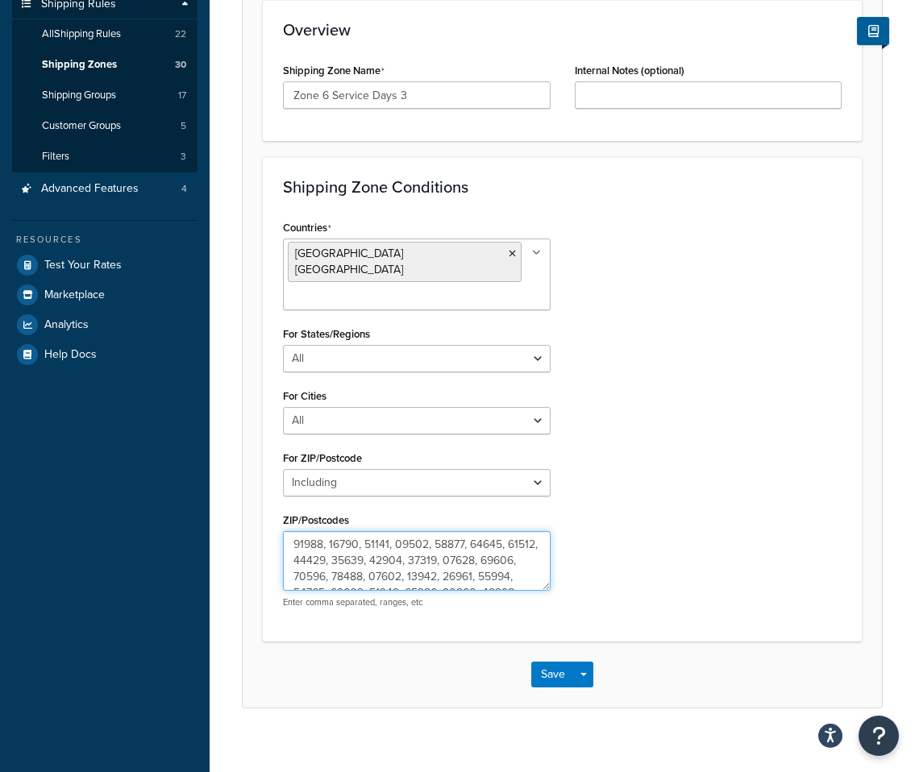
click at [315, 548] on textarea "ZIP/Postcodes" at bounding box center [417, 561] width 268 height 60
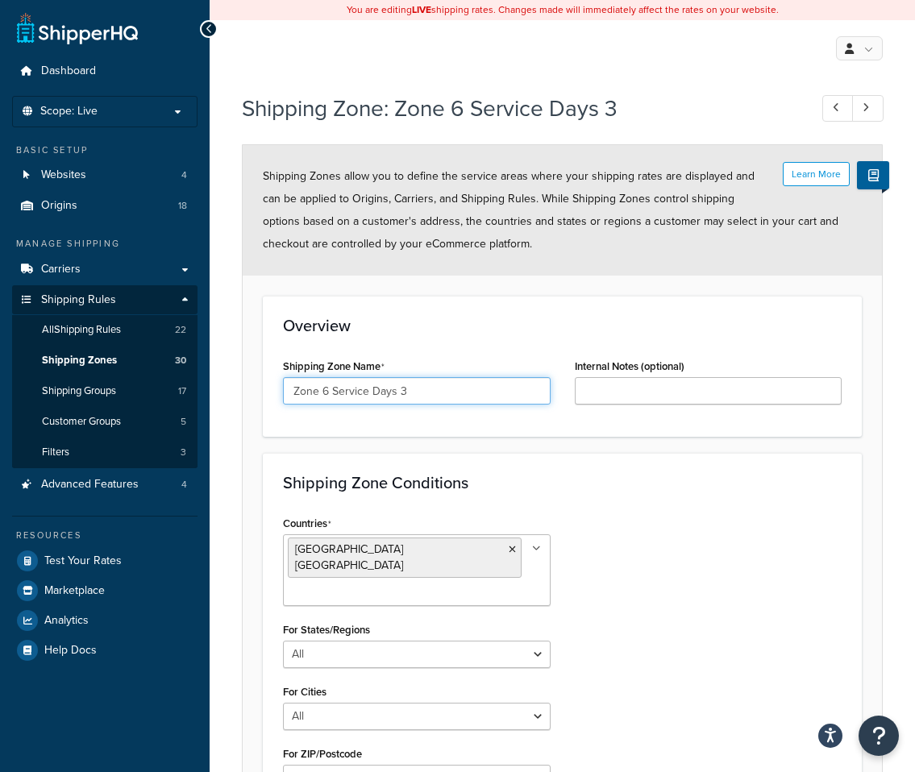
click at [443, 395] on input "Zone 6 Service Days 3" at bounding box center [417, 390] width 268 height 27
select select "including"
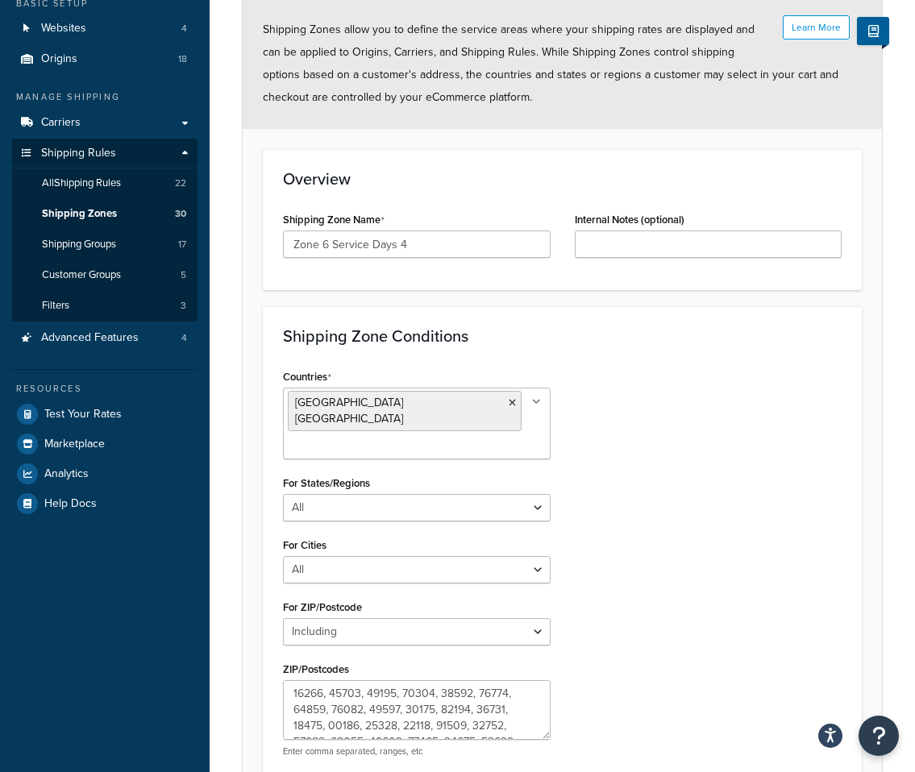
scroll to position [296, 0]
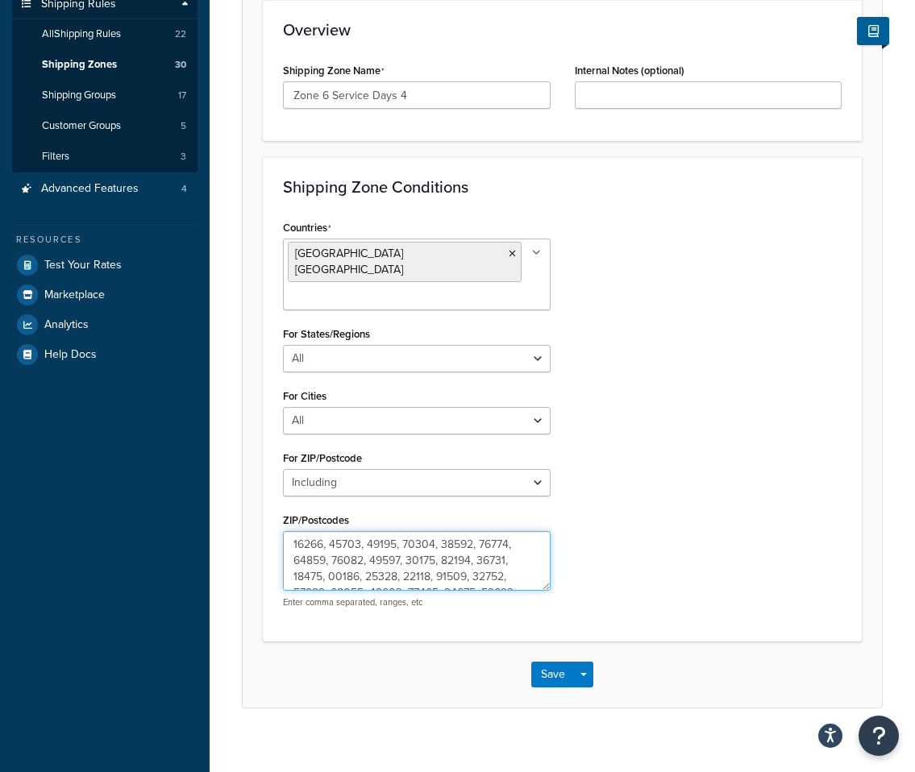
click at [364, 558] on textarea "ZIP/Postcodes" at bounding box center [417, 561] width 268 height 60
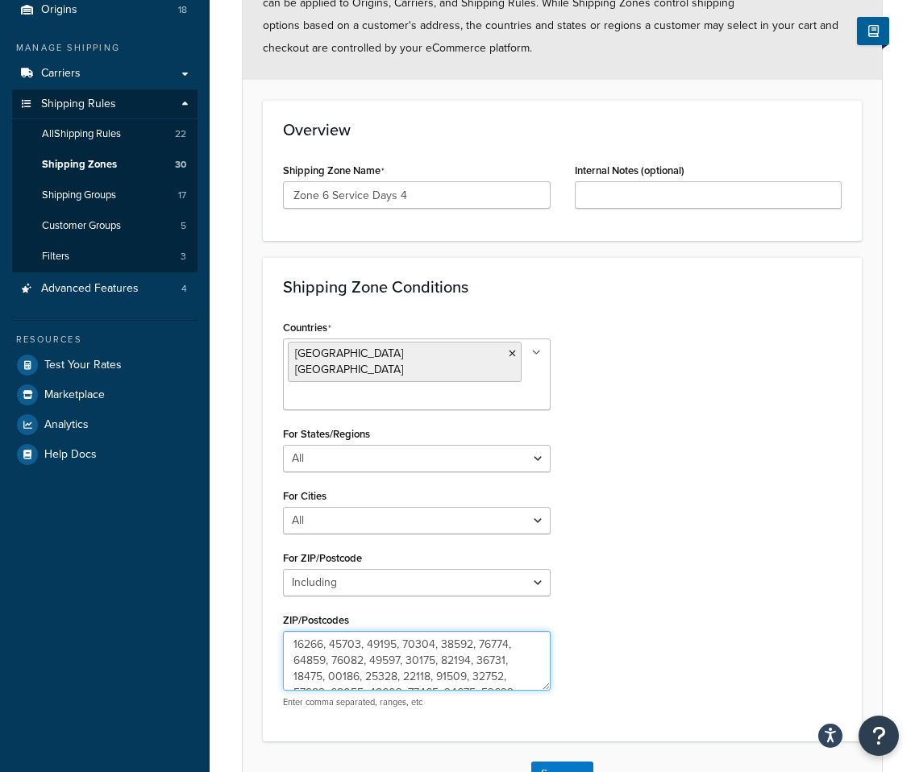
scroll to position [0, 0]
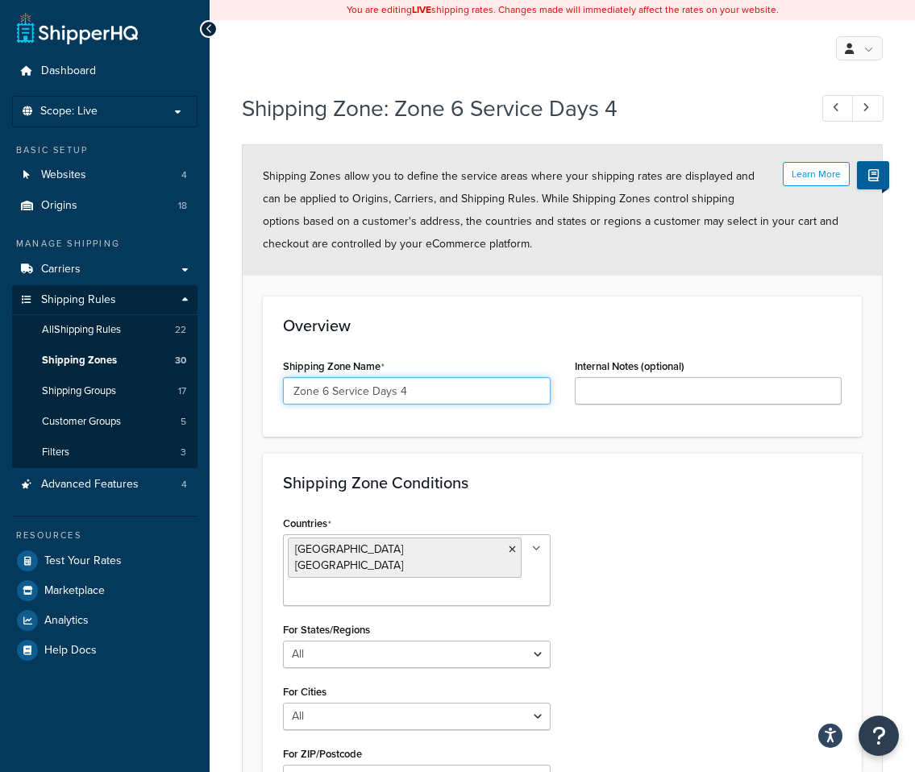
click at [364, 378] on input "Zone 6 Service Days 4" at bounding box center [417, 390] width 268 height 27
select select "including"
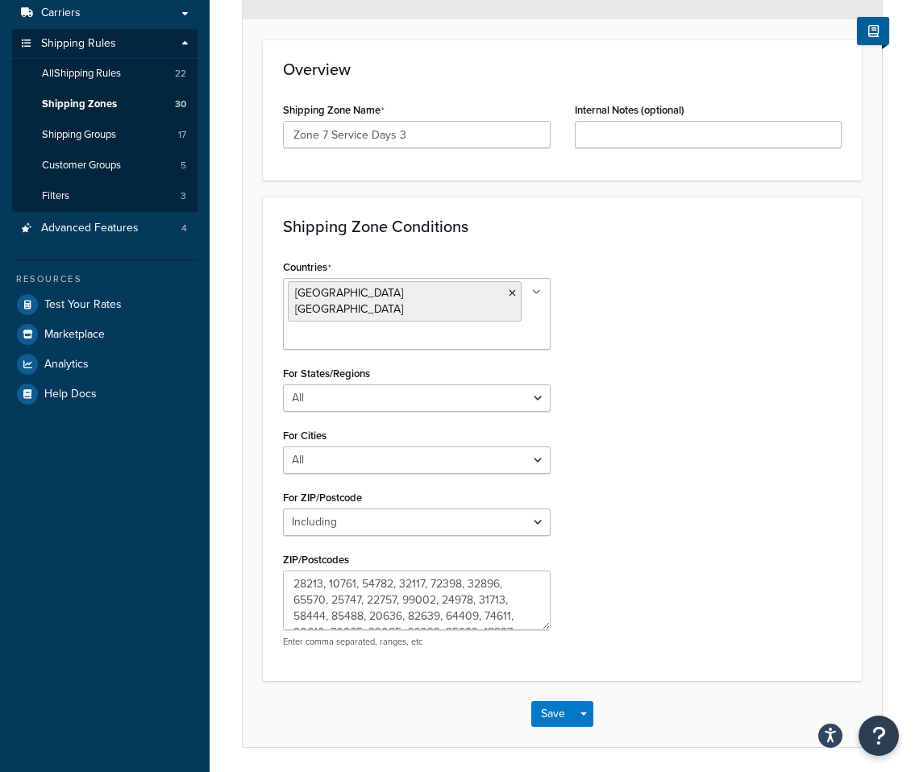
scroll to position [296, 0]
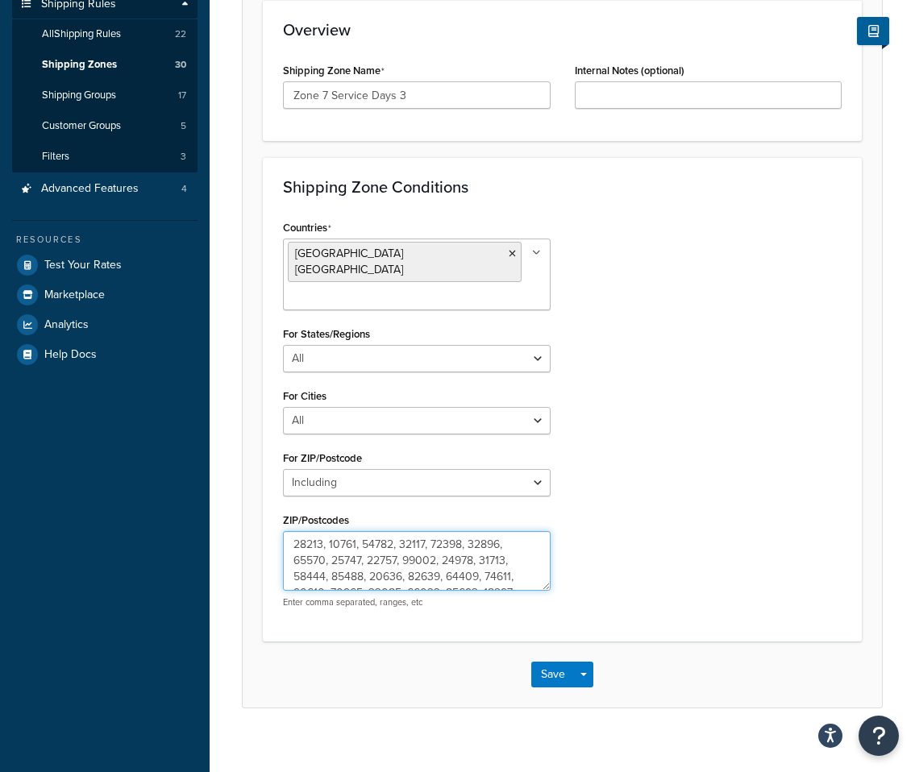
click at [376, 561] on textarea "ZIP/Postcodes" at bounding box center [417, 561] width 268 height 60
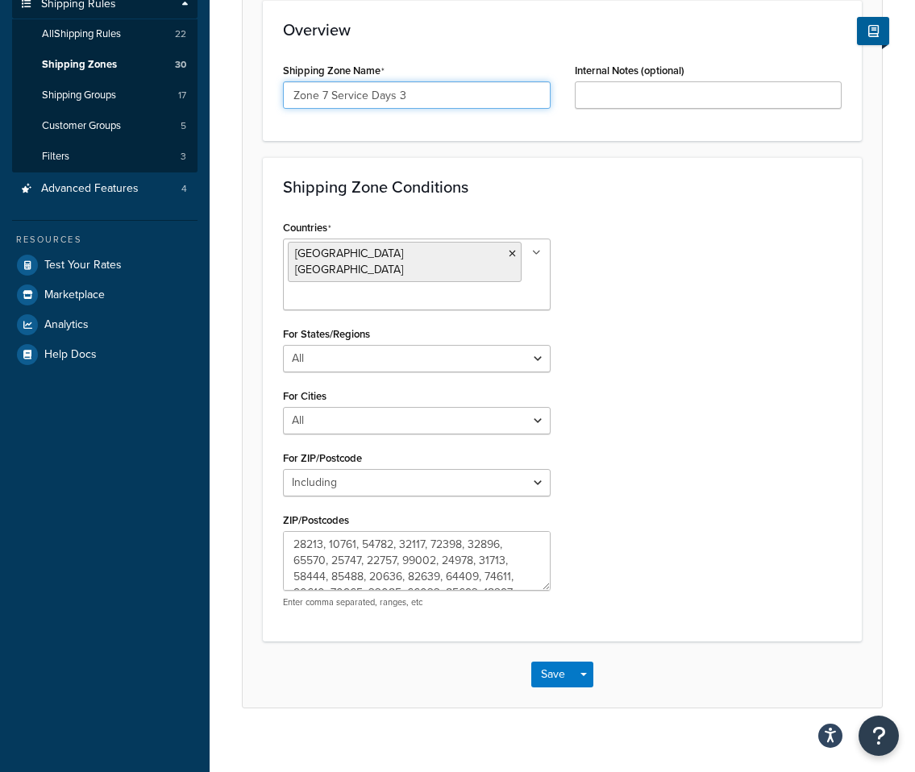
click at [464, 82] on input "Zone 7 Service Days 3" at bounding box center [417, 94] width 268 height 27
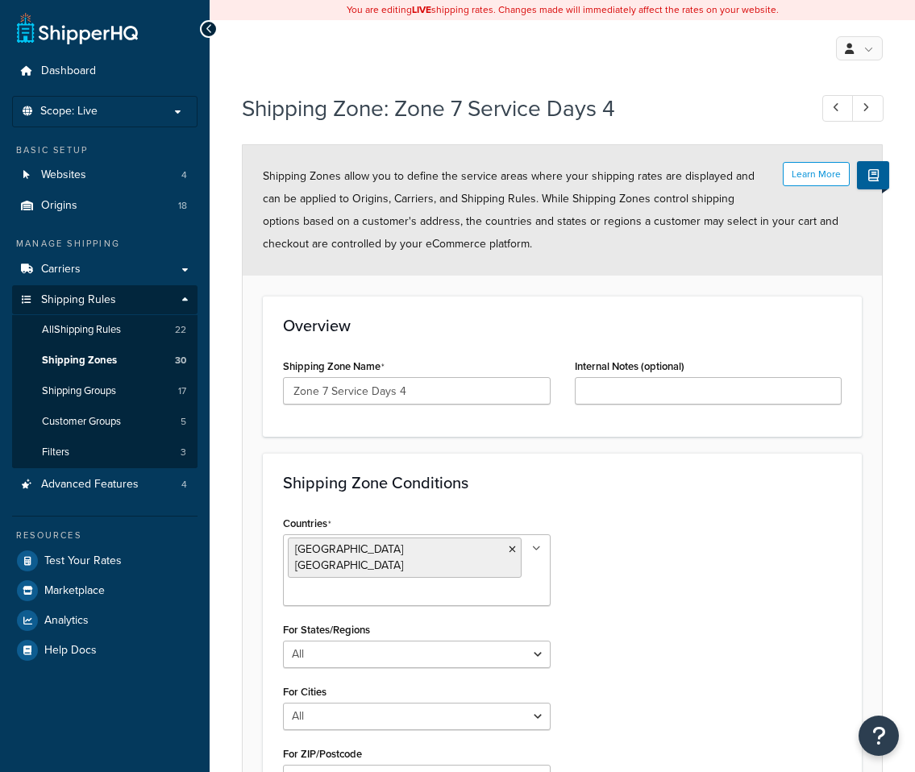
select select "including"
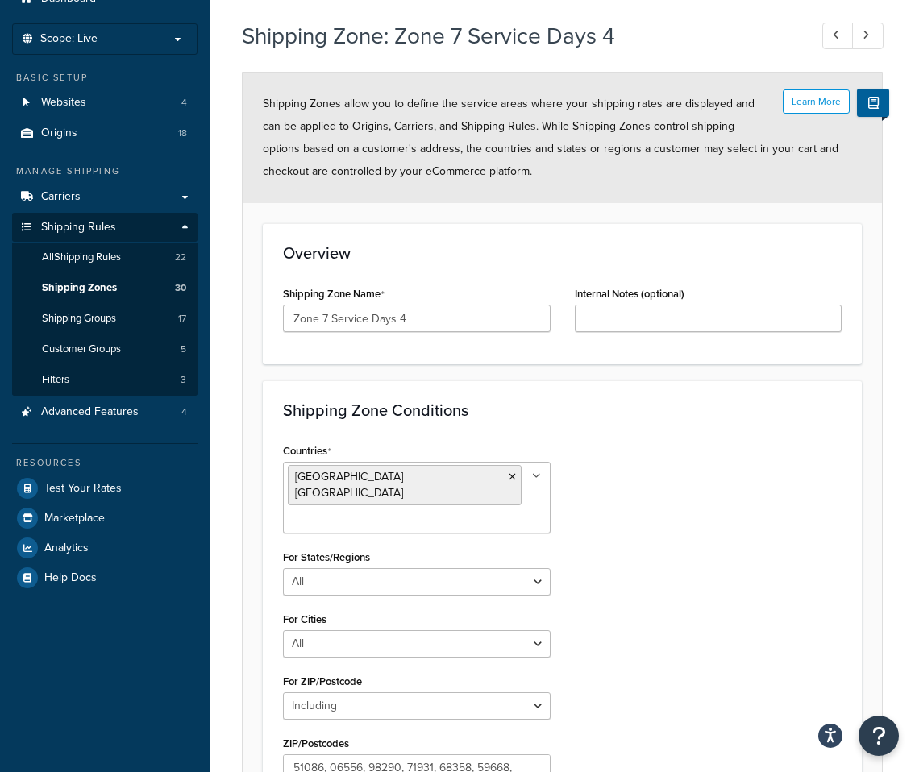
scroll to position [296, 0]
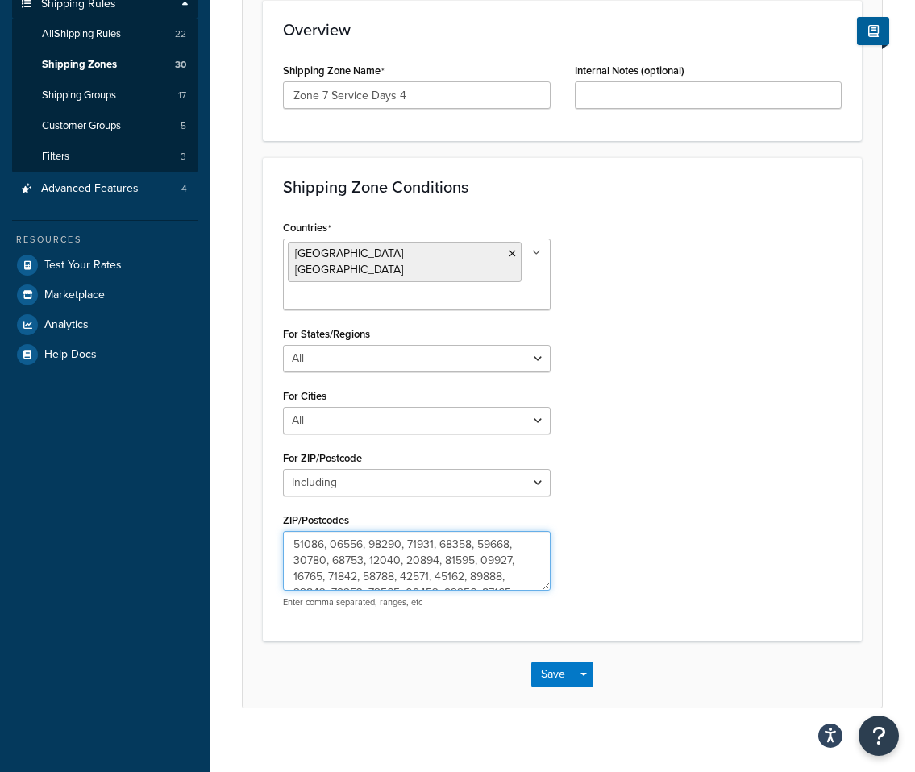
click at [314, 560] on textarea "ZIP/Postcodes" at bounding box center [417, 561] width 268 height 60
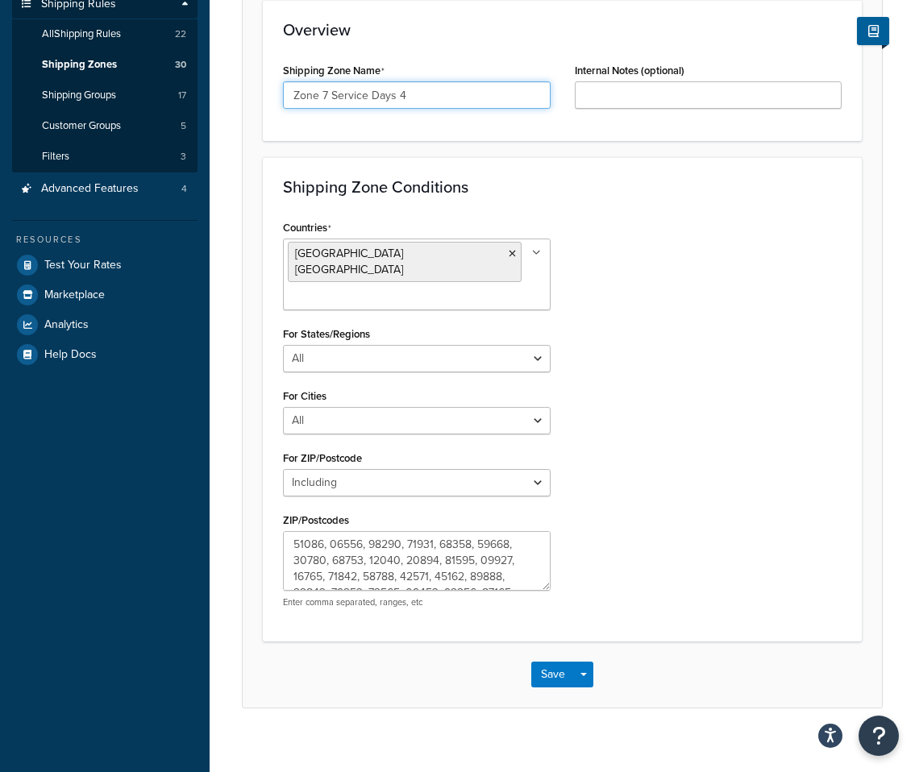
click at [442, 100] on input "Zone 7 Service Days 4" at bounding box center [417, 94] width 268 height 27
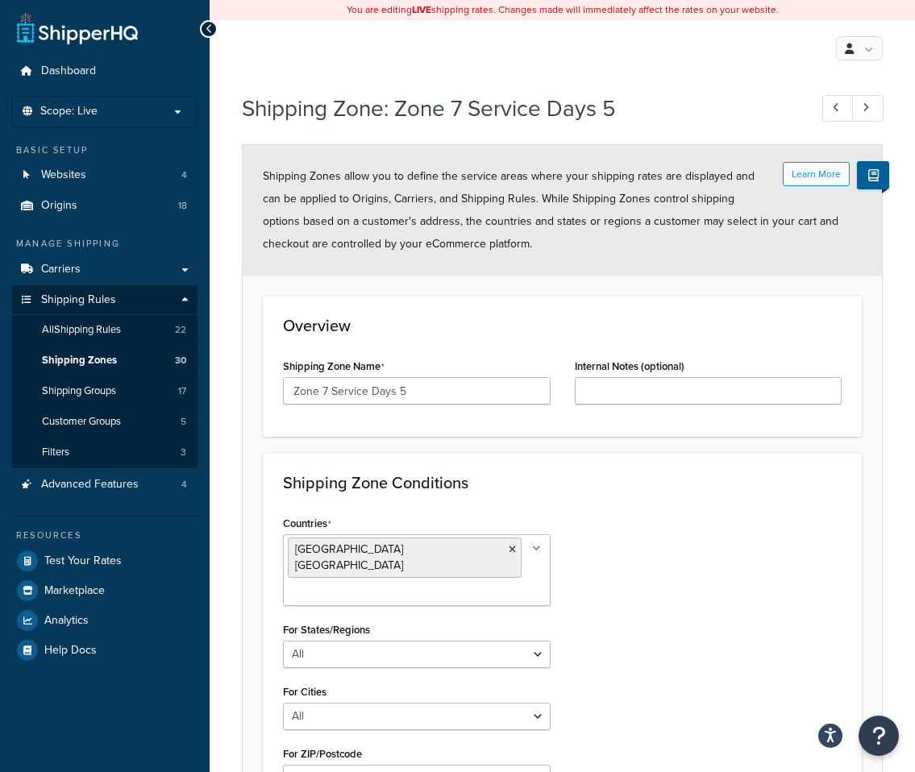
select select "including"
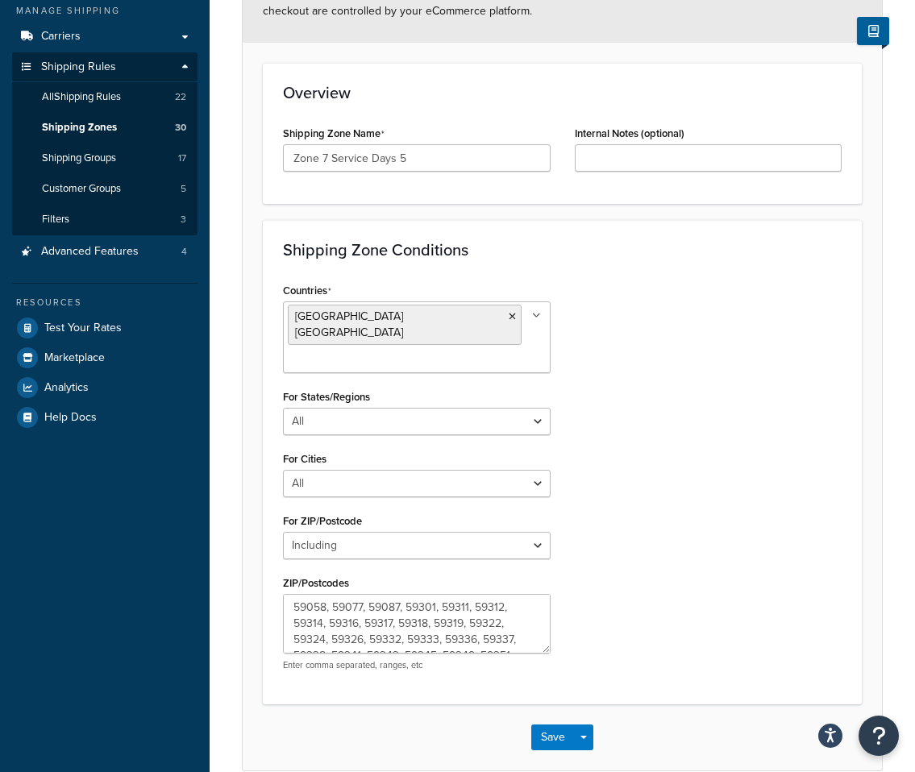
scroll to position [296, 0]
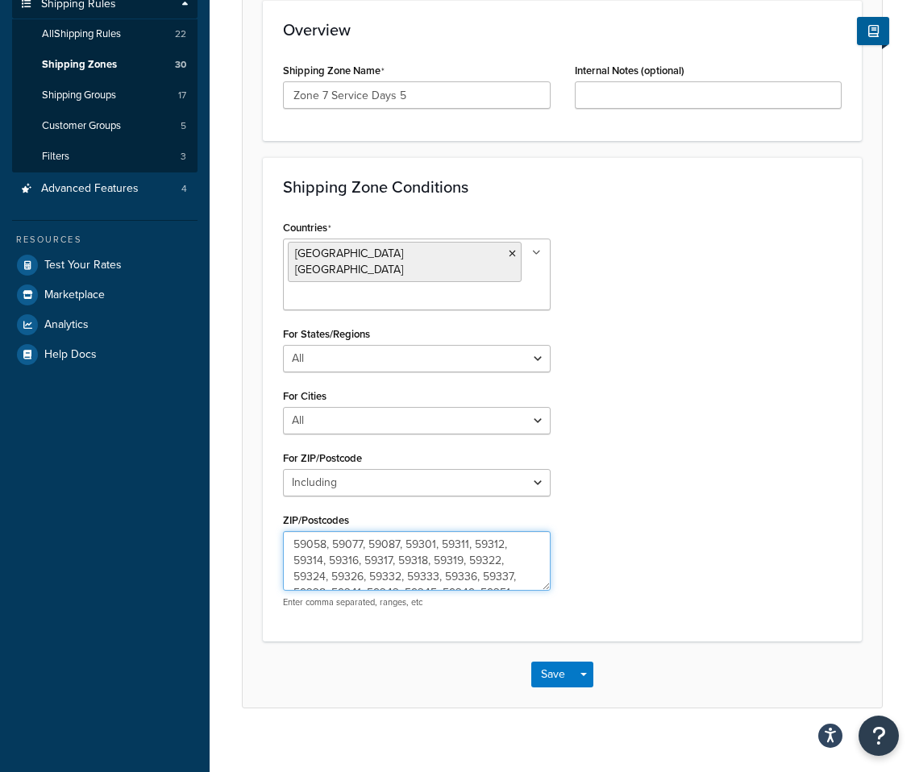
click at [422, 572] on textarea "59058, 59077, 59087, 59301, 59311, 59312, 59314, 59316, 59317, 59318, 59319, 59…" at bounding box center [417, 561] width 268 height 60
click at [421, 551] on textarea "59058, 59077, 59087, 59301, 59311, 59312, 59314, 59316, 59317, 59318, 59319, 59…" at bounding box center [417, 561] width 268 height 60
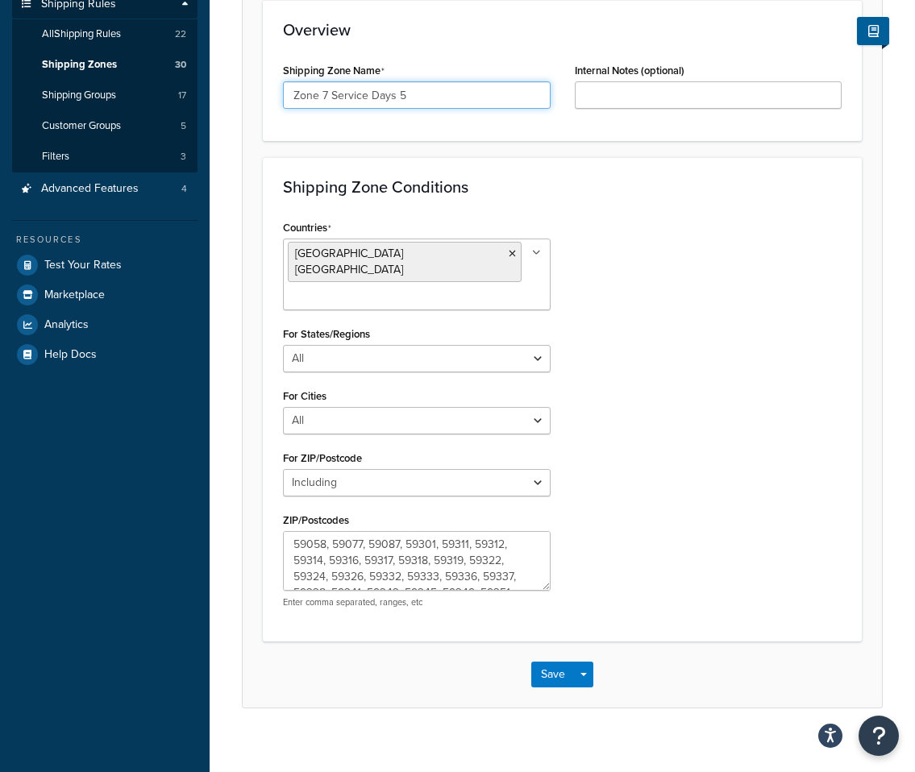
click at [506, 98] on input "Zone 7 Service Days 5" at bounding box center [417, 94] width 268 height 27
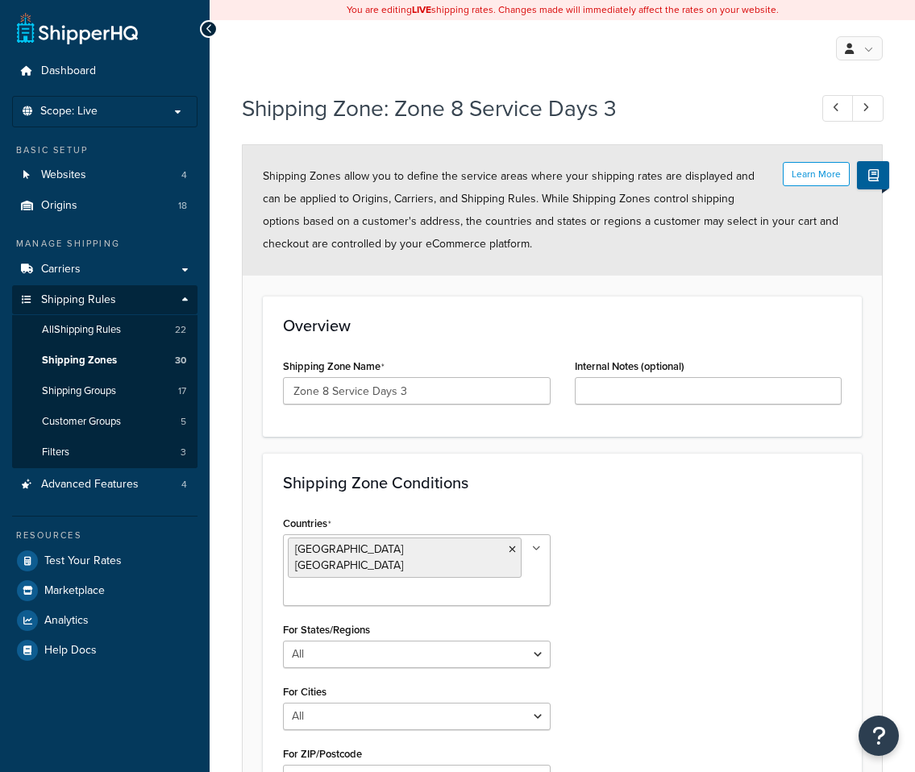
select select "including"
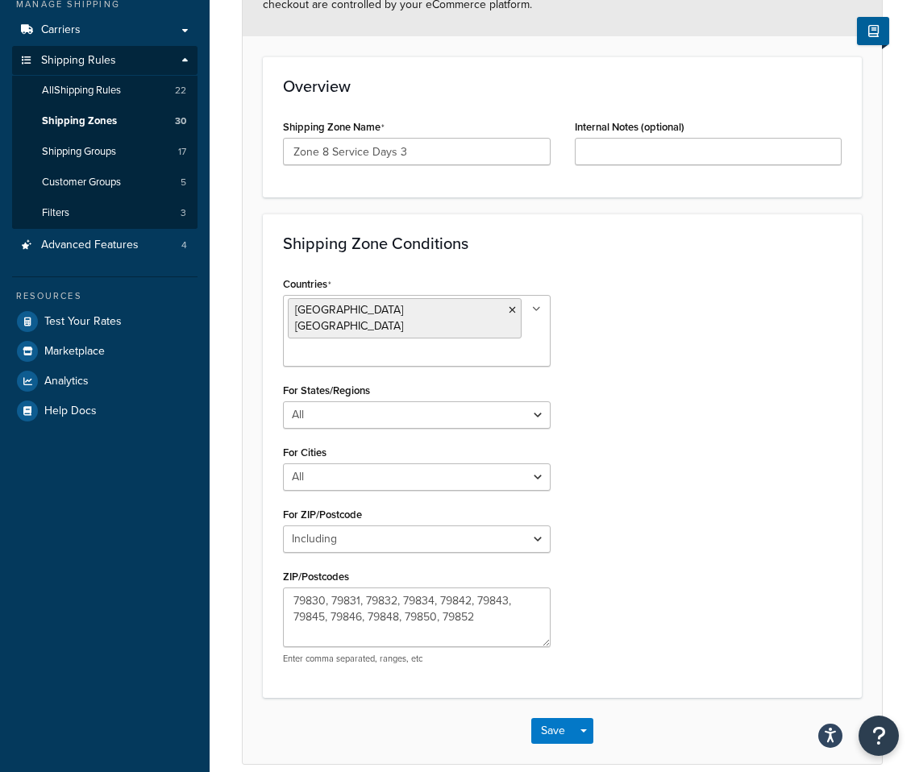
scroll to position [244, 0]
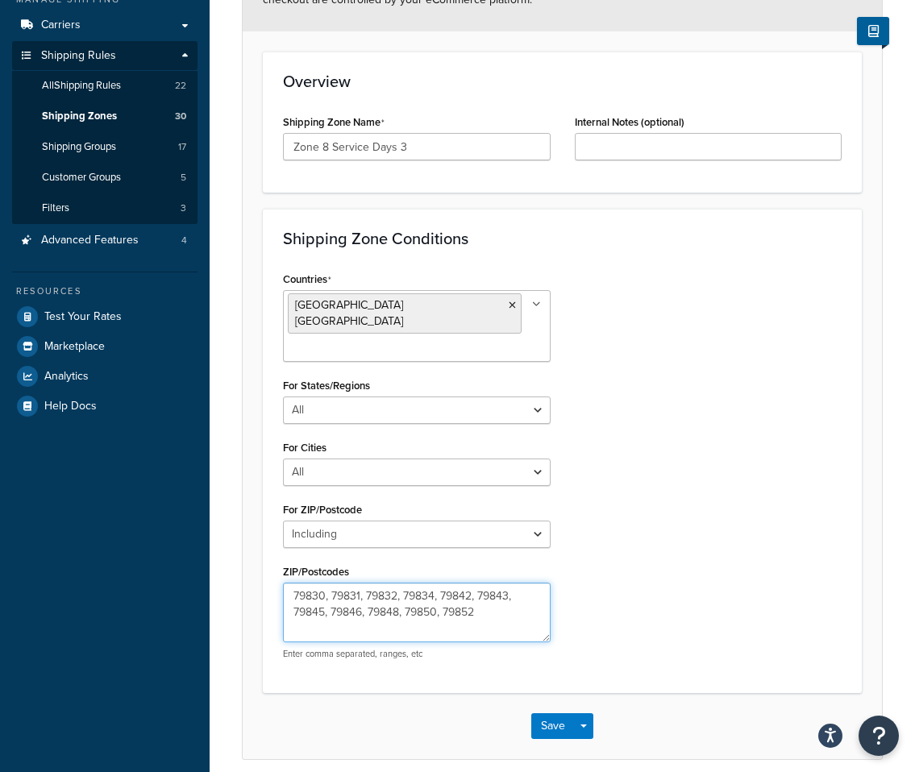
click at [388, 594] on textarea "79830, 79831, 79832, 79834, 79842, 79843, 79845, 79846, 79848, 79850, 79852" at bounding box center [417, 613] width 268 height 60
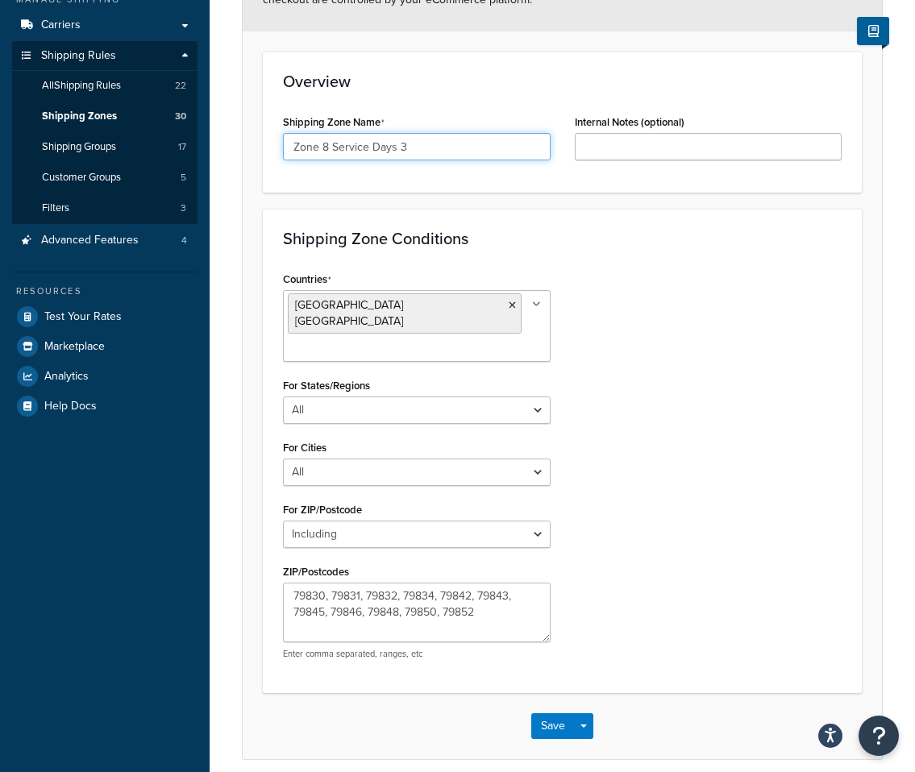
click at [431, 149] on input "Zone 8 Service Days 3" at bounding box center [417, 146] width 268 height 27
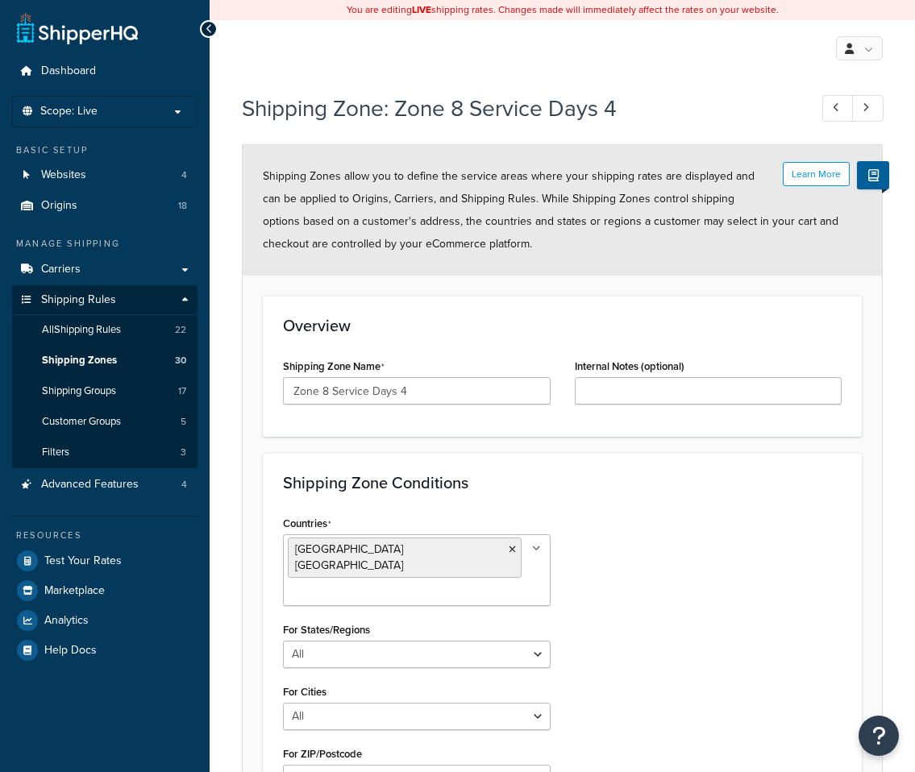
select select "including"
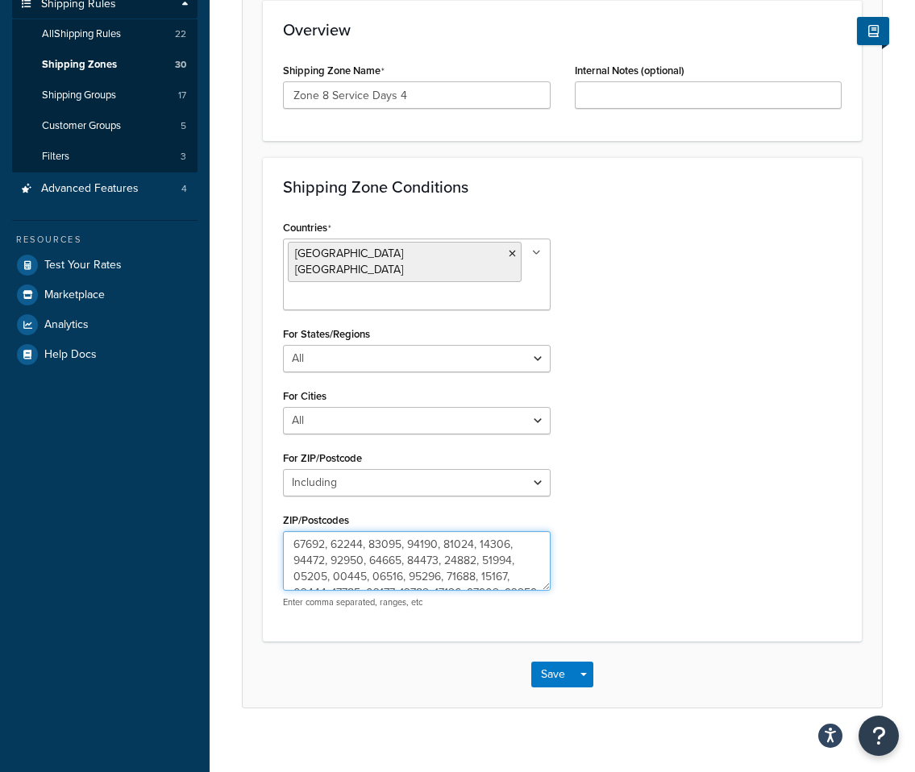
click at [414, 548] on textarea "ZIP/Postcodes" at bounding box center [417, 561] width 268 height 60
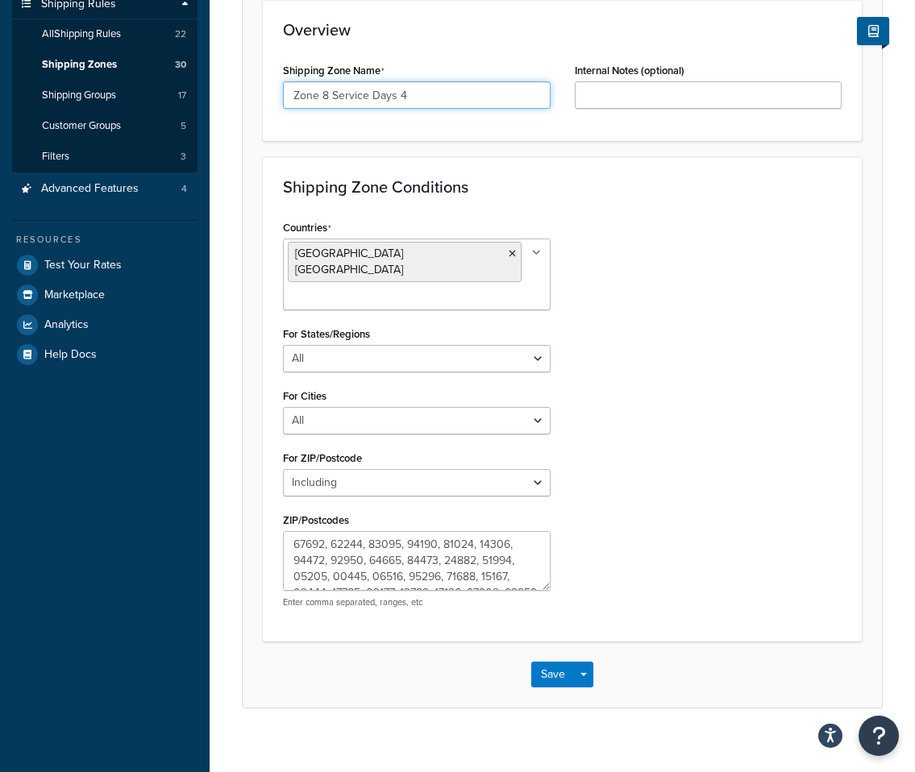
click at [437, 99] on input "Zone 8 Service Days 4" at bounding box center [417, 94] width 268 height 27
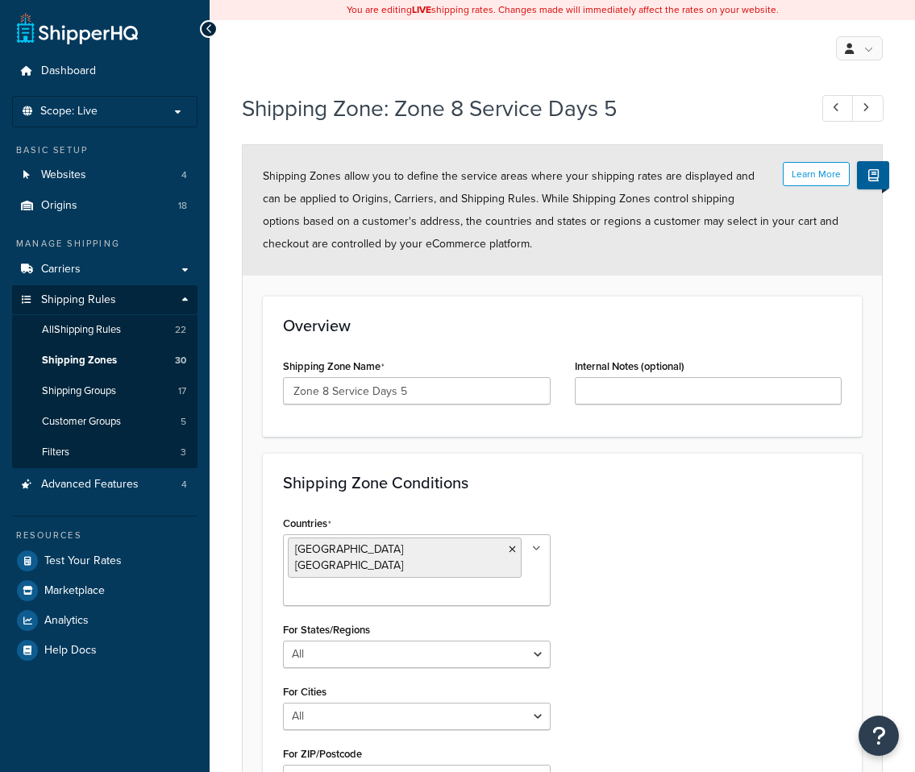
select select "including"
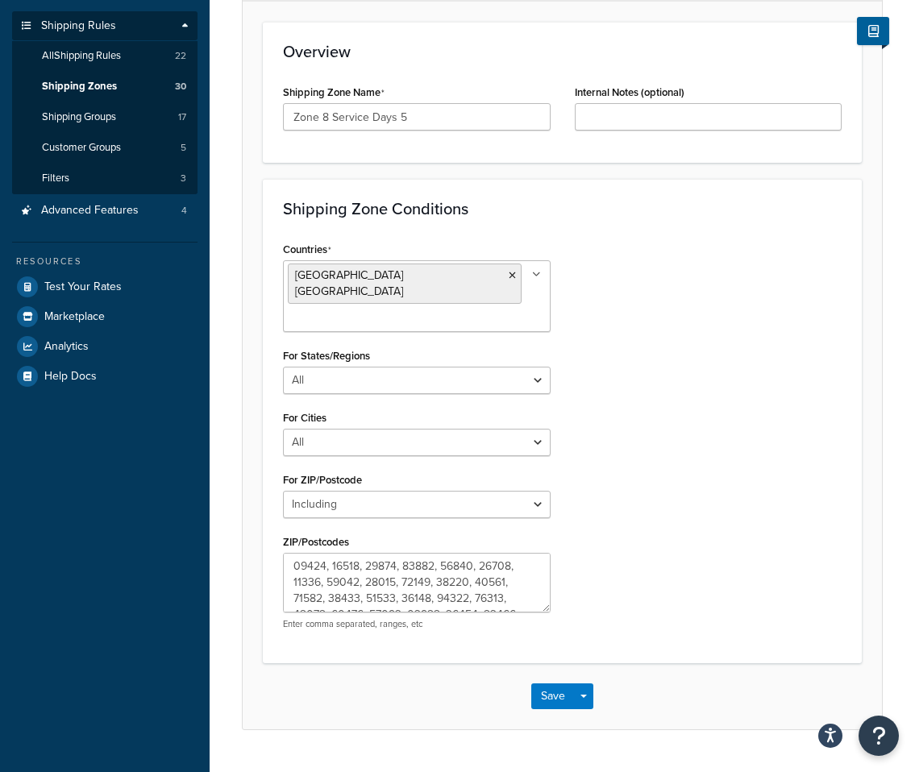
scroll to position [296, 0]
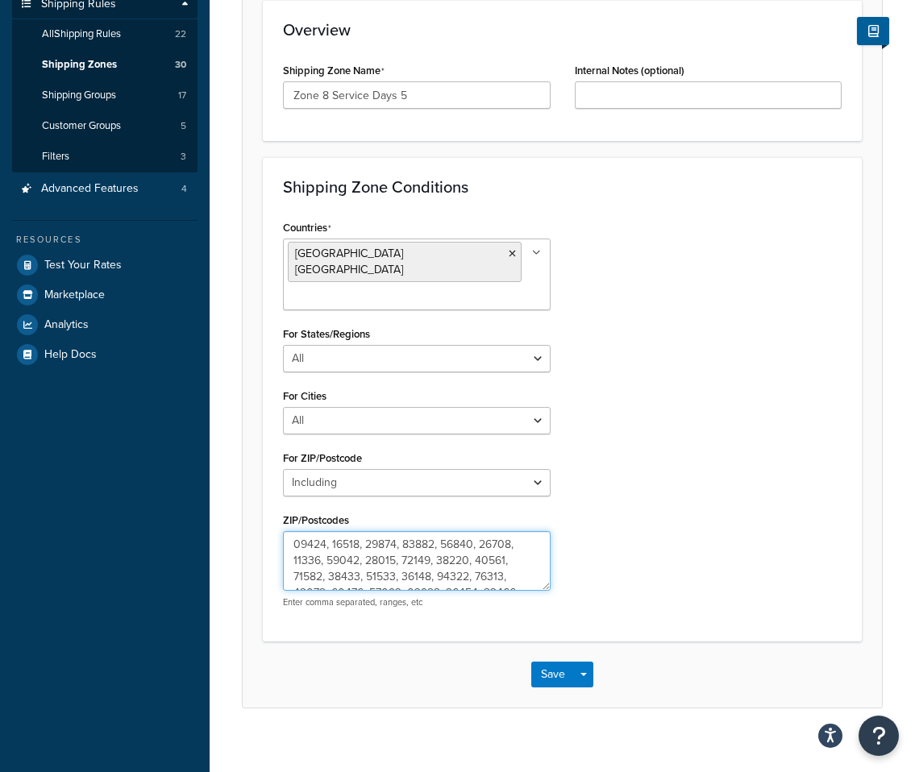
click at [369, 545] on textarea "ZIP/Postcodes" at bounding box center [417, 561] width 268 height 60
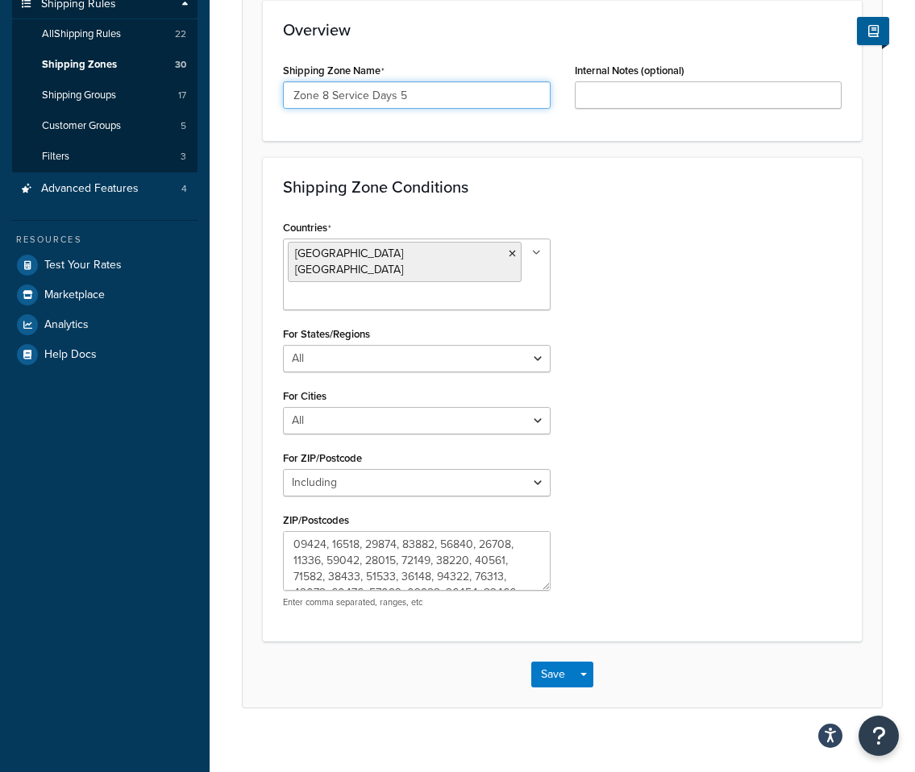
click at [386, 97] on input "Zone 8 Service Days 5" at bounding box center [417, 94] width 268 height 27
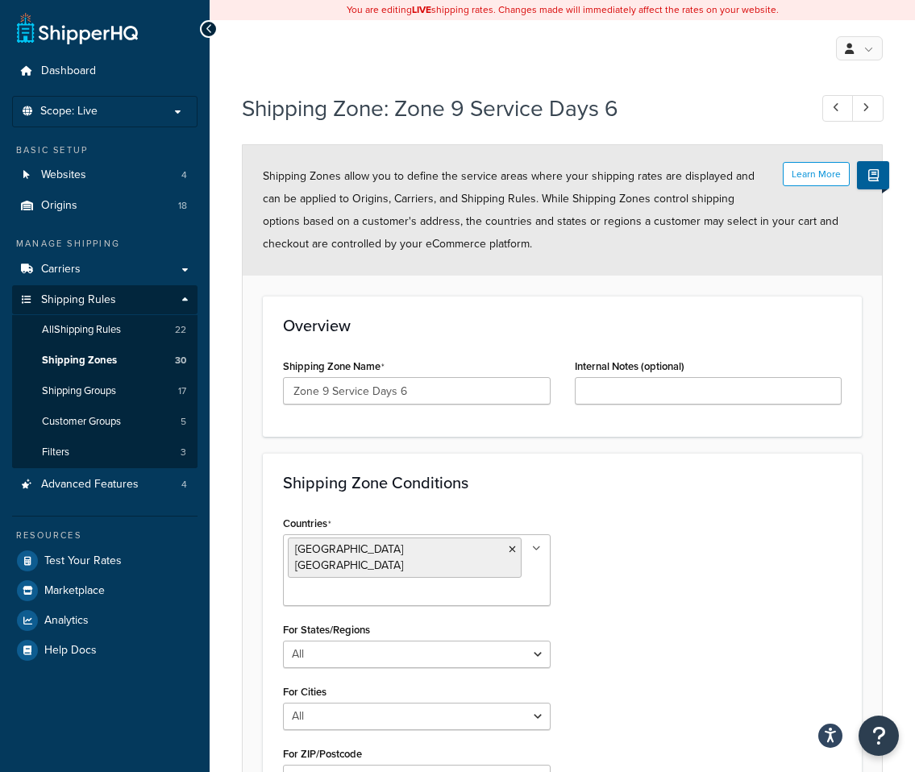
select select "including"
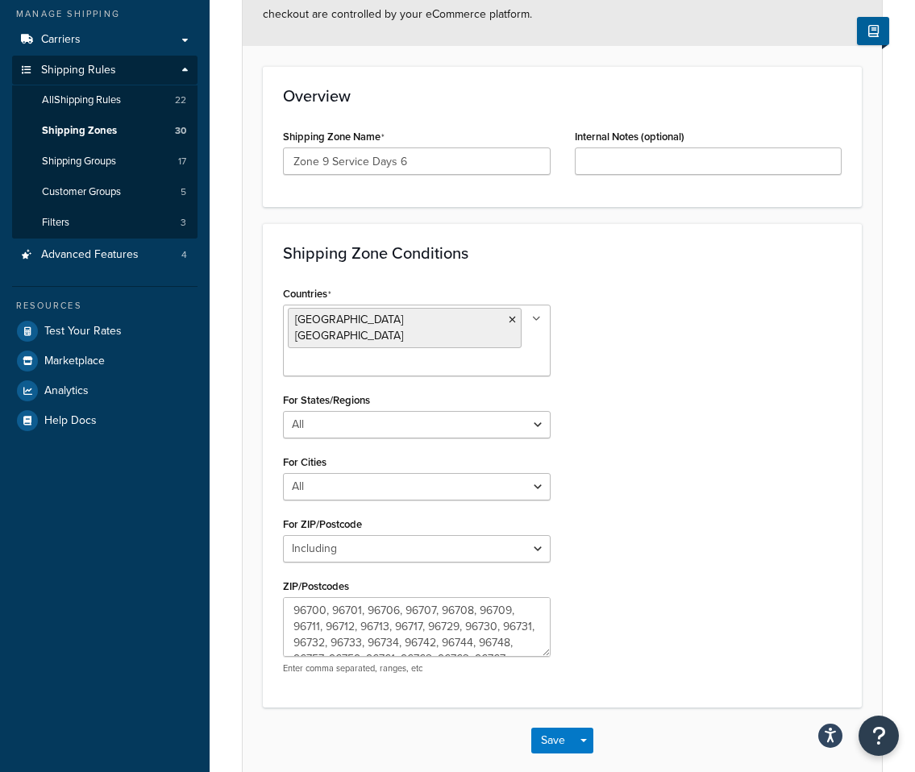
scroll to position [296, 0]
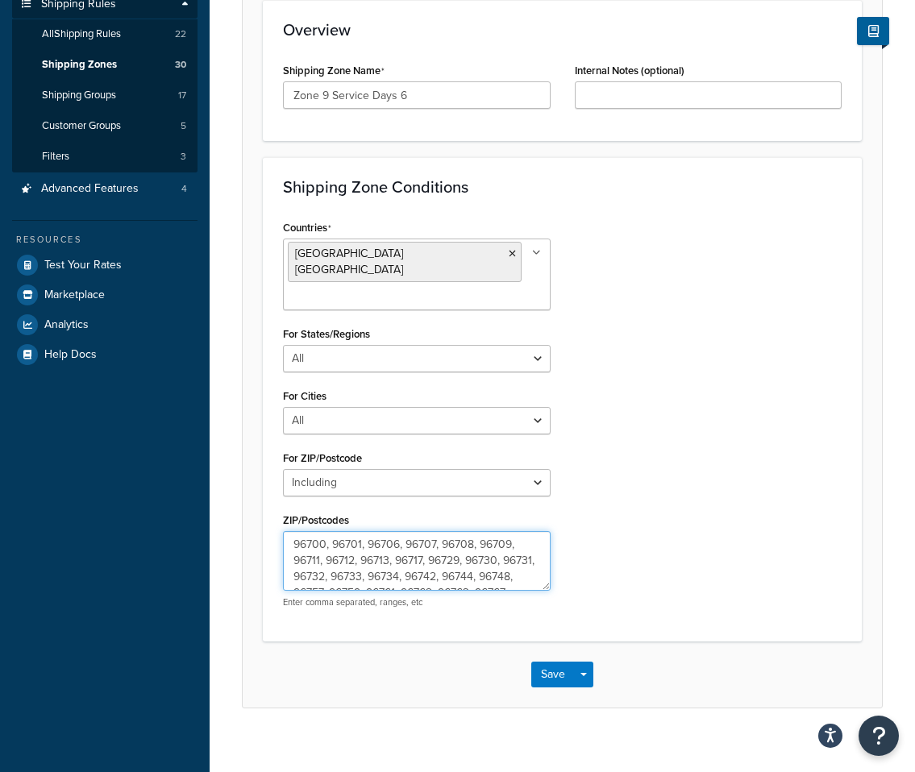
click at [415, 559] on textarea "96700, 96701, 96706, 96707, 96708, 96709, 96711, 96712, 96713, 96717, 96729, 96…" at bounding box center [417, 561] width 268 height 60
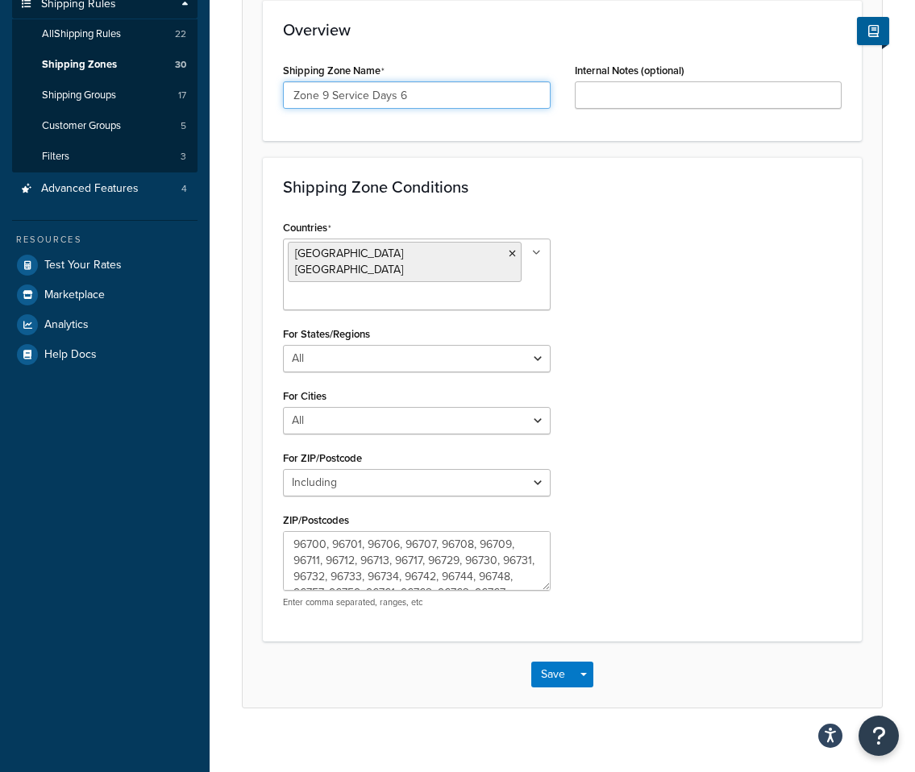
click at [444, 92] on input "Zone 9 Service Days 6" at bounding box center [417, 94] width 268 height 27
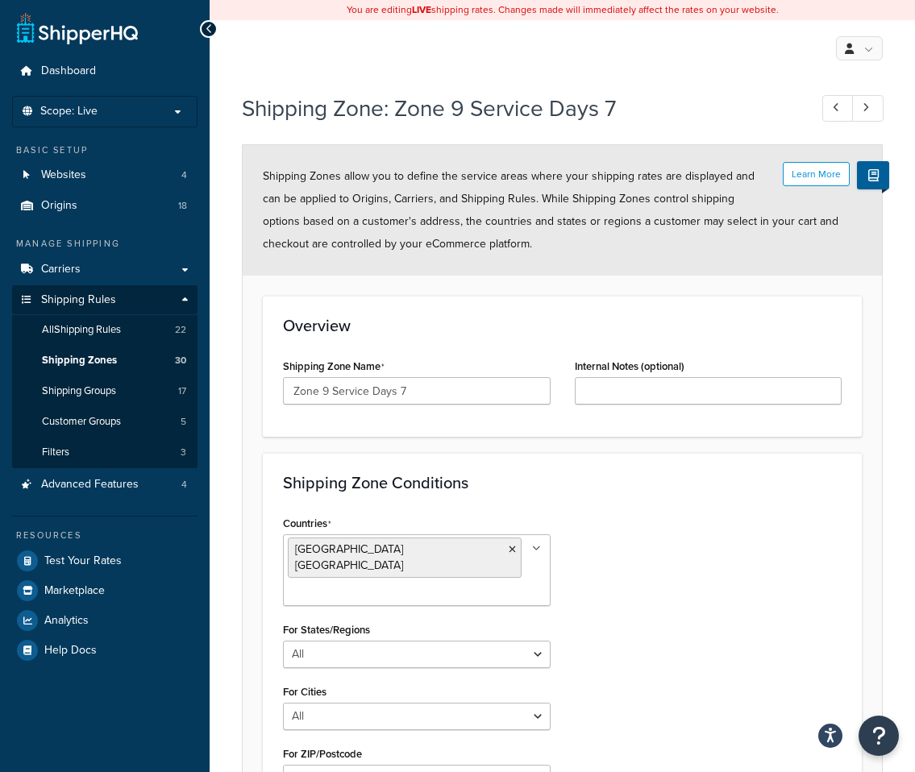
select select "including"
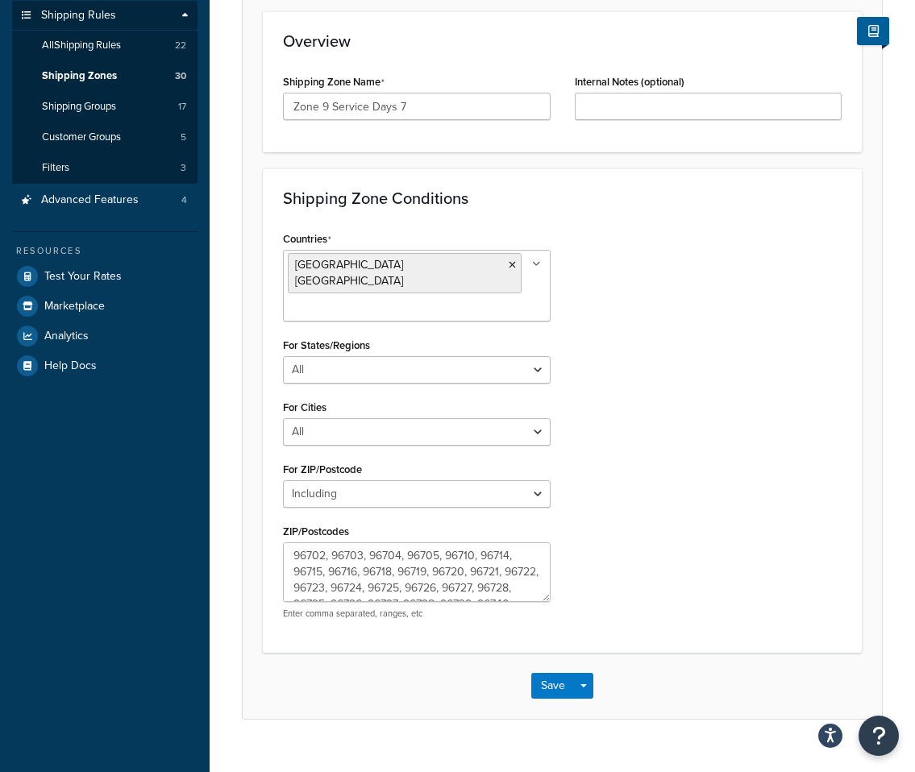
scroll to position [296, 0]
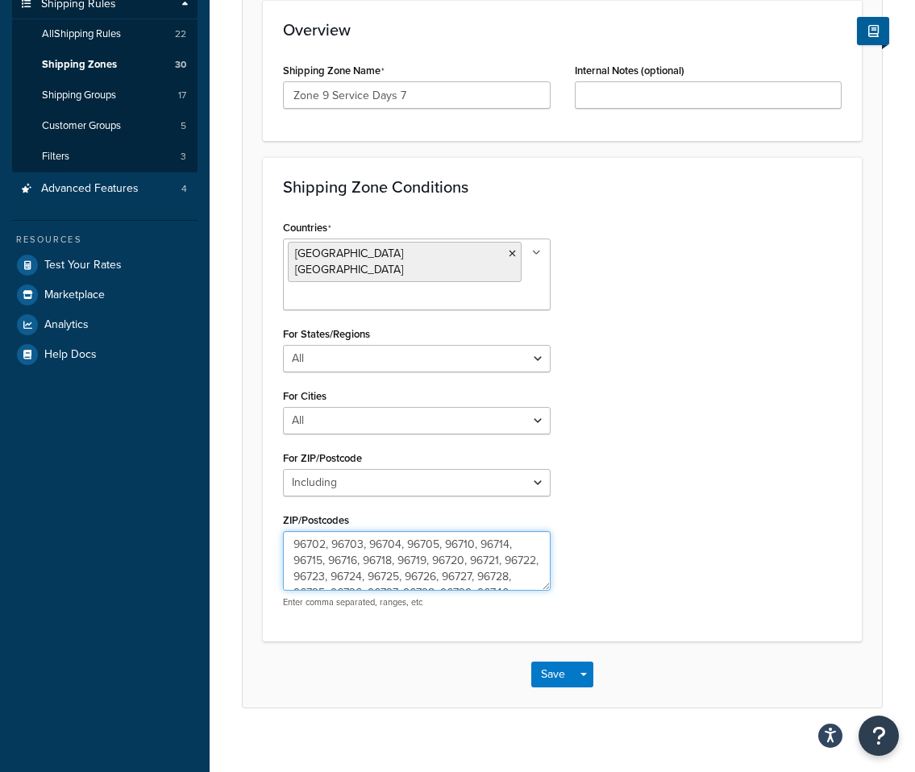
click at [346, 551] on textarea "96702, 96703, 96704, 96705, 96710, 96714, 96715, 96716, 96718, 96719, 96720, 96…" at bounding box center [417, 561] width 268 height 60
click at [402, 114] on div "Shipping Zone Name Zone 9 Service Days 7" at bounding box center [417, 90] width 292 height 62
drag, startPoint x: 402, startPoint y: 110, endPoint x: 402, endPoint y: 95, distance: 15.3
click at [402, 106] on div "Shipping Zone Name Zone 9 Service Days 7" at bounding box center [417, 90] width 292 height 62
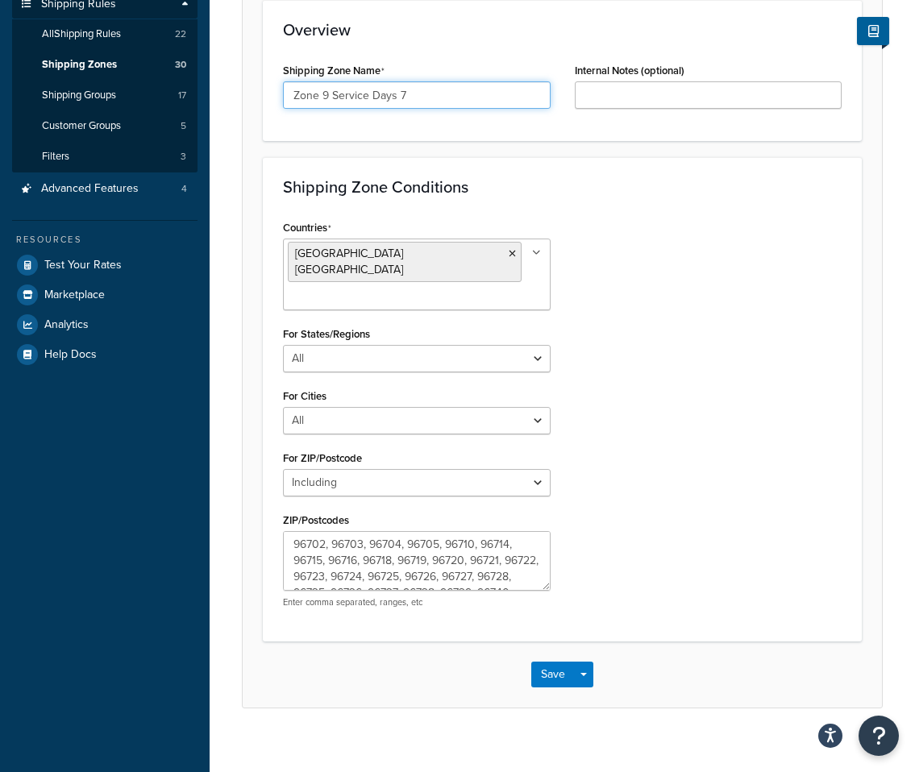
click at [402, 95] on input "Zone 9 Service Days 7" at bounding box center [417, 94] width 268 height 27
